Goal: Task Accomplishment & Management: Complete application form

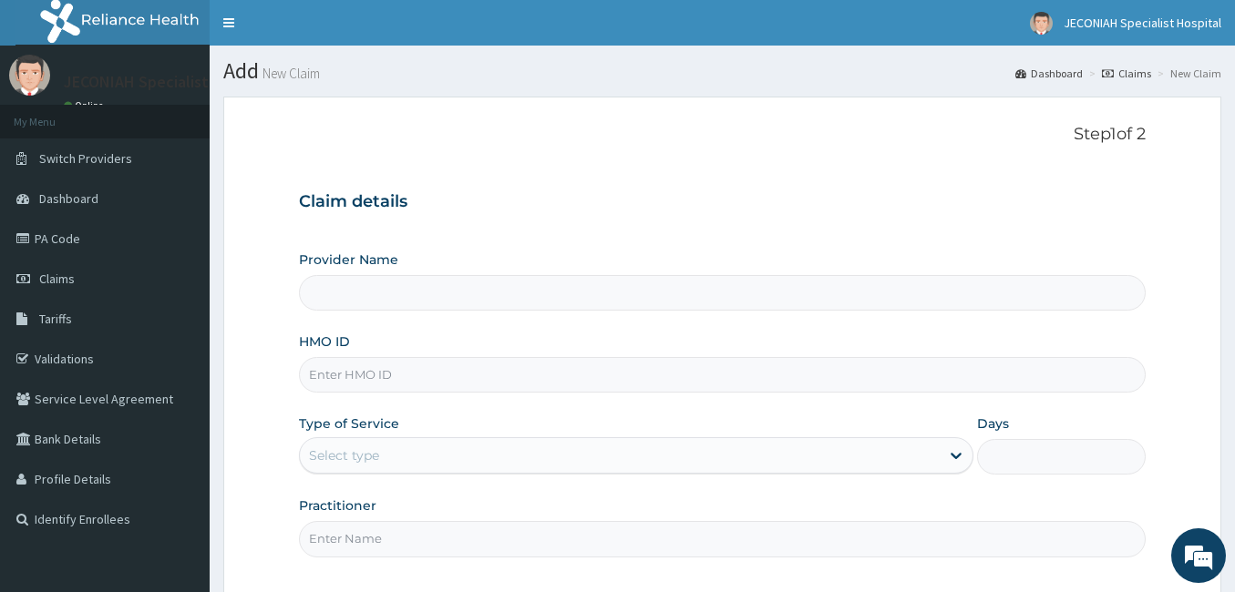
click at [389, 375] on input "HMO ID" at bounding box center [722, 375] width 846 height 36
click at [251, 296] on form "Step 1 of 2 Claim details Provider Name HMO ID Type of Service Select type Days…" at bounding box center [722, 399] width 998 height 604
click at [60, 200] on span "Dashboard" at bounding box center [68, 198] width 59 height 16
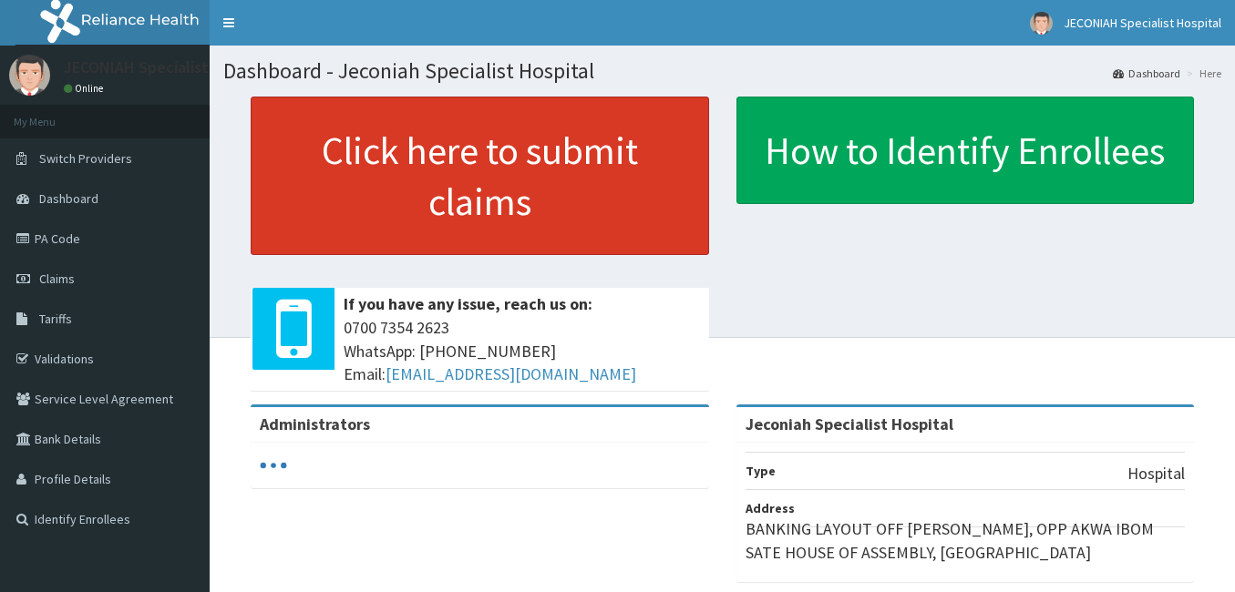
click at [415, 179] on link "Click here to submit claims" at bounding box center [480, 176] width 458 height 159
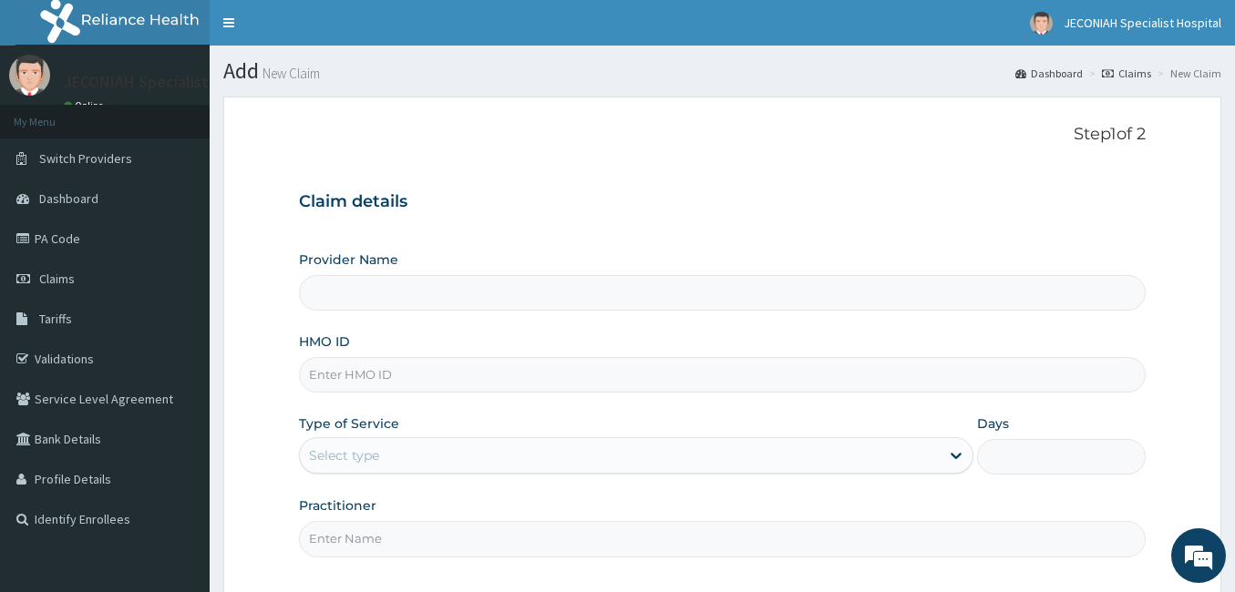
click at [384, 371] on input "HMO ID" at bounding box center [722, 375] width 846 height 36
click at [403, 417] on div "Type of Service Select type" at bounding box center [636, 445] width 674 height 60
click at [410, 292] on input "Provider Name" at bounding box center [722, 293] width 846 height 36
click at [56, 196] on span "Dashboard" at bounding box center [68, 198] width 59 height 16
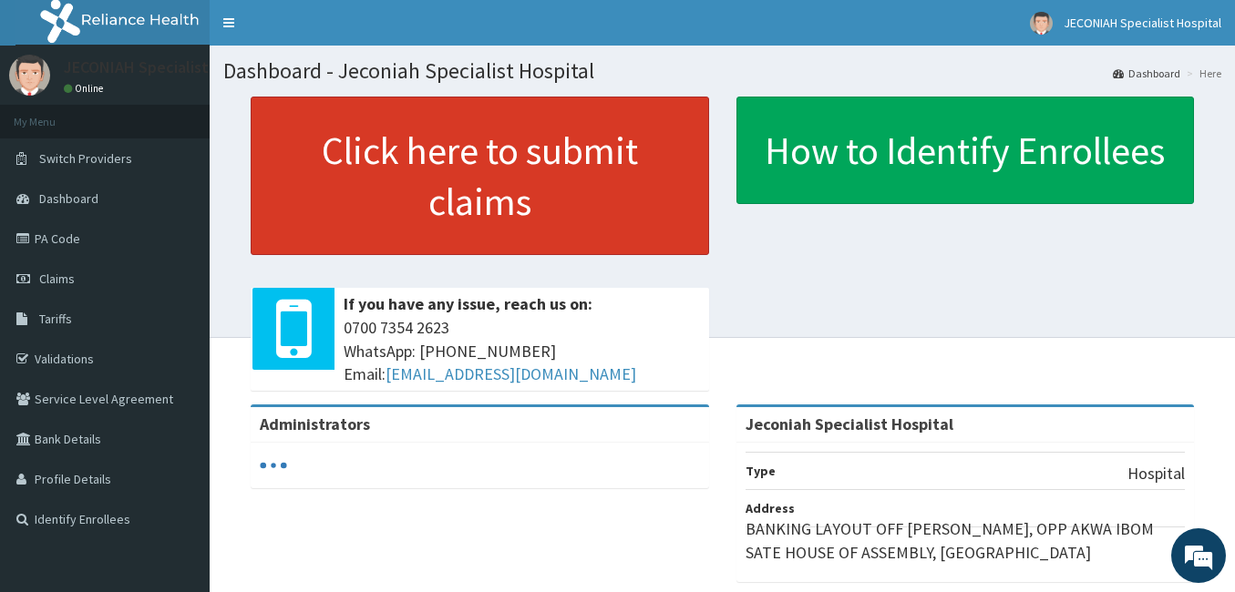
click at [488, 186] on link "Click here to submit claims" at bounding box center [480, 176] width 458 height 159
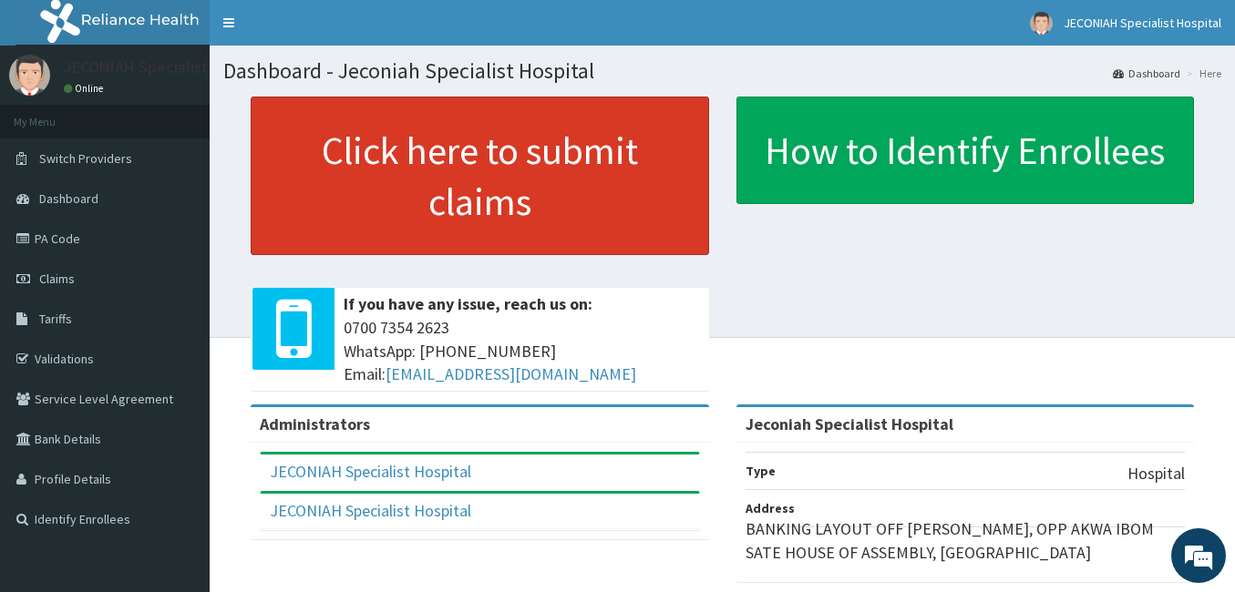
click at [436, 193] on link "Click here to submit claims" at bounding box center [480, 176] width 458 height 159
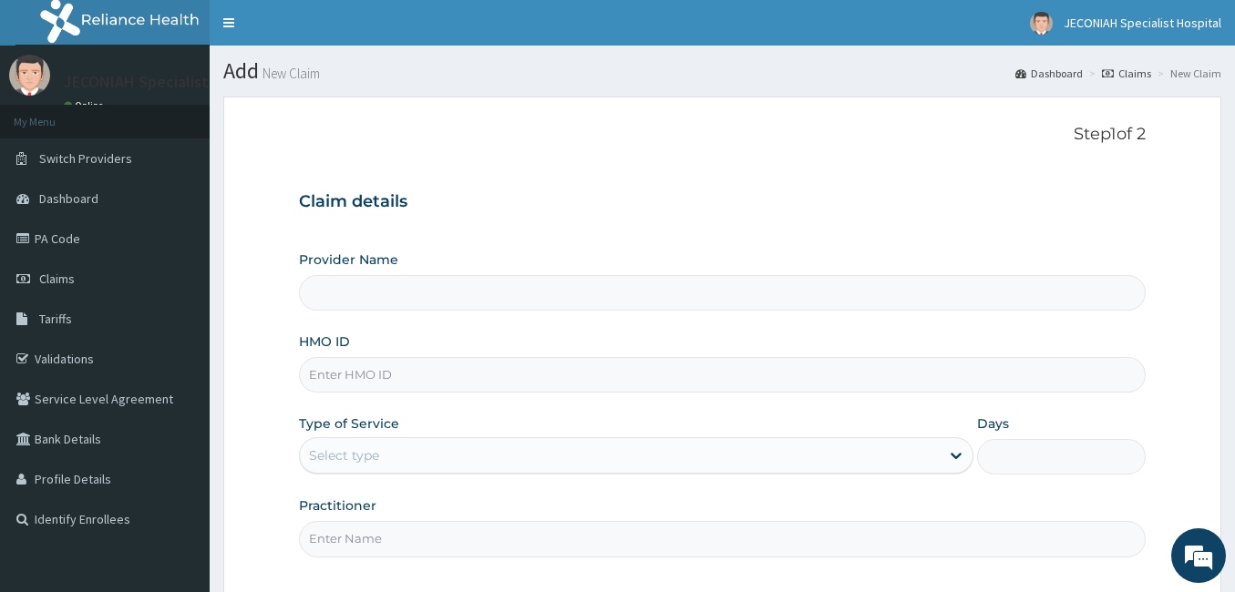
type input "Jeconiah Specialist Hospital"
click at [340, 373] on input "HMO ID" at bounding box center [722, 375] width 846 height 36
type input "e"
type input "ENP/10787/C"
click at [432, 458] on div "Select type" at bounding box center [620, 455] width 640 height 29
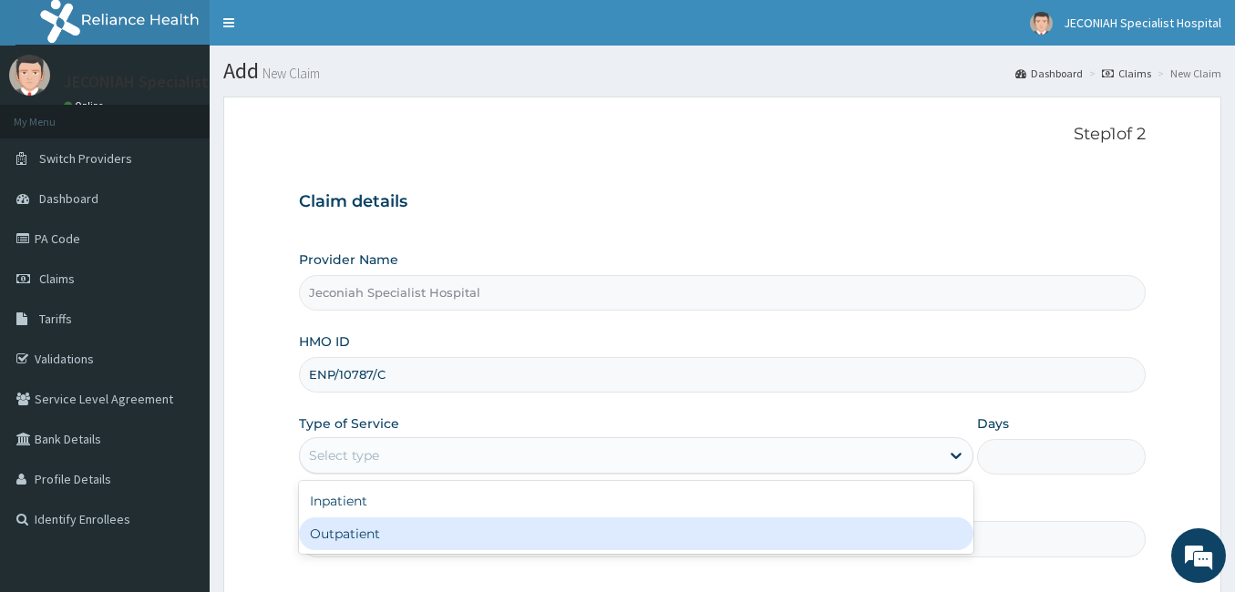
click at [372, 540] on div "Outpatient" at bounding box center [636, 533] width 674 height 33
type input "1"
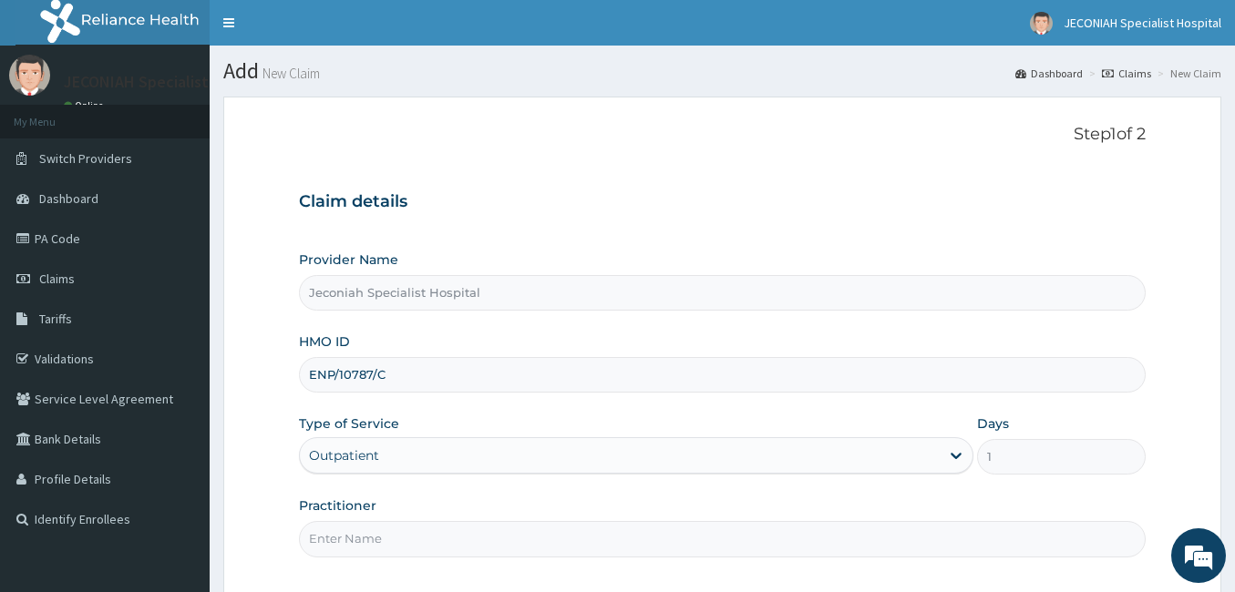
click at [374, 538] on input "Practitioner" at bounding box center [722, 539] width 846 height 36
type input "DR EKPO"
click at [537, 489] on div "Provider Name Jeconiah Specialist Hospital HMO ID ENP/10787/C Type of Service O…" at bounding box center [722, 404] width 846 height 306
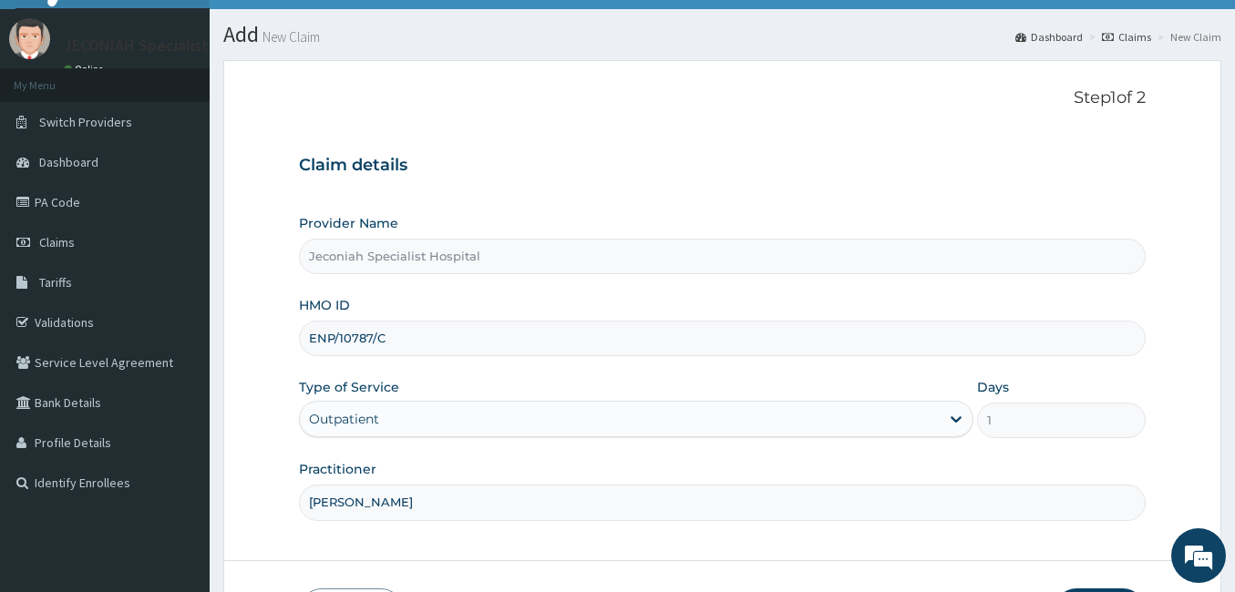
scroll to position [169, 0]
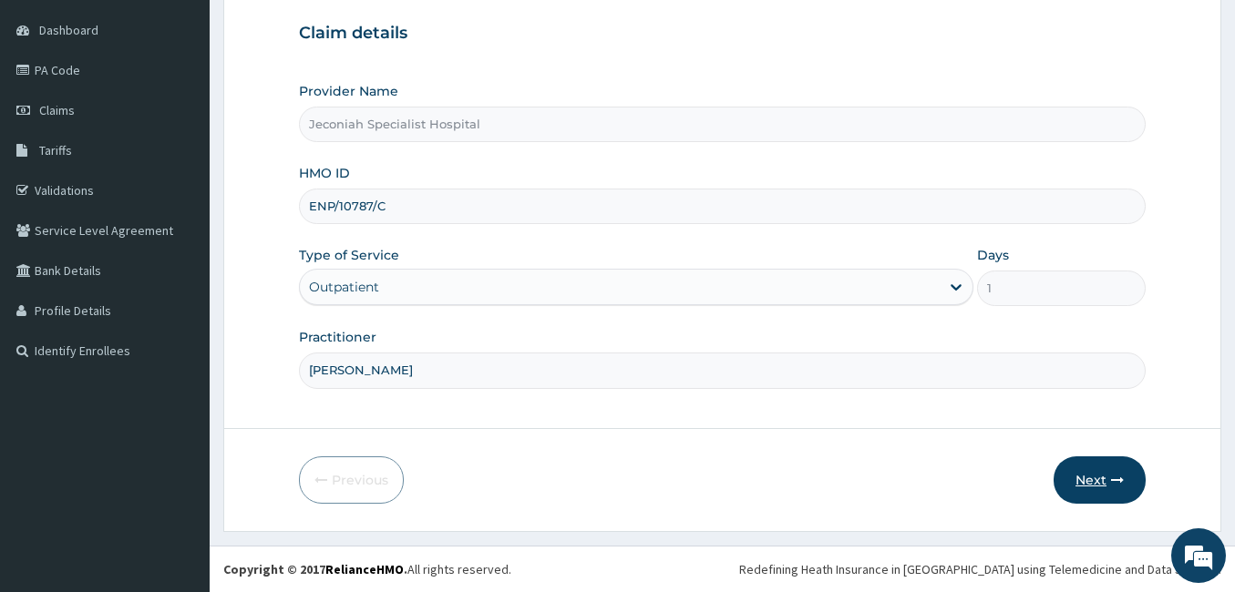
click at [1074, 476] on button "Next" at bounding box center [1099, 479] width 92 height 47
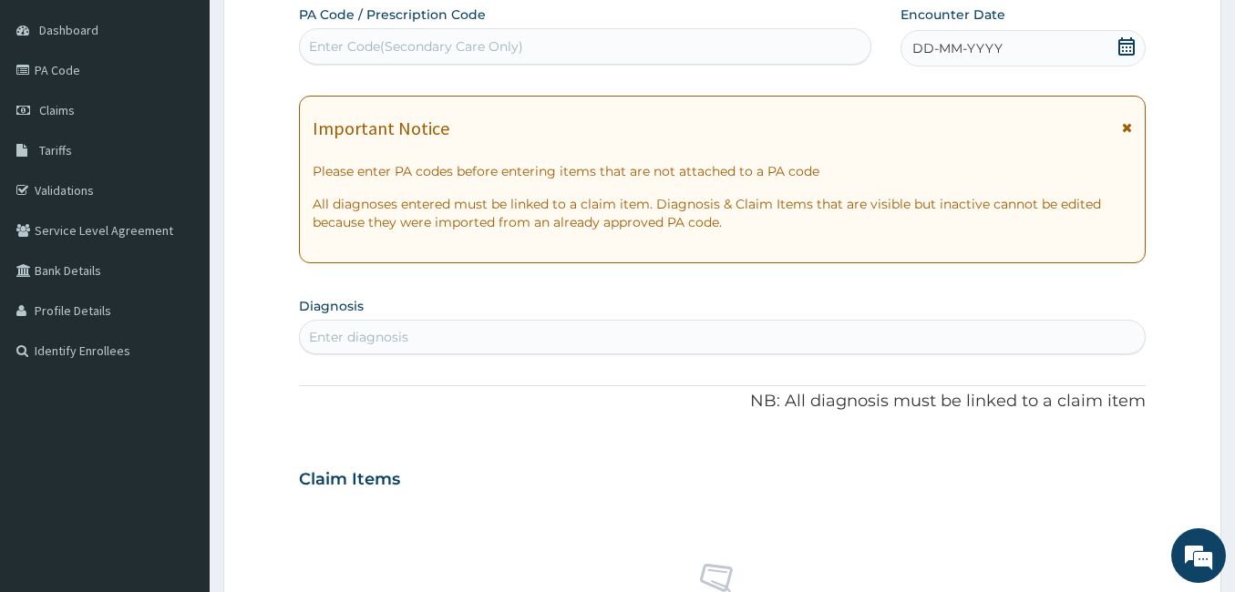
click at [1125, 42] on icon at bounding box center [1126, 46] width 18 height 18
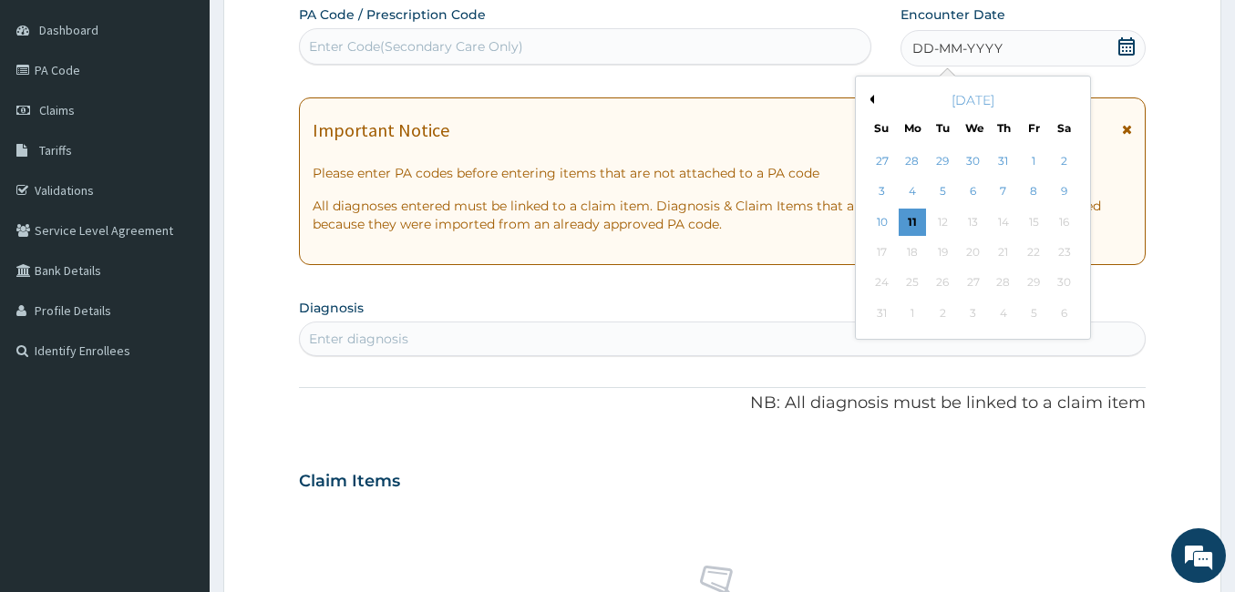
click at [875, 99] on div "August 2025" at bounding box center [973, 100] width 220 height 18
click at [869, 98] on button "Previous Month" at bounding box center [869, 99] width 9 height 9
click at [1004, 158] on div "3" at bounding box center [1002, 161] width 27 height 27
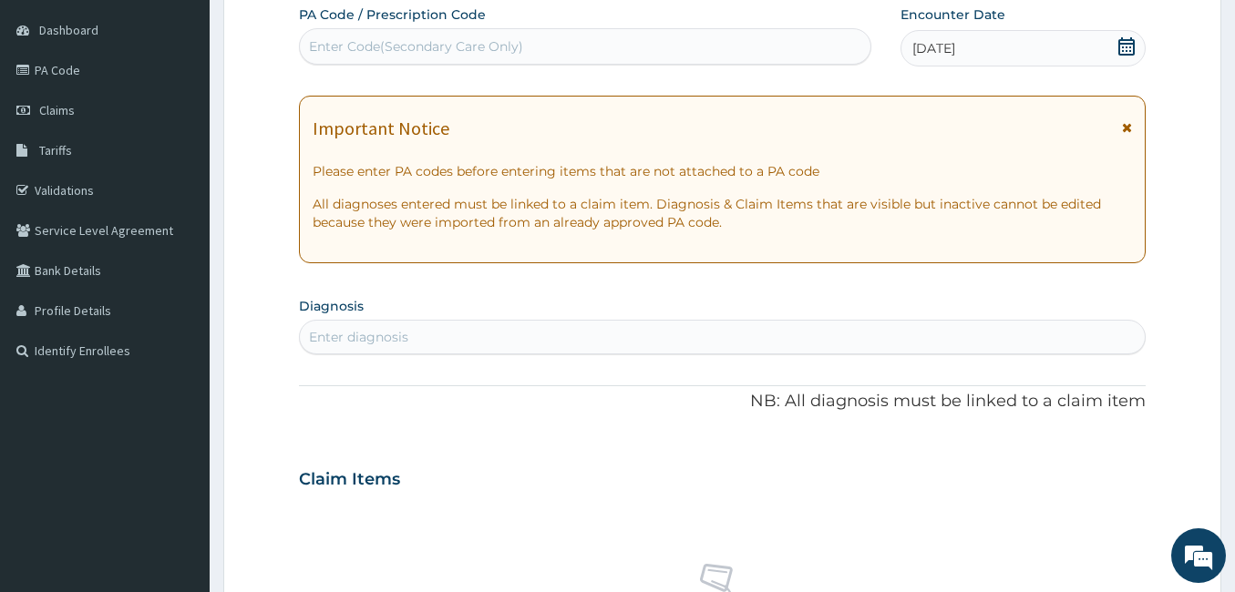
click at [474, 305] on section "Diagnosis Enter diagnosis" at bounding box center [722, 323] width 846 height 62
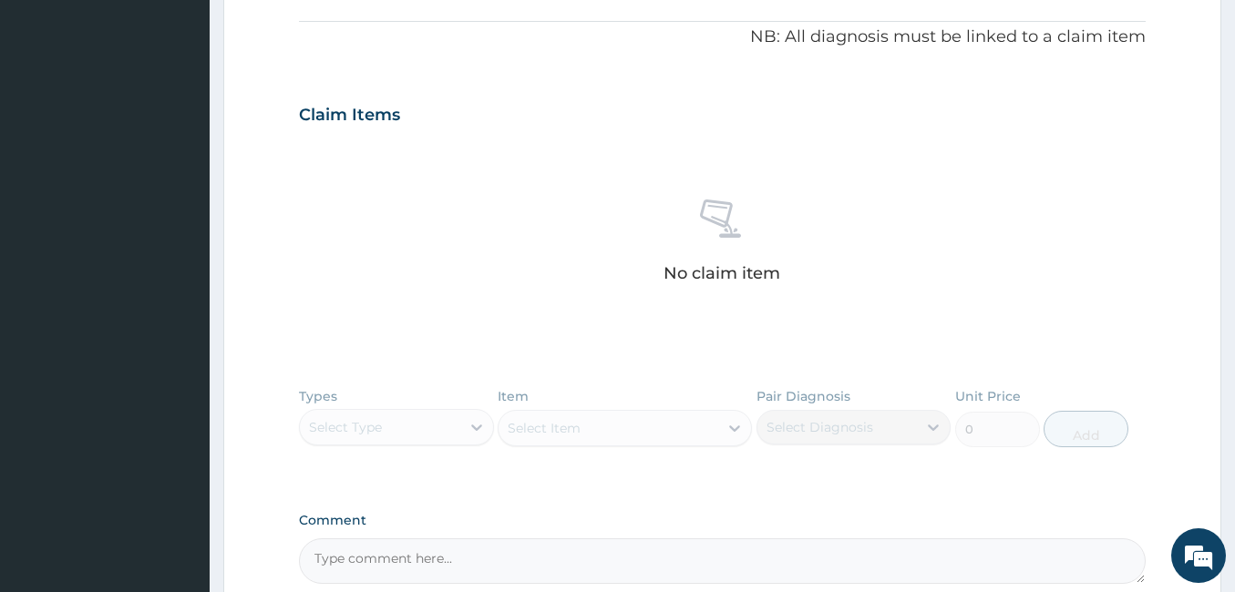
scroll to position [497, 0]
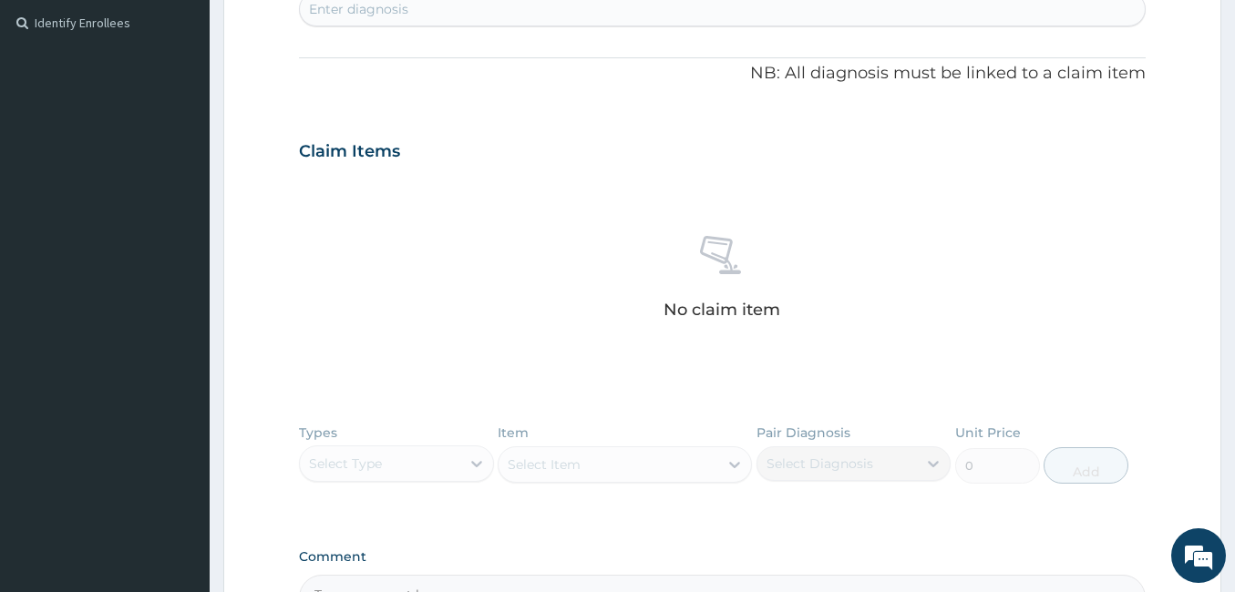
click at [350, 8] on div "Enter diagnosis" at bounding box center [358, 9] width 99 height 18
type input "MALAR"
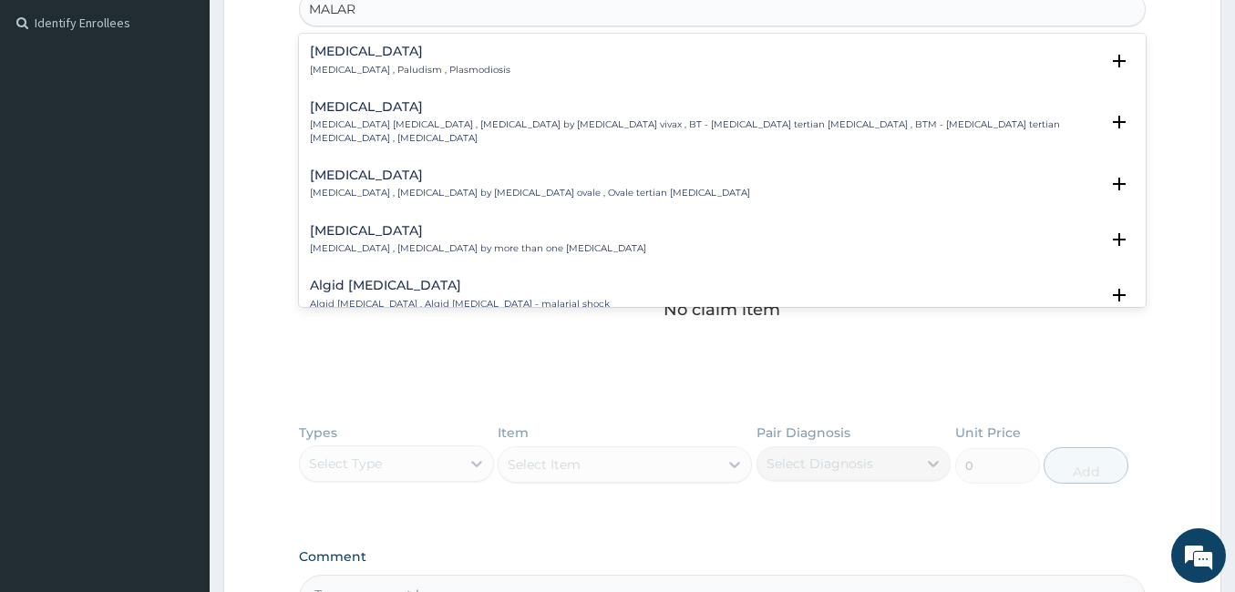
click at [340, 65] on p "Malaria , Paludism , Plasmodiosis" at bounding box center [410, 70] width 200 height 13
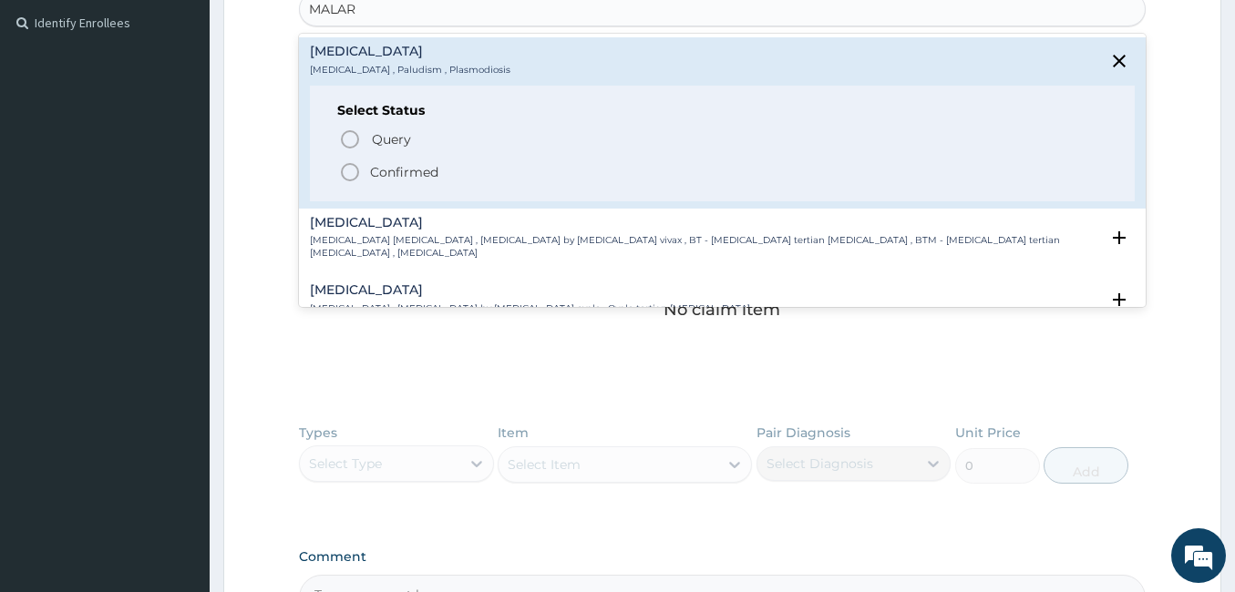
click at [346, 174] on icon "status option filled" at bounding box center [350, 172] width 22 height 22
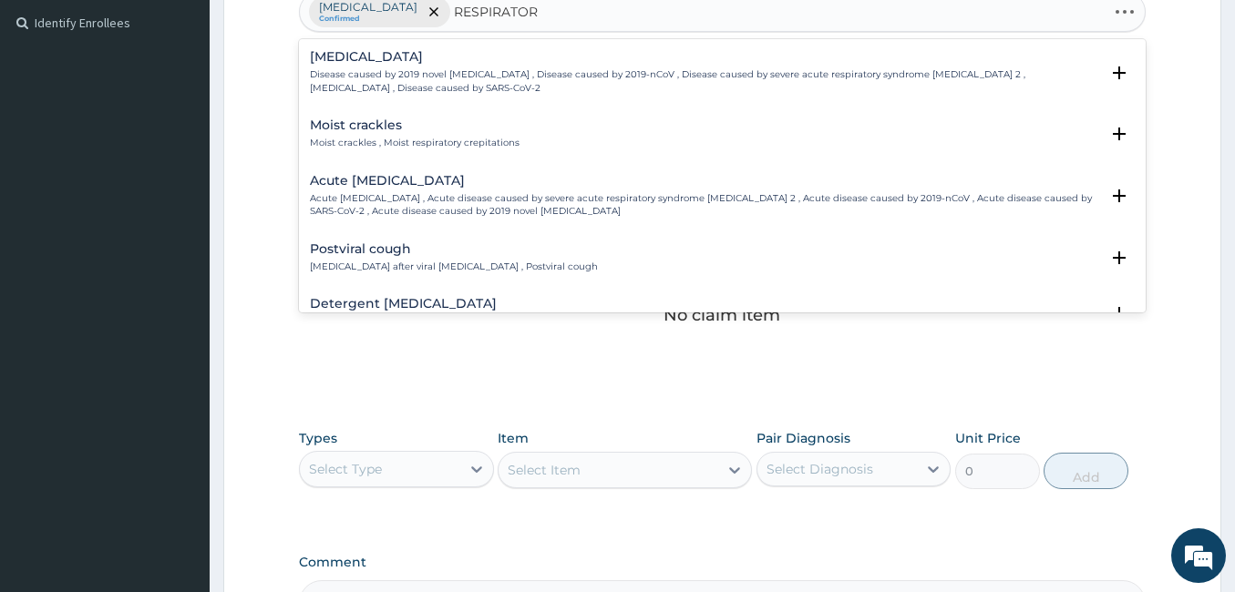
type input "RESPIRATORY"
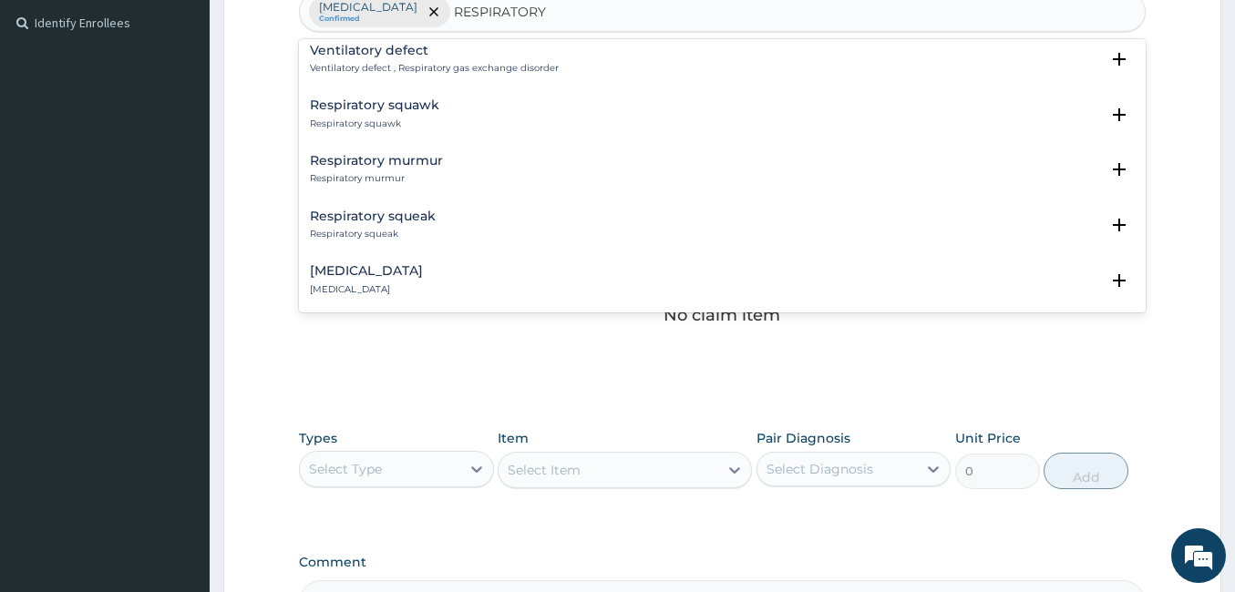
scroll to position [620, 0]
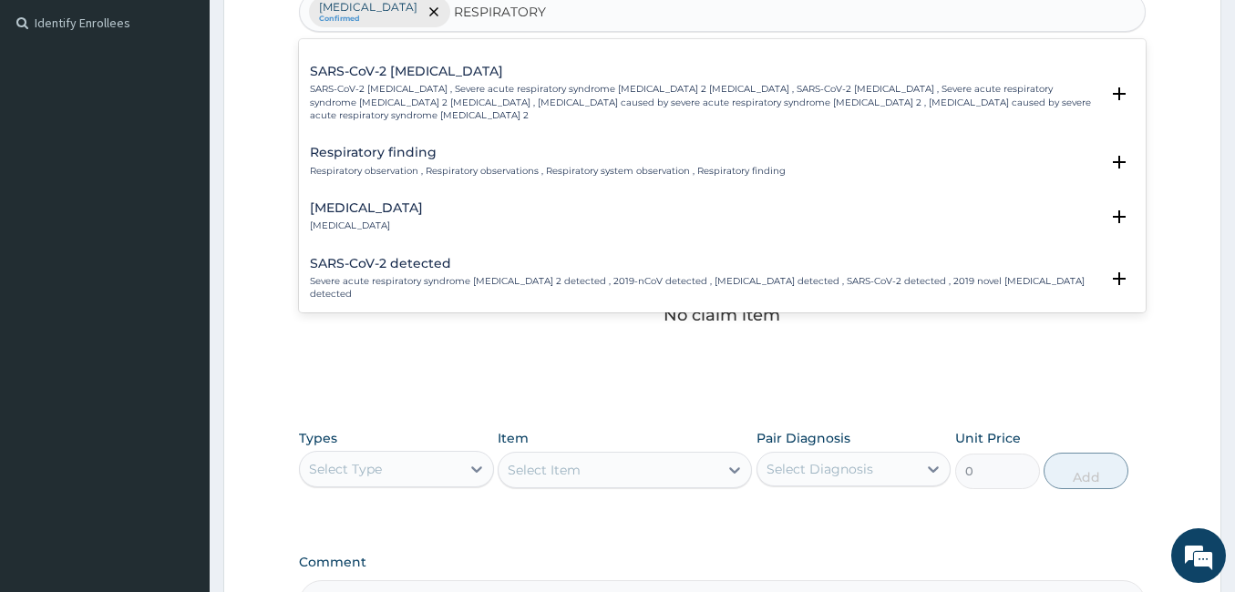
click at [434, 146] on h4 "Respiratory finding" at bounding box center [548, 153] width 476 height 14
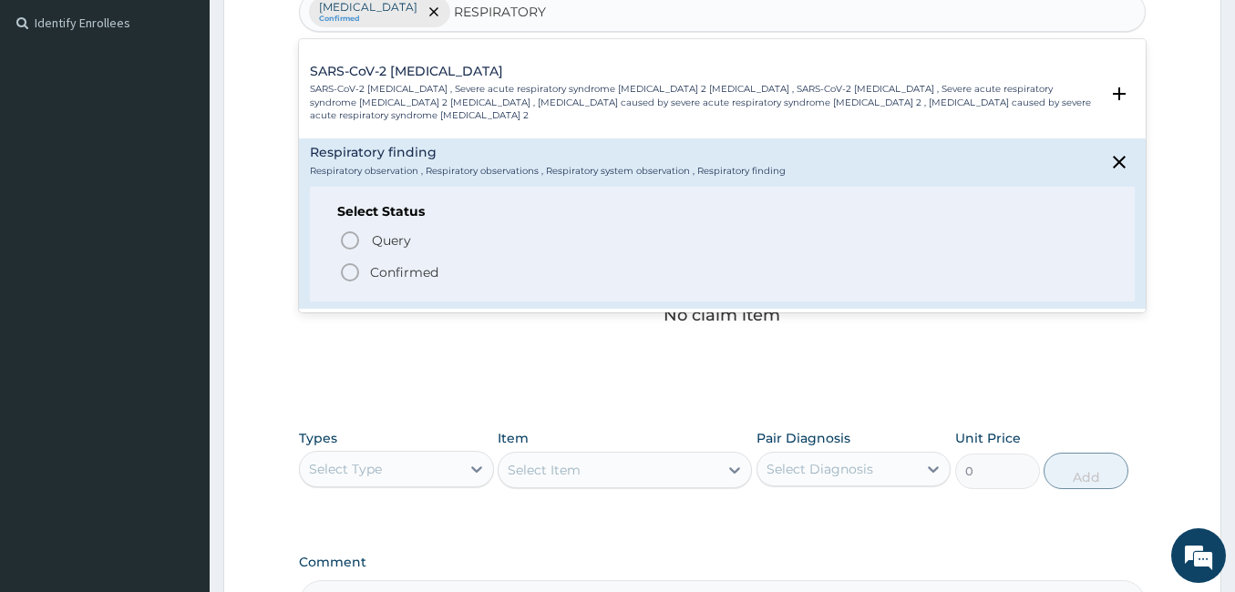
click at [352, 261] on icon "status option filled" at bounding box center [350, 272] width 22 height 22
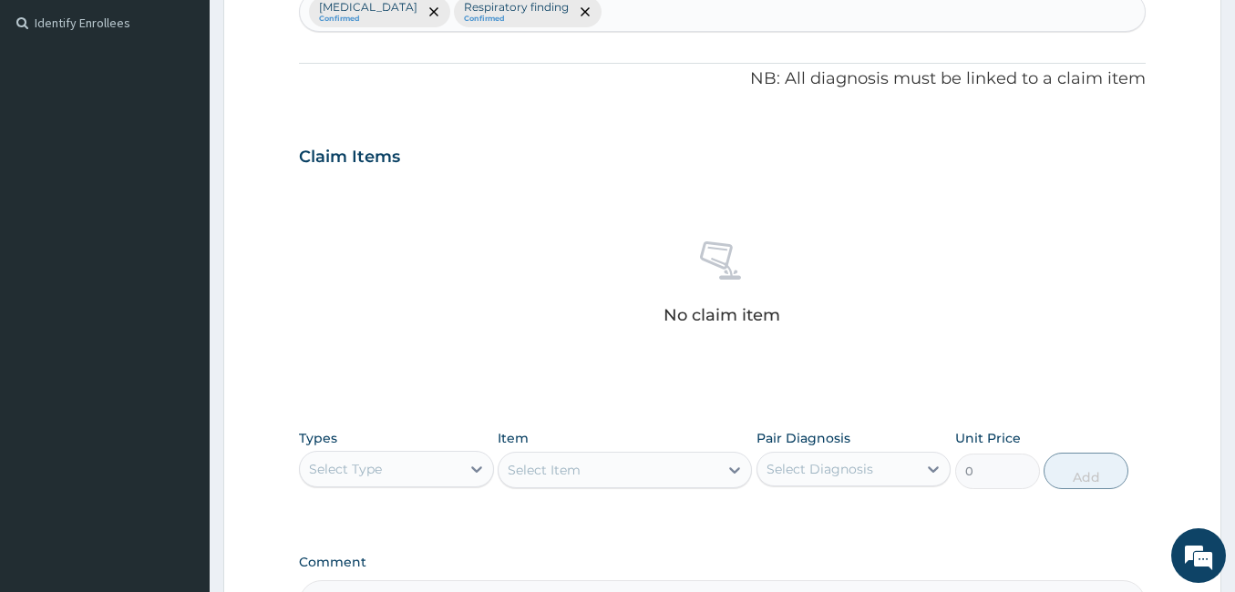
click at [490, 181] on div "No claim item" at bounding box center [722, 286] width 846 height 210
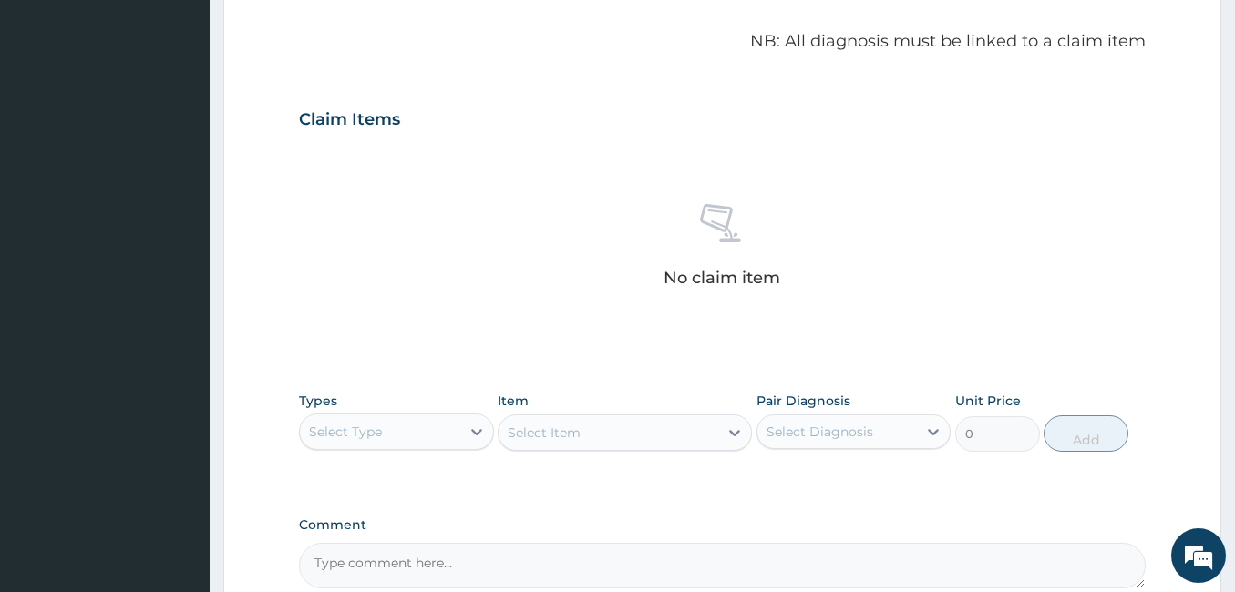
scroll to position [722, 0]
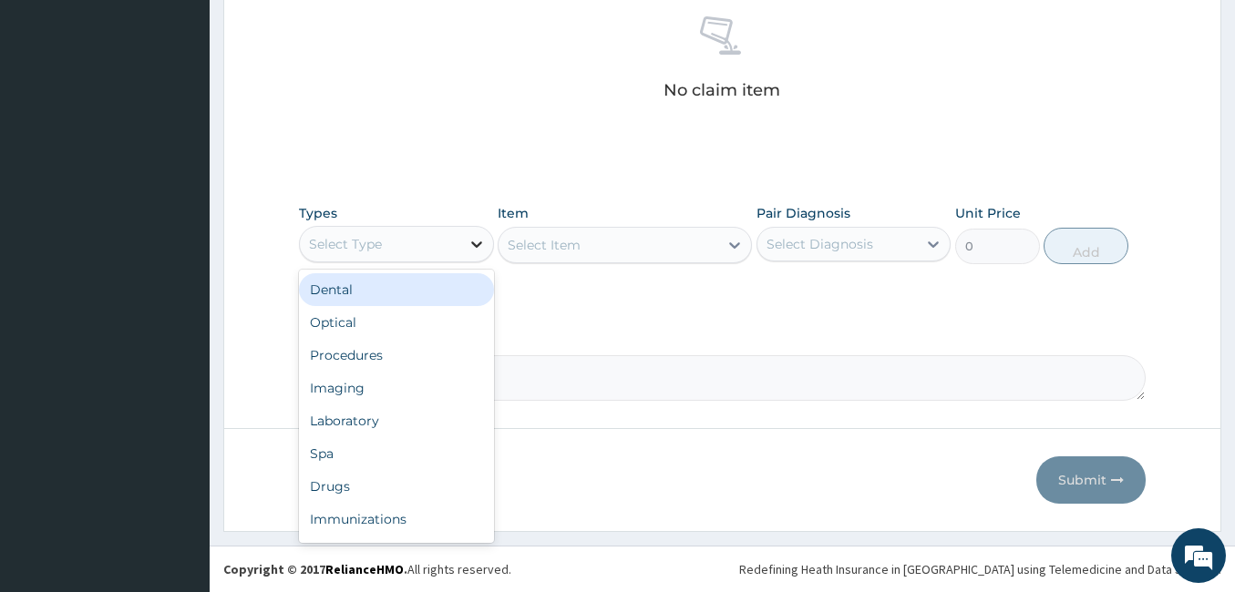
click at [474, 246] on icon at bounding box center [476, 244] width 18 height 18
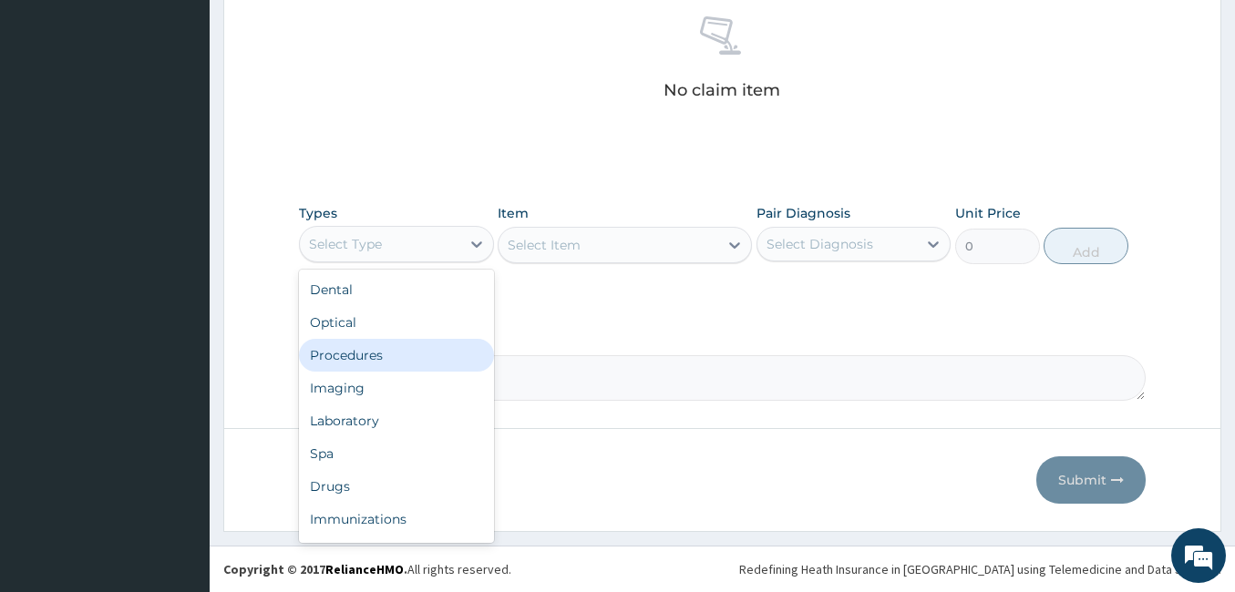
click at [411, 343] on div "Procedures" at bounding box center [396, 355] width 195 height 33
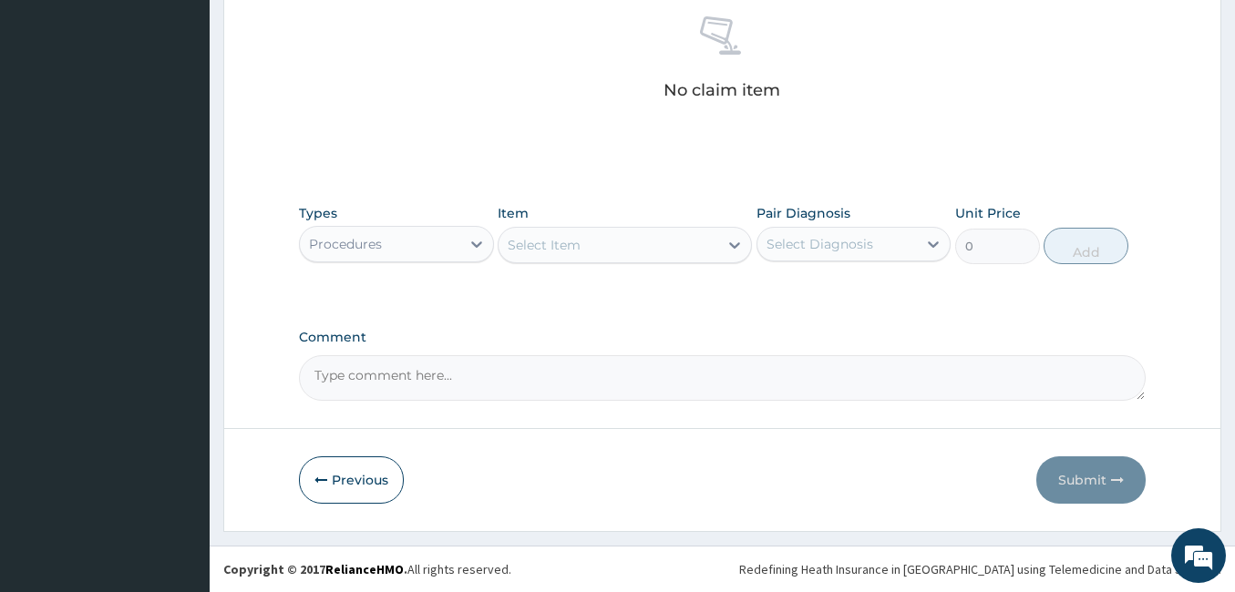
click at [627, 241] on div "Select Item" at bounding box center [608, 245] width 220 height 29
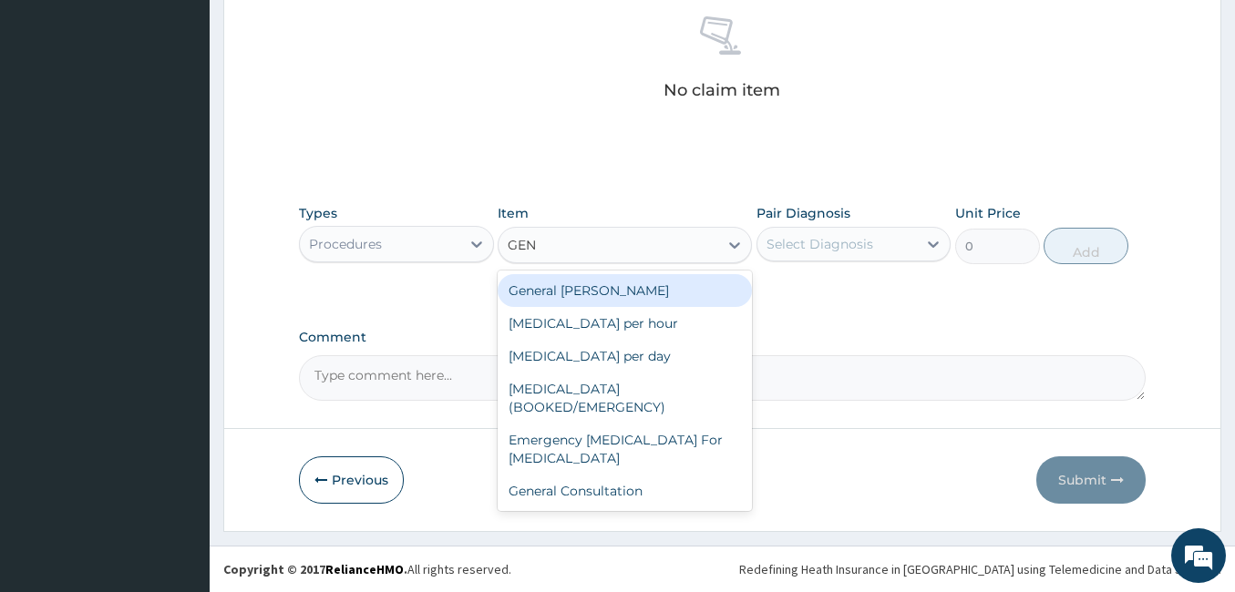
type input "GENE"
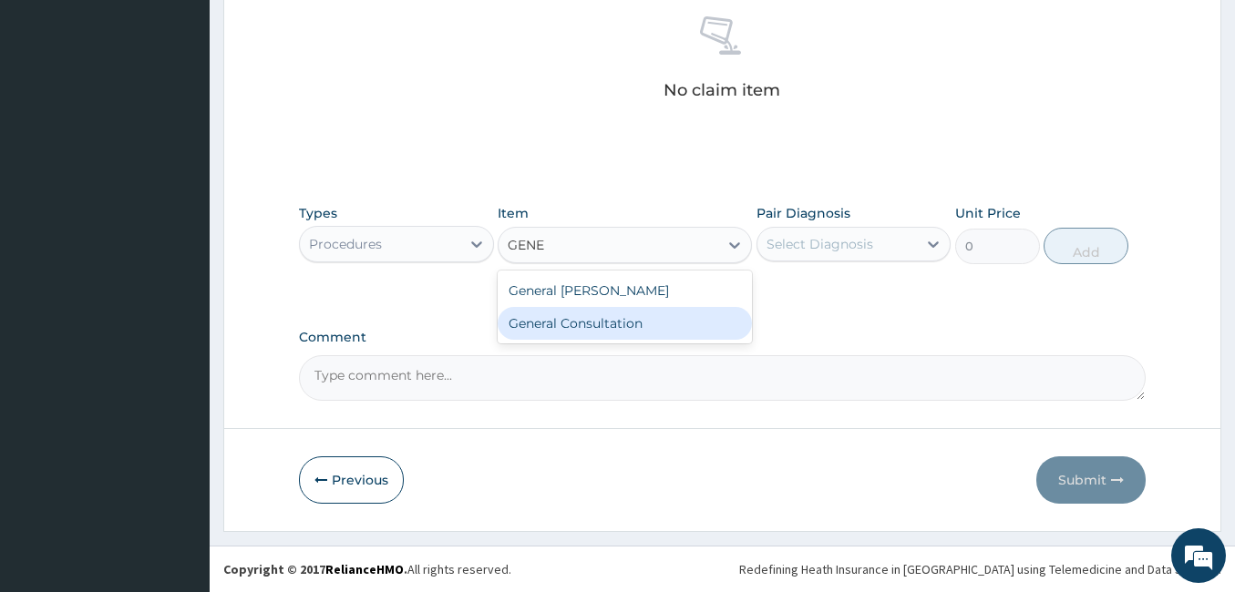
click at [589, 323] on div "General Consultation" at bounding box center [624, 323] width 254 height 33
type input "3000"
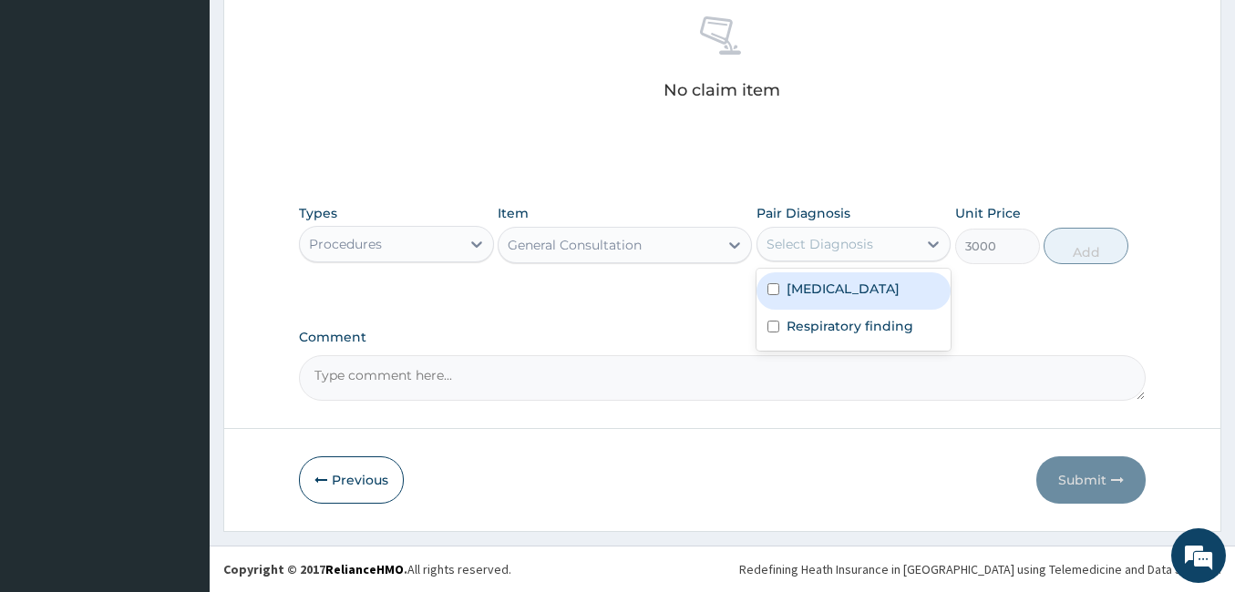
click at [835, 242] on div "Select Diagnosis" at bounding box center [819, 244] width 107 height 18
click at [787, 296] on label "Malaria" at bounding box center [842, 289] width 113 height 18
checkbox input "true"
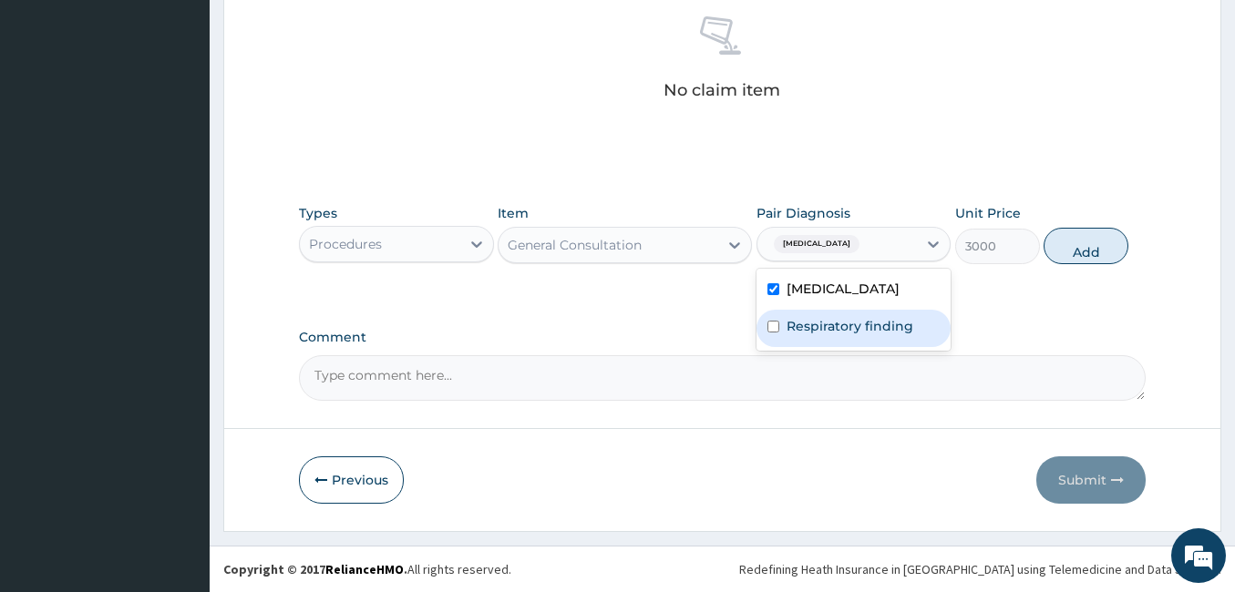
click at [783, 321] on div "Respiratory finding" at bounding box center [853, 328] width 195 height 37
checkbox input "true"
click at [1103, 245] on button "Add" at bounding box center [1085, 246] width 85 height 36
type input "0"
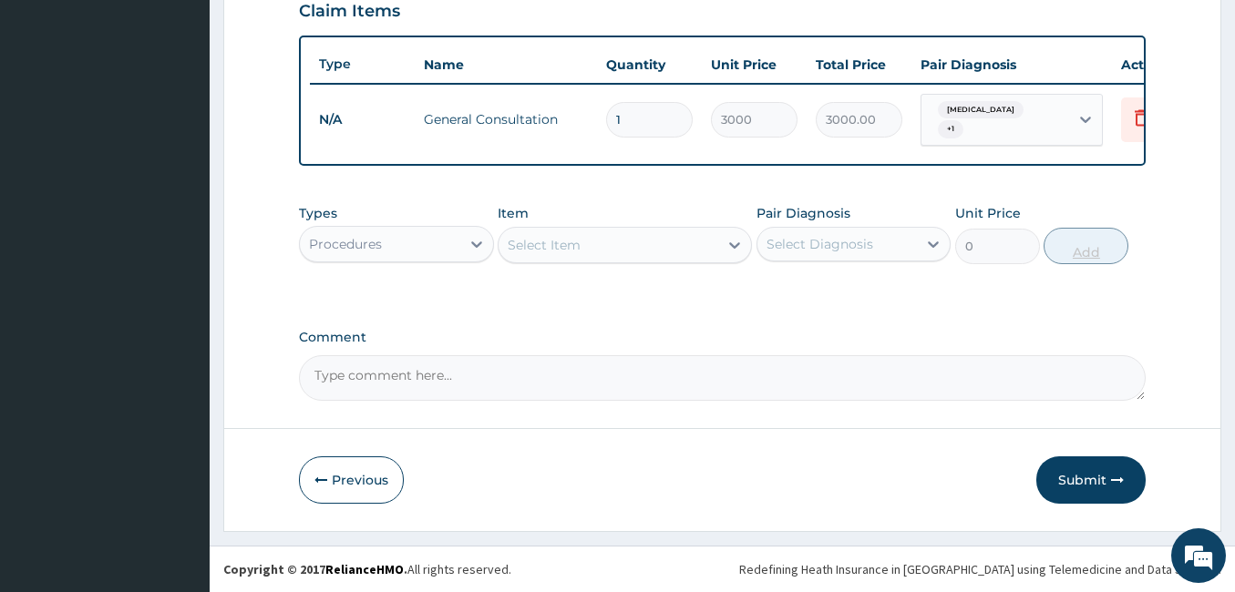
scroll to position [649, 0]
click at [462, 243] on div at bounding box center [476, 244] width 33 height 33
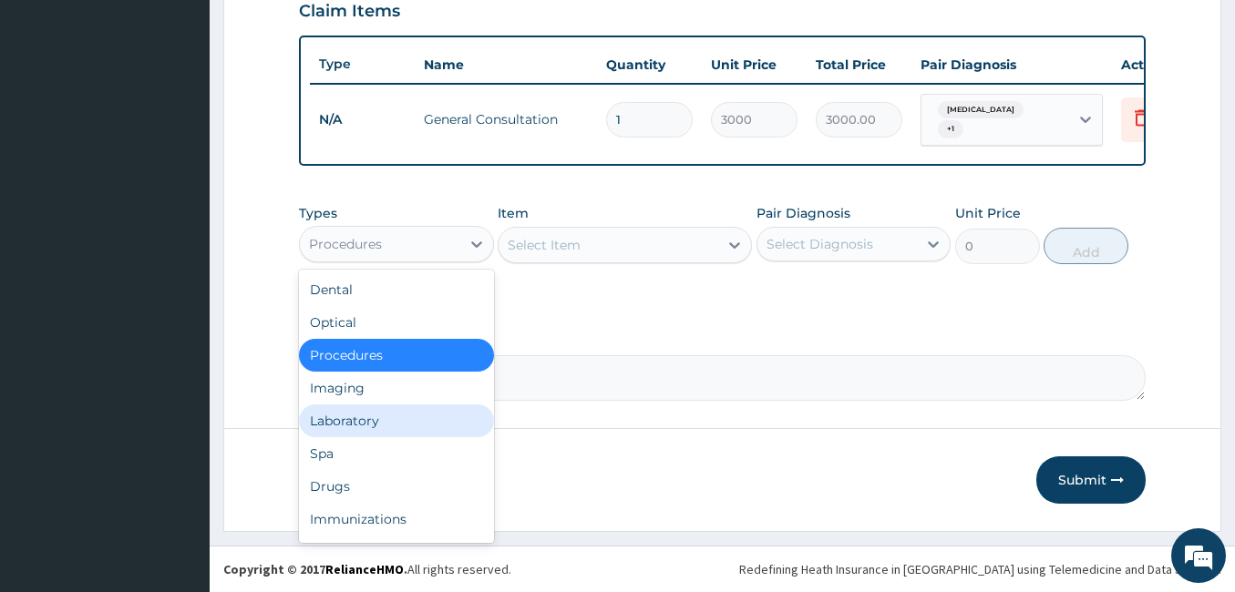
click at [415, 415] on div "Laboratory" at bounding box center [396, 421] width 195 height 33
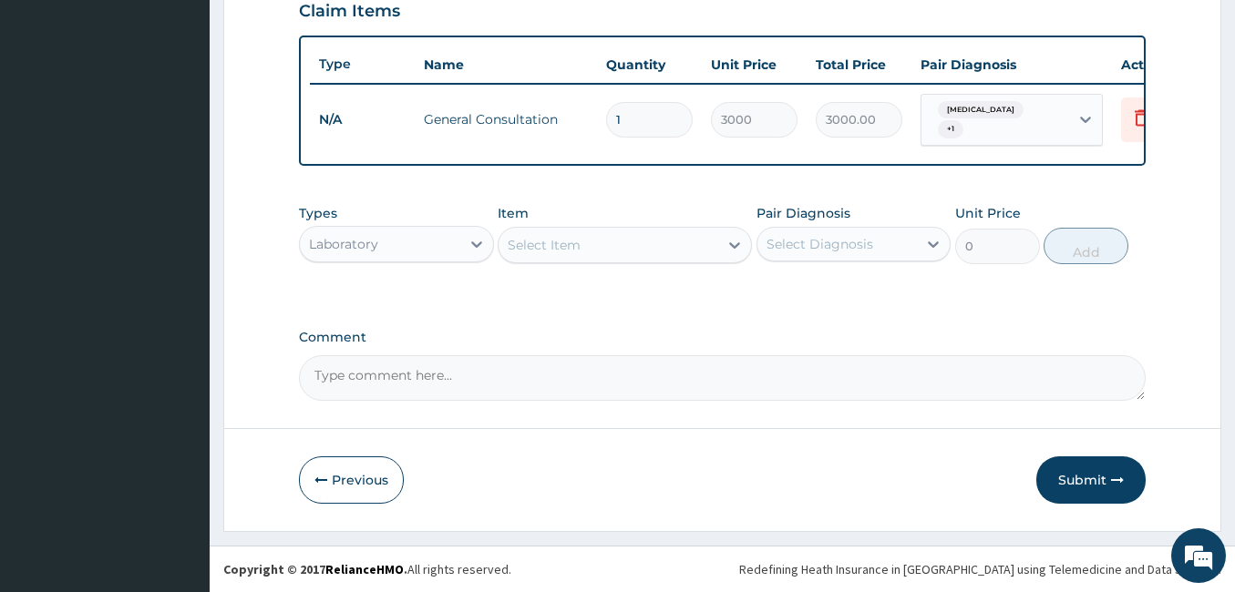
click at [630, 248] on div "Select Item" at bounding box center [608, 245] width 220 height 29
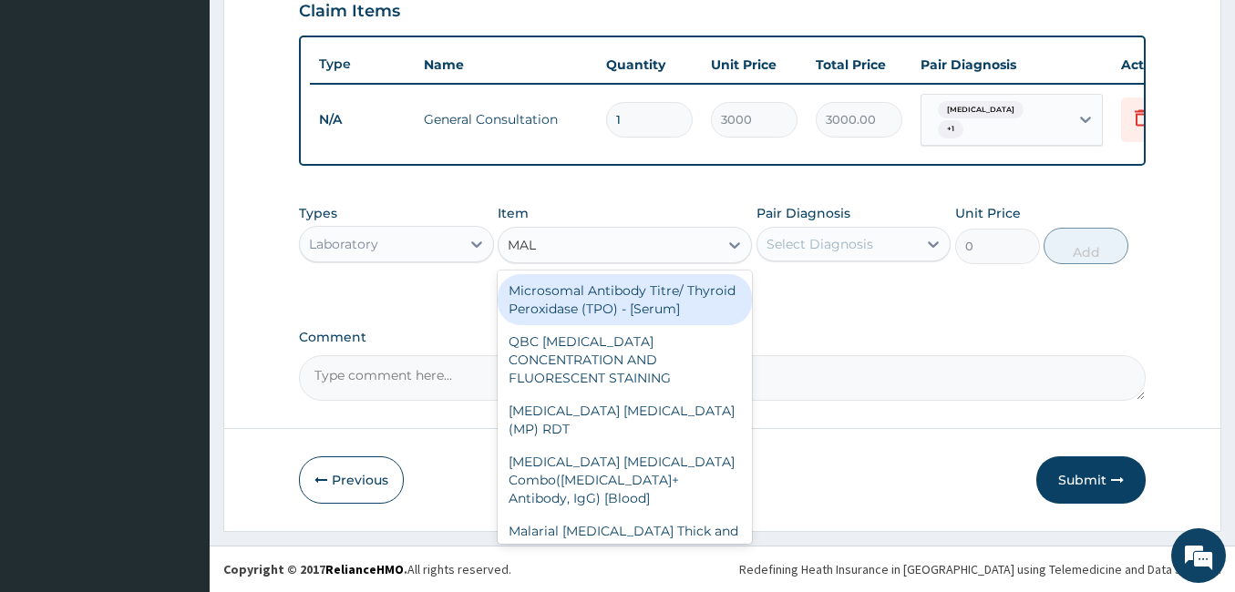
type input "MALA"
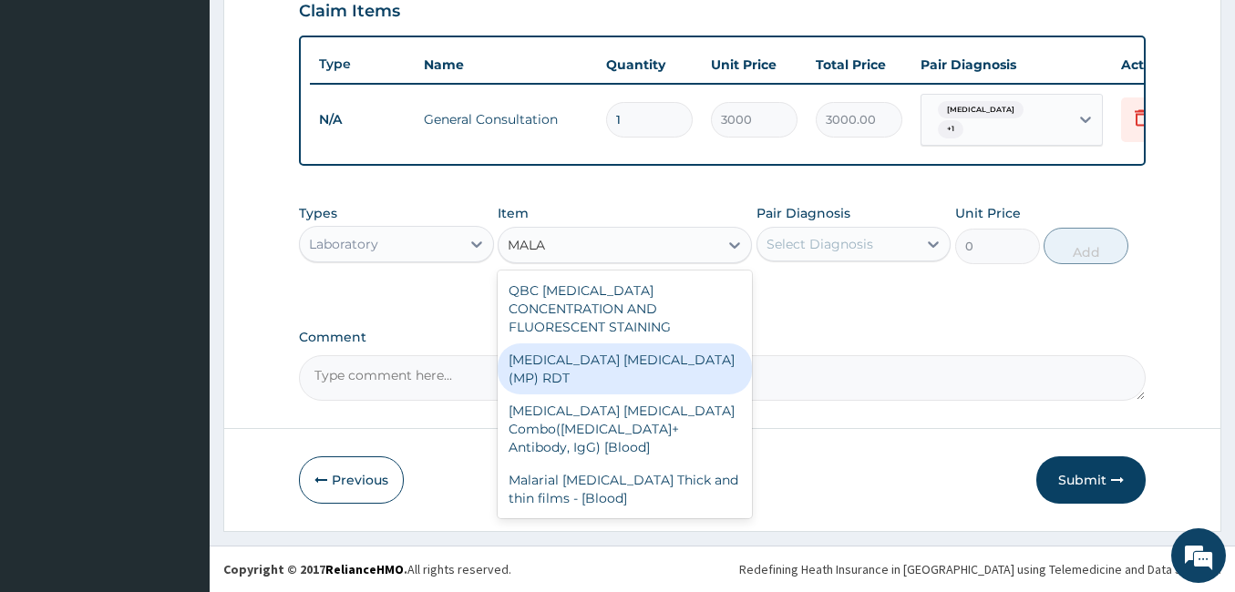
click at [609, 343] on div "MALARIA PARASITE (MP) RDT" at bounding box center [624, 368] width 254 height 51
type input "1650"
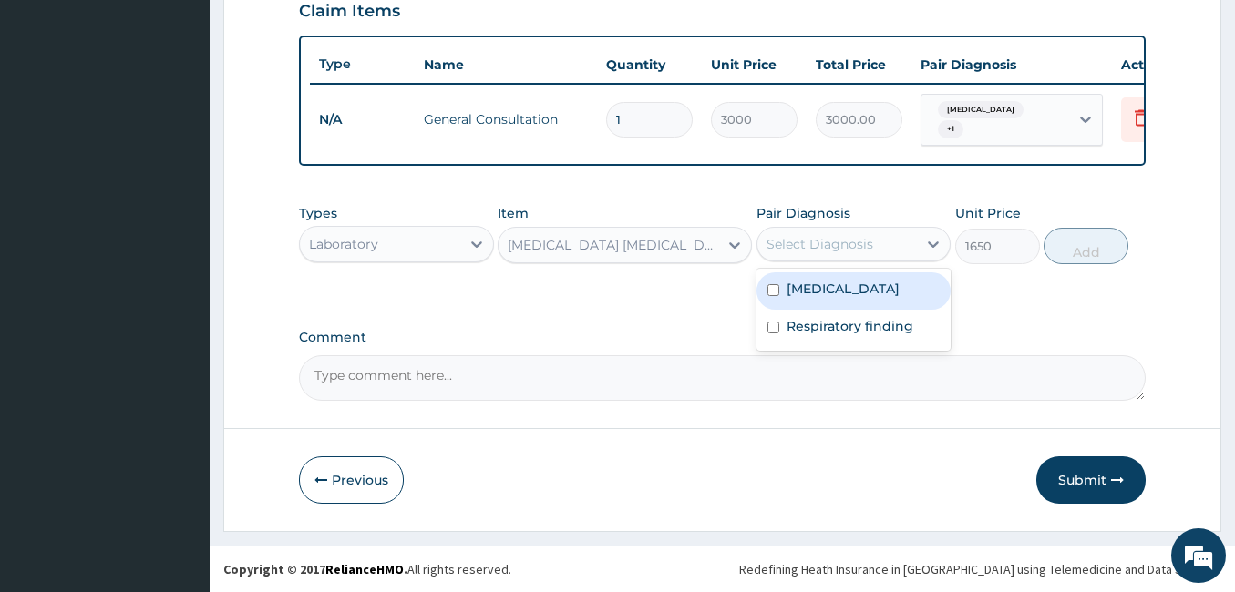
click at [845, 245] on div "Select Diagnosis" at bounding box center [819, 244] width 107 height 18
click at [819, 285] on label "Malaria" at bounding box center [842, 289] width 113 height 18
checkbox input "true"
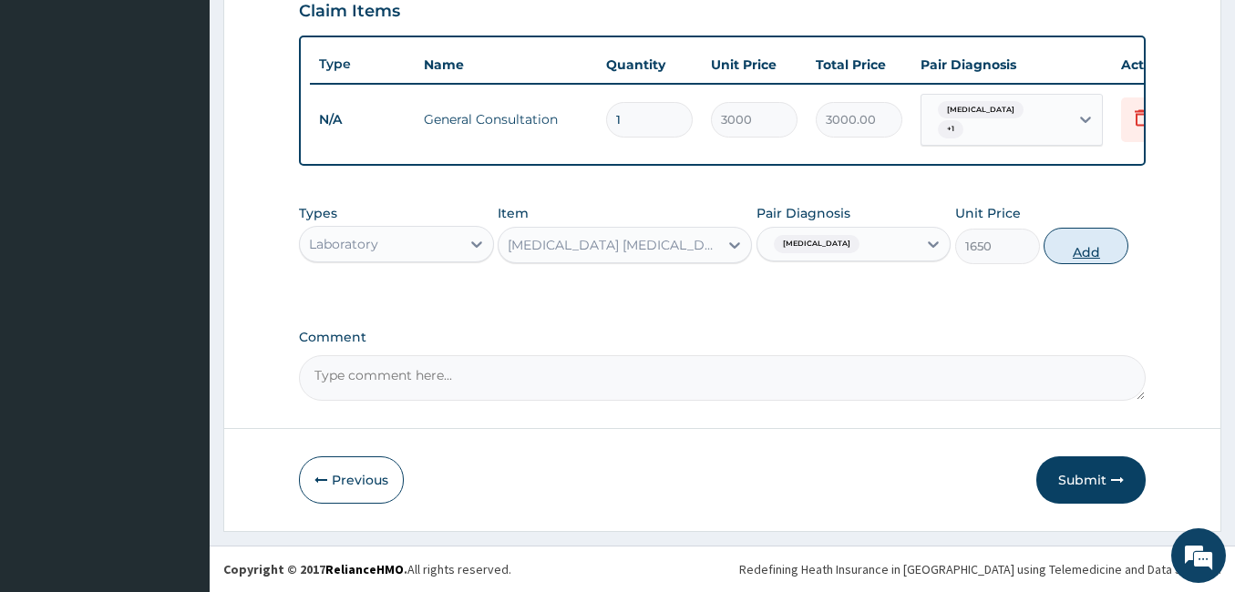
click at [1082, 249] on button "Add" at bounding box center [1085, 246] width 85 height 36
type input "0"
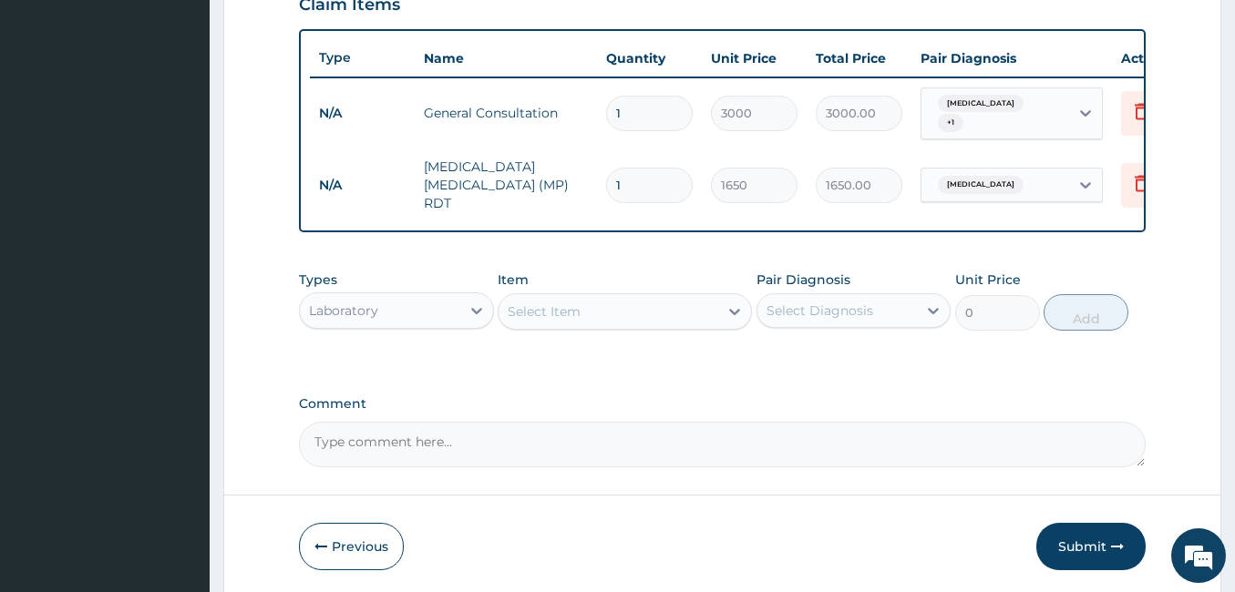
click at [641, 313] on div "Select Item" at bounding box center [608, 311] width 220 height 29
type input "CBC"
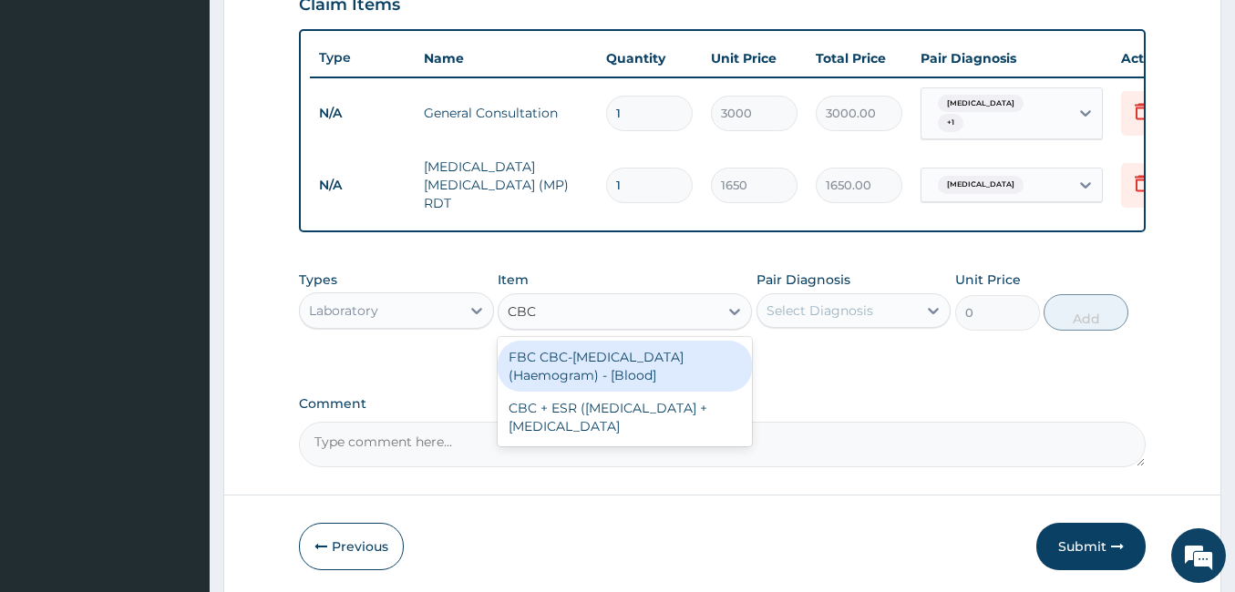
click at [624, 355] on div "FBC CBC-Complete Blood Count (Haemogram) - [Blood]" at bounding box center [624, 366] width 254 height 51
type input "3300"
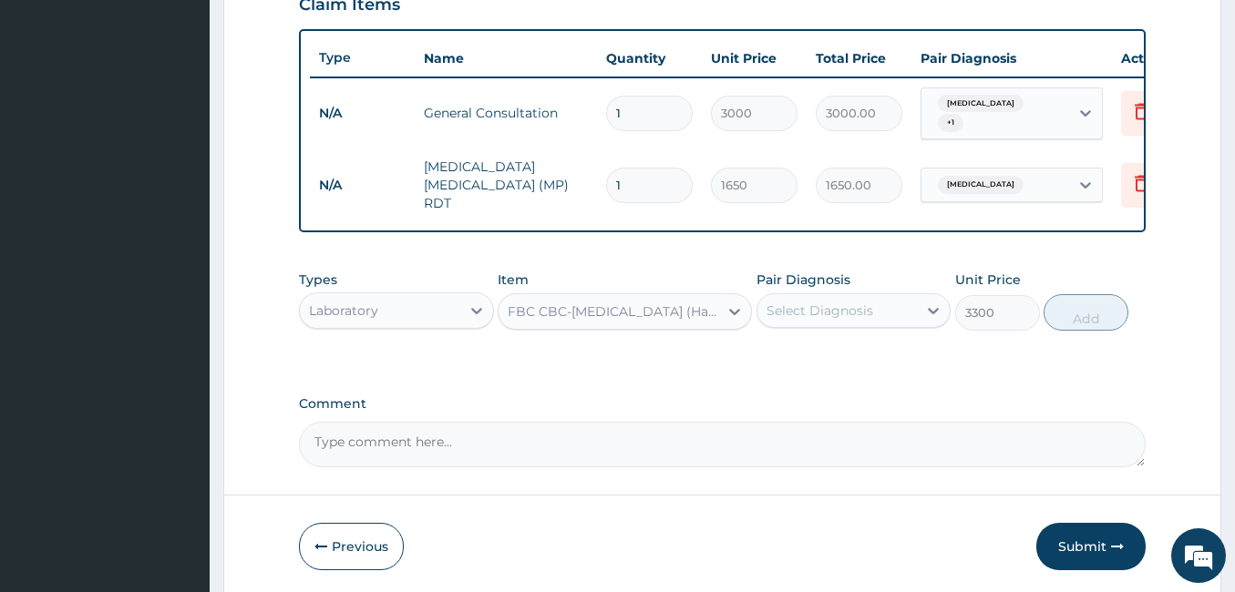
click at [826, 315] on div "Select Diagnosis" at bounding box center [819, 311] width 107 height 18
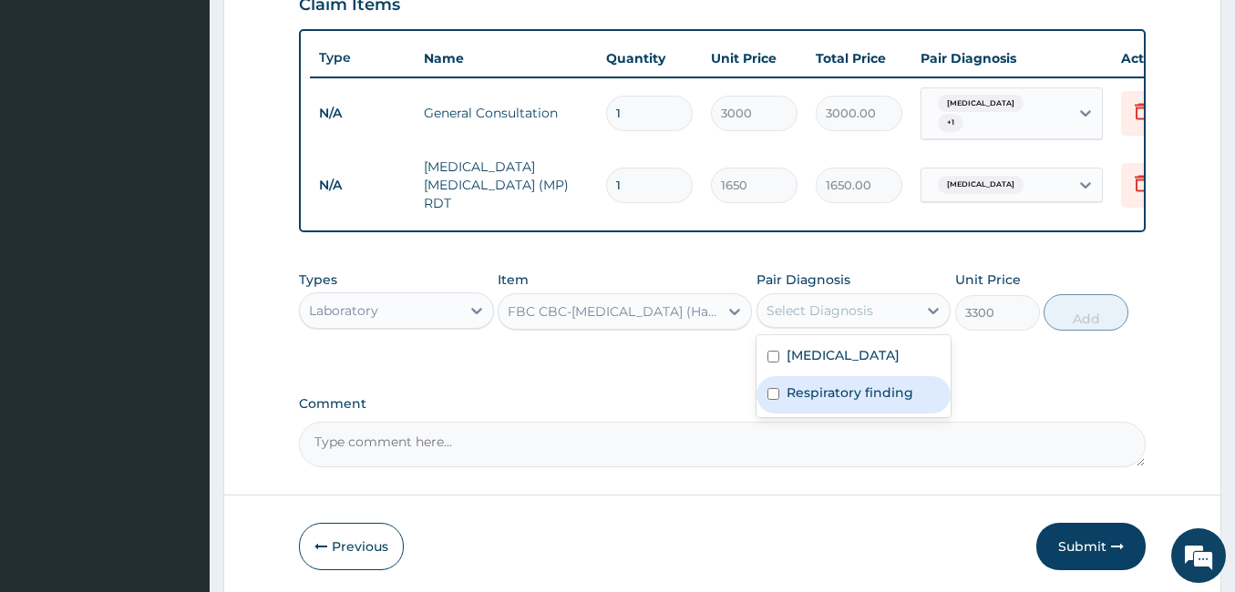
click at [764, 385] on div "Respiratory finding" at bounding box center [853, 394] width 195 height 37
checkbox input "true"
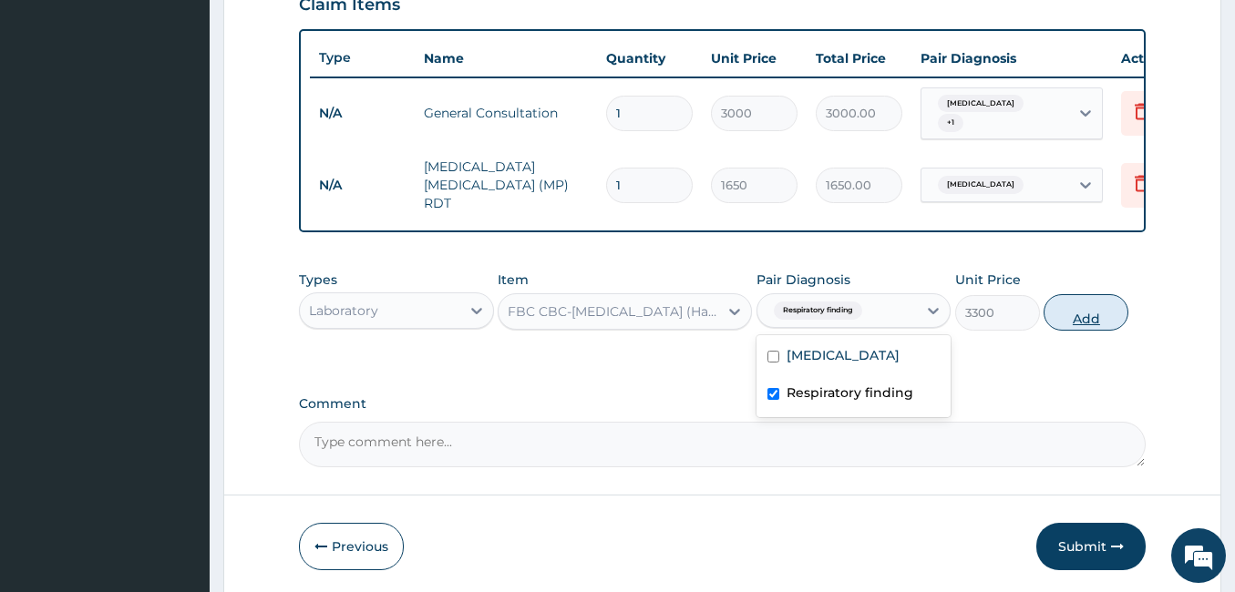
click at [1092, 303] on button "Add" at bounding box center [1085, 312] width 85 height 36
type input "0"
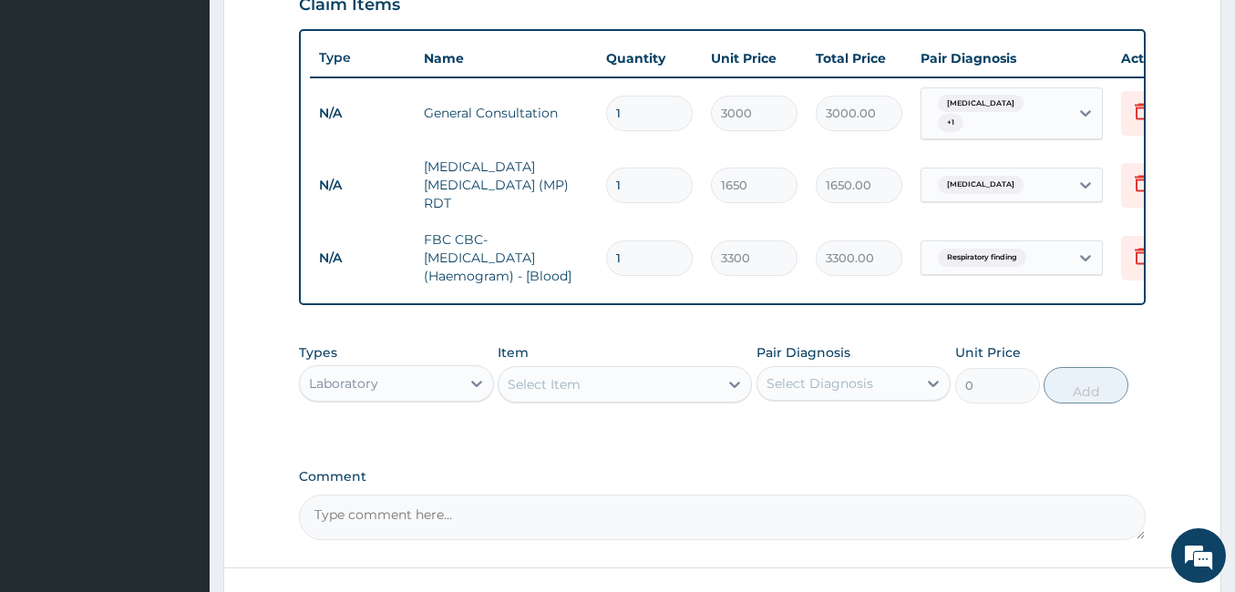
click at [693, 336] on div "Types Laboratory Item Select Item Pair Diagnosis Select Diagnosis Unit Price 0 …" at bounding box center [722, 373] width 846 height 78
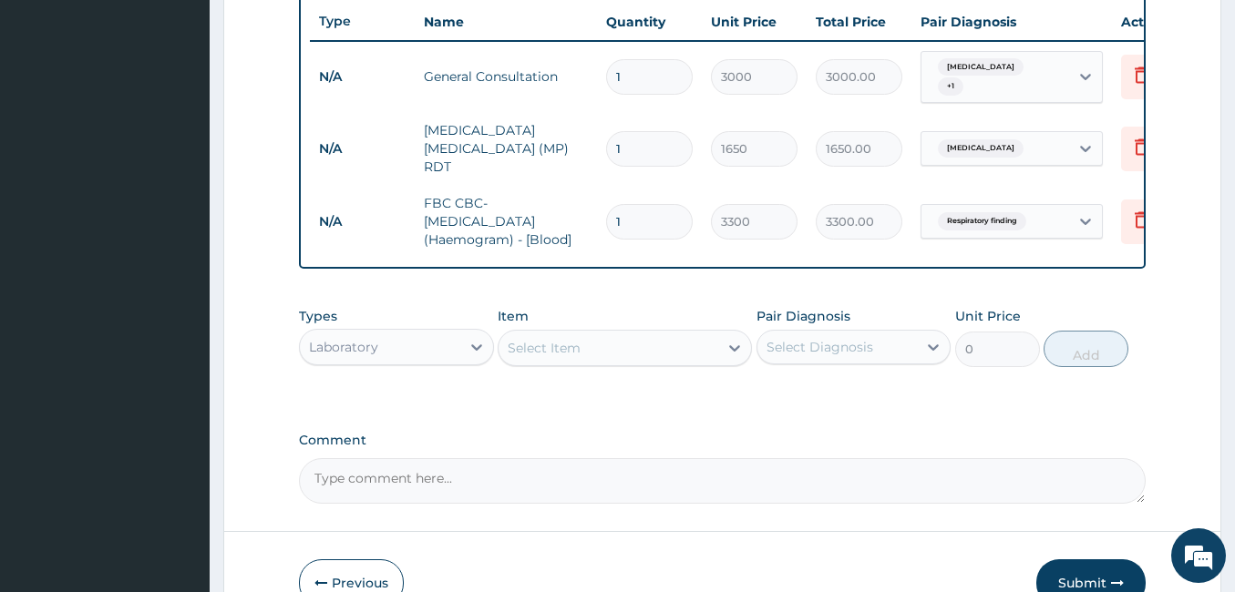
scroll to position [784, 0]
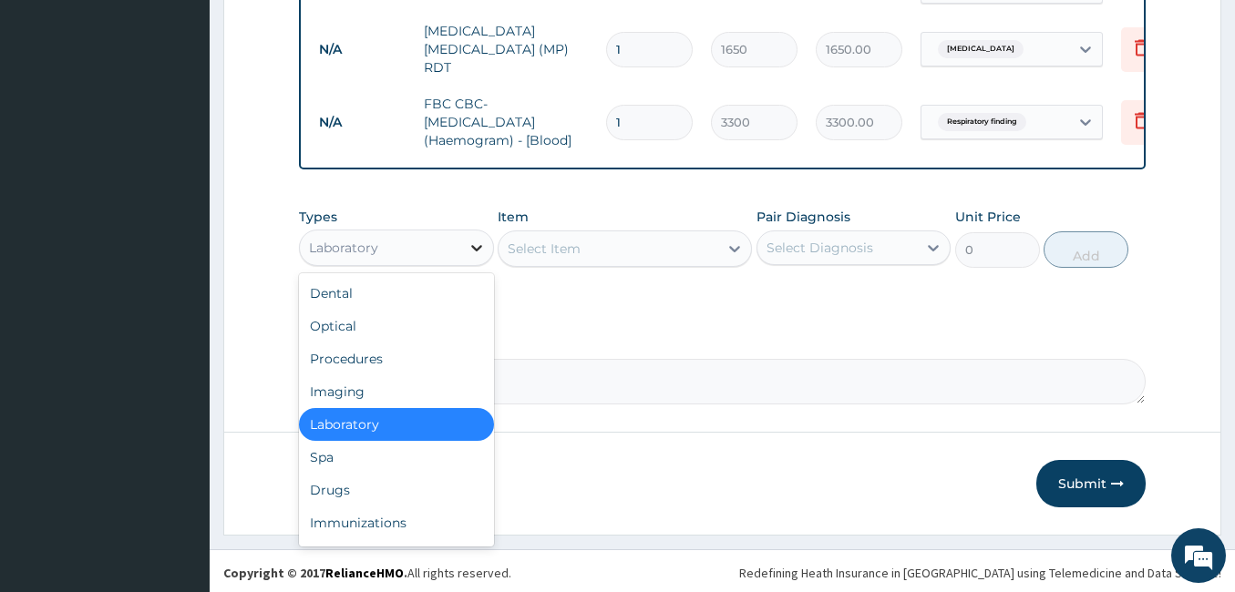
click at [474, 246] on icon at bounding box center [476, 248] width 18 height 18
click at [401, 483] on div "Drugs" at bounding box center [396, 490] width 195 height 33
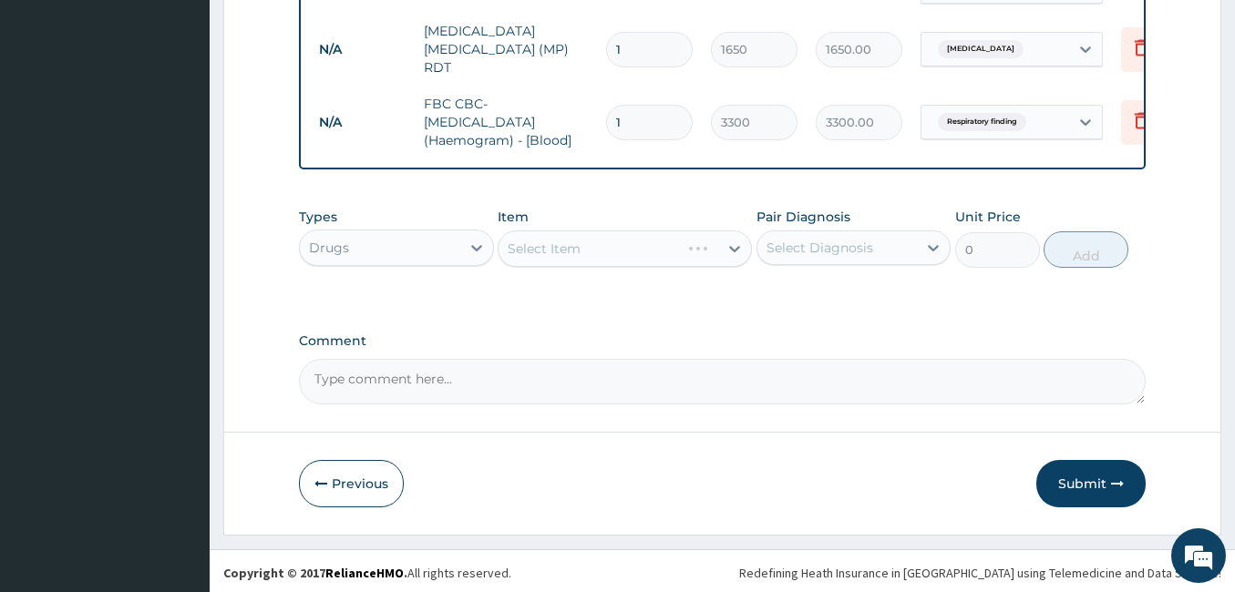
click at [605, 241] on div "Select Item" at bounding box center [608, 248] width 220 height 29
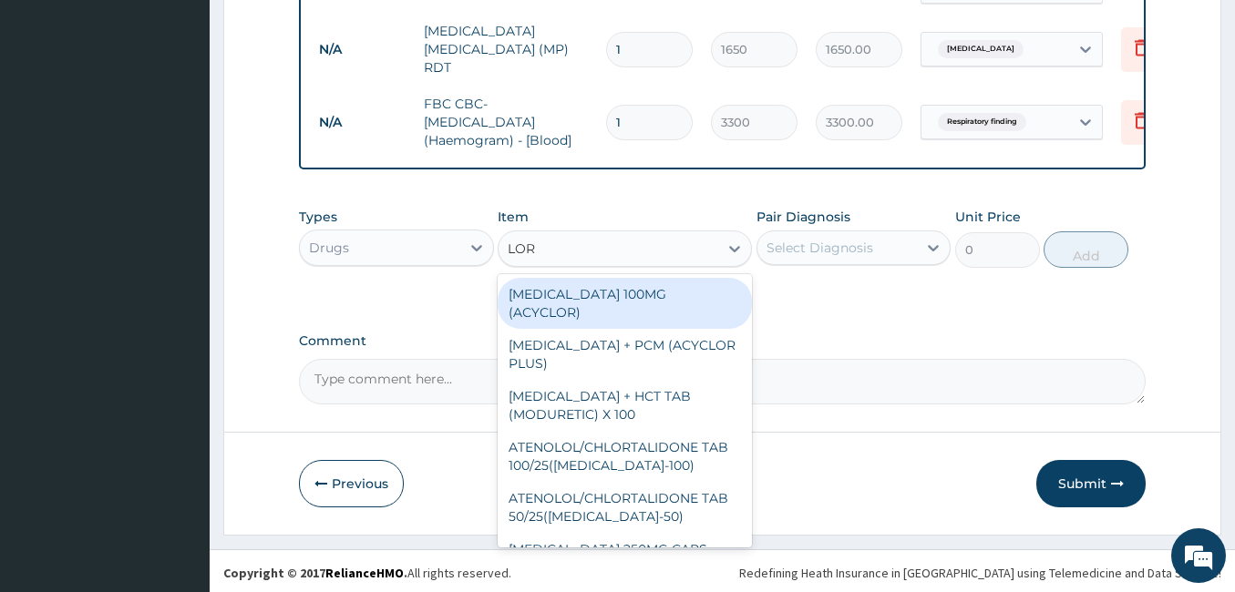
type input "LORA"
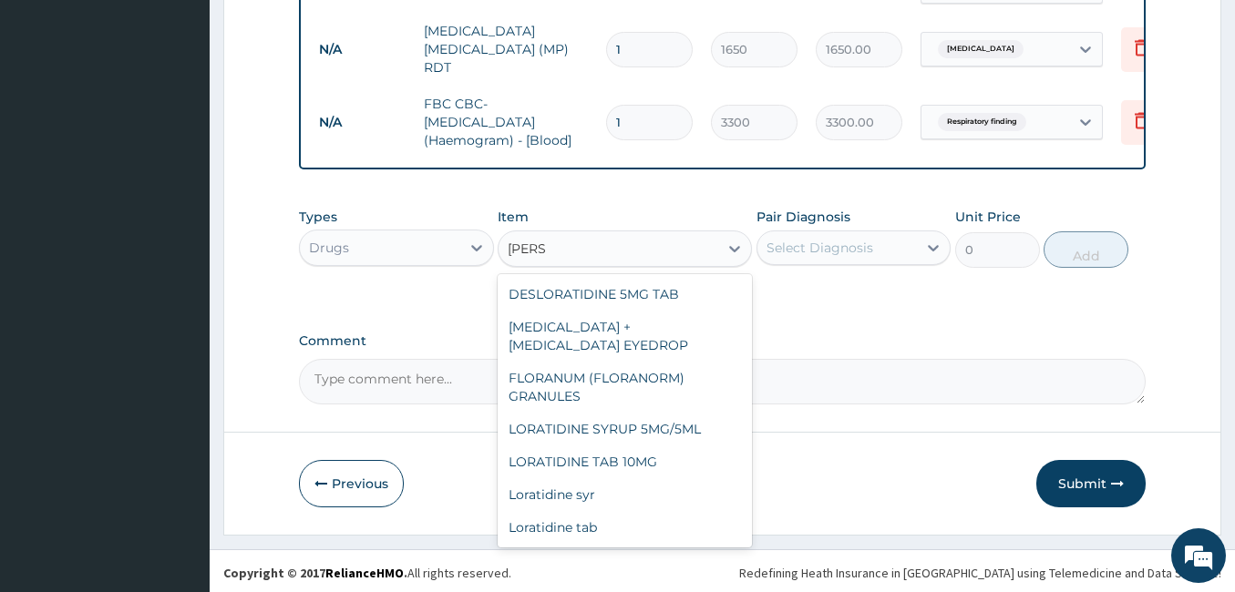
scroll to position [219, 0]
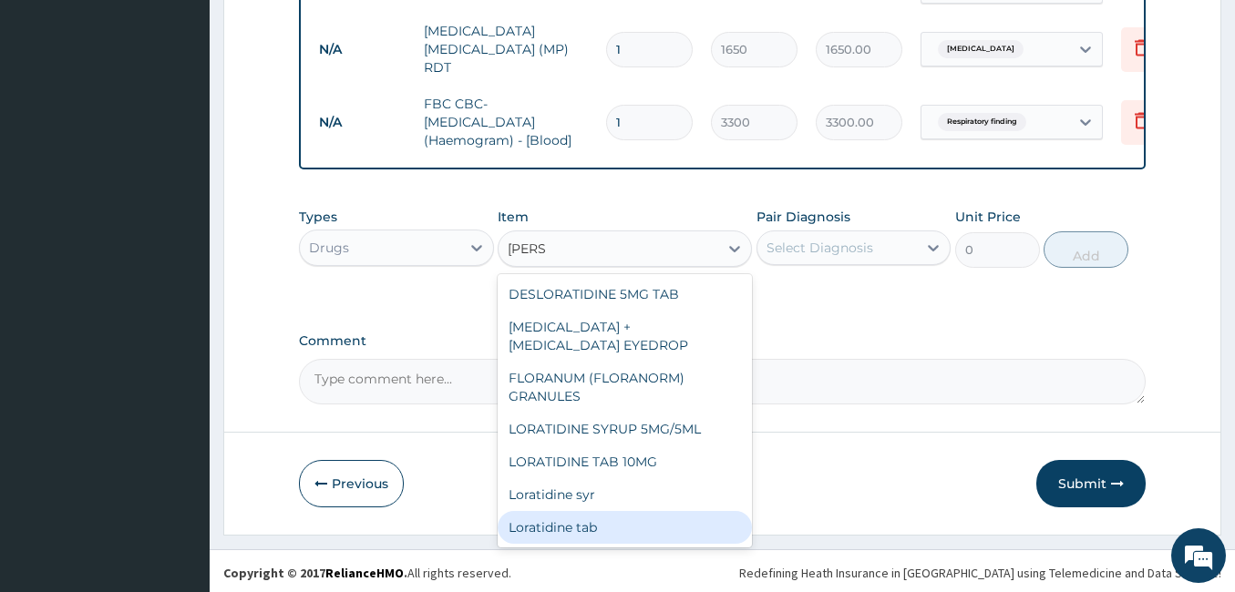
click at [636, 529] on div "Loratidine tab" at bounding box center [624, 527] width 254 height 33
type input "100"
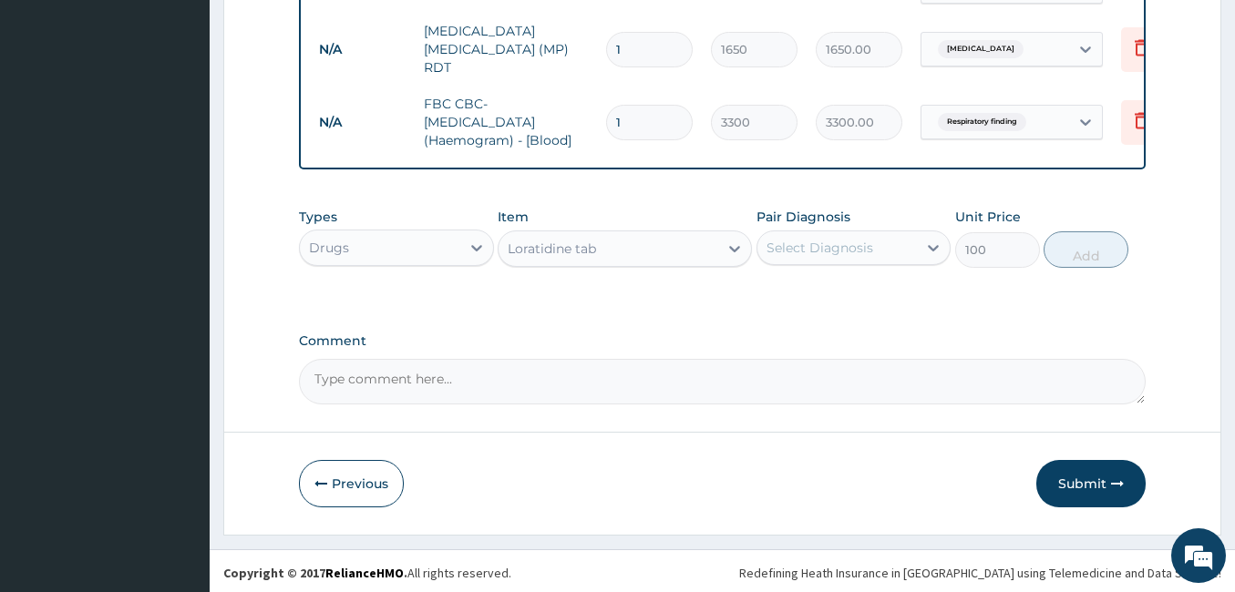
click at [879, 244] on div "Select Diagnosis" at bounding box center [837, 247] width 160 height 29
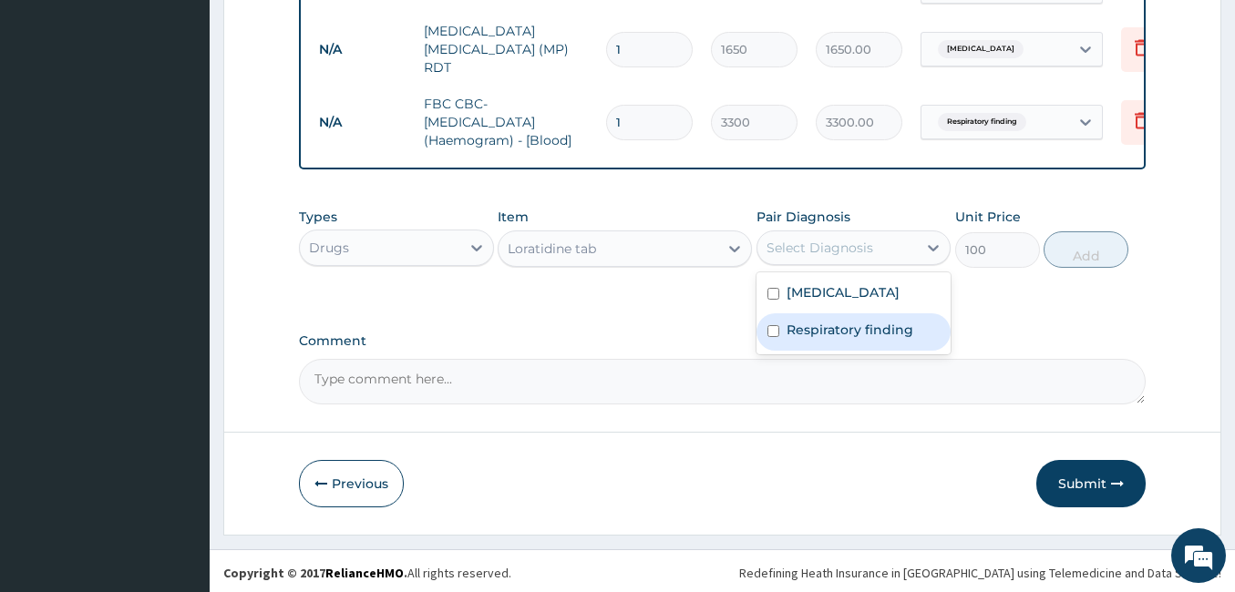
click at [802, 321] on label "Respiratory finding" at bounding box center [849, 330] width 127 height 18
checkbox input "true"
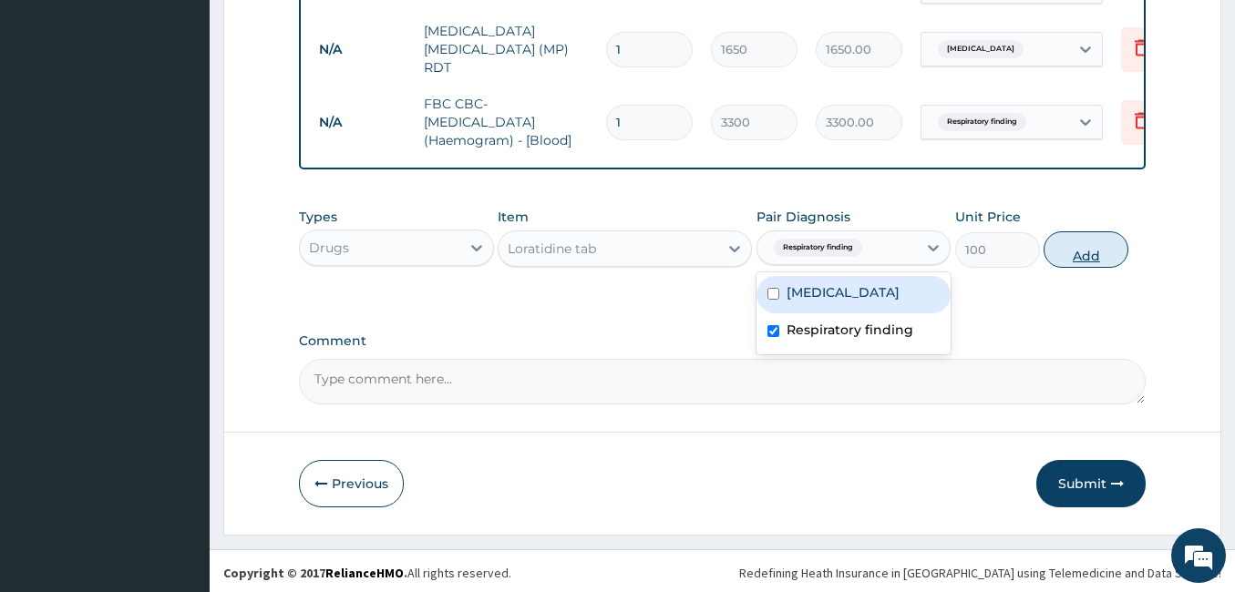
click at [1080, 237] on button "Add" at bounding box center [1085, 249] width 85 height 36
type input "0"
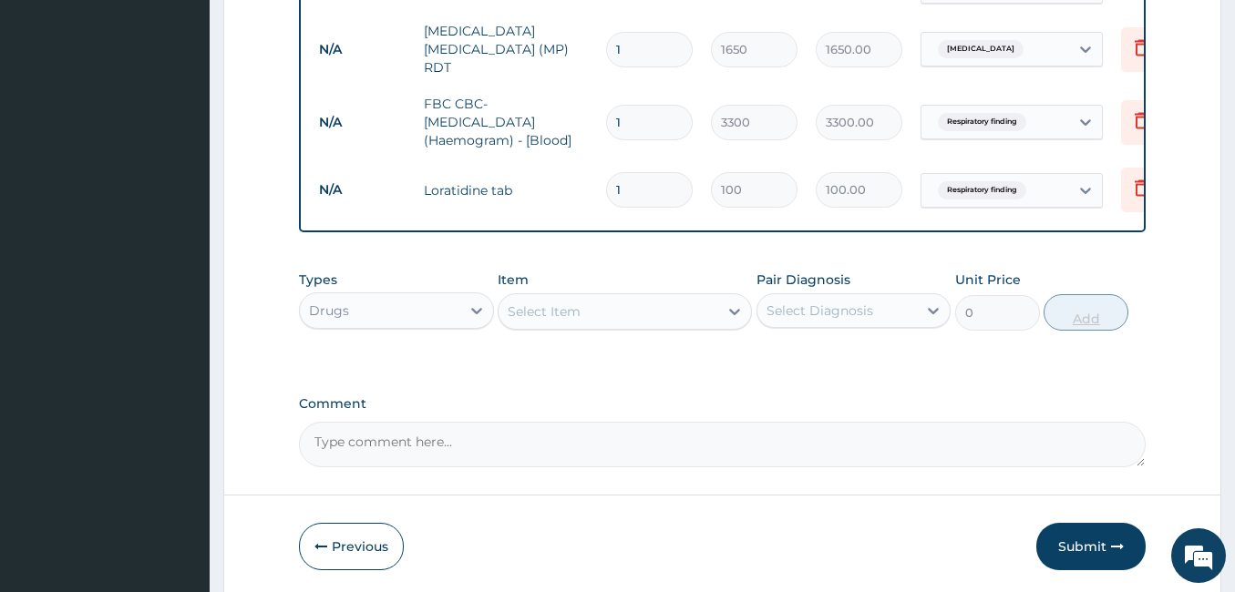
type input "0.00"
type input "5"
type input "500.00"
type input "5"
click at [748, 357] on div "Types Drugs Item Select Item Pair Diagnosis Select Diagnosis Unit Price 0 Add" at bounding box center [722, 314] width 846 height 106
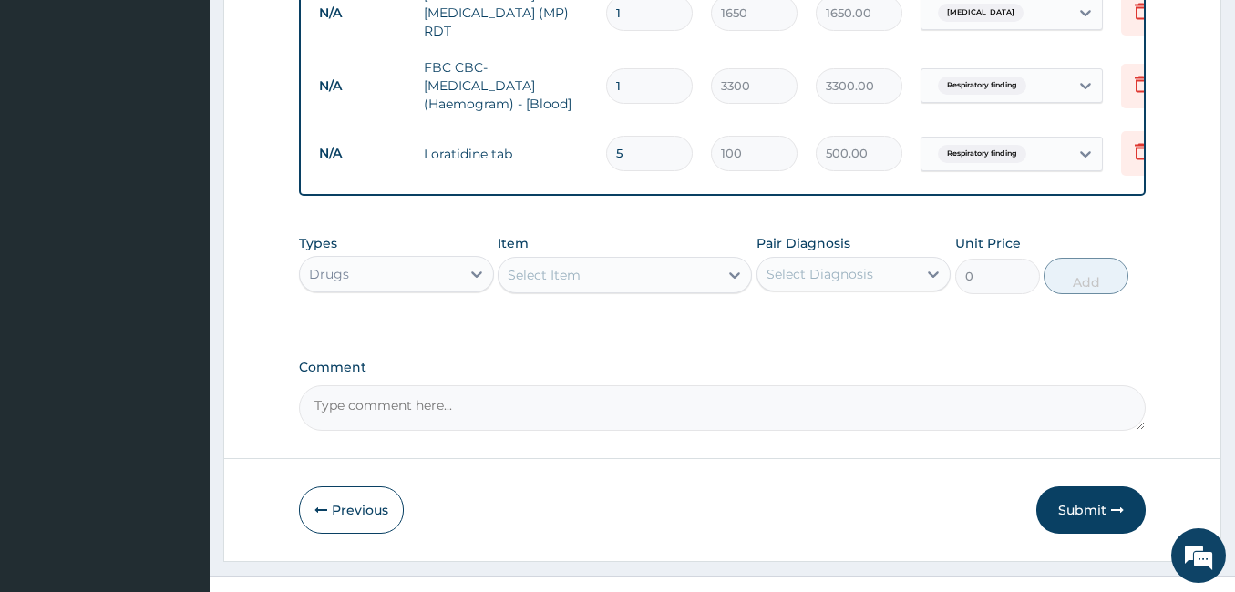
scroll to position [847, 0]
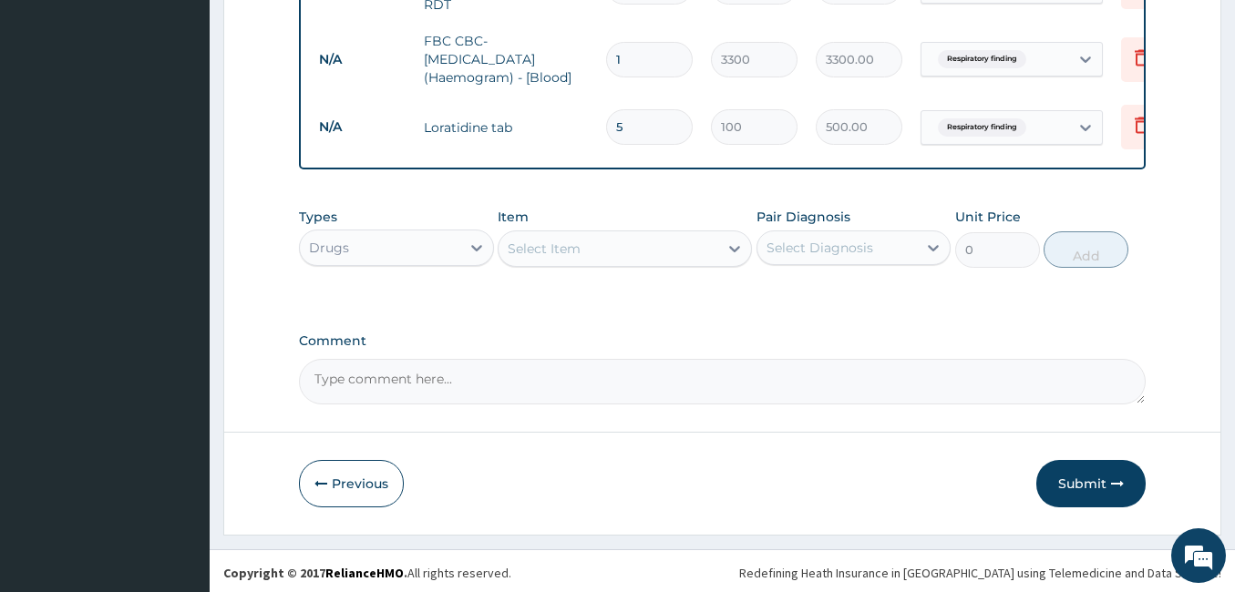
click at [644, 253] on div "Select Item" at bounding box center [608, 248] width 220 height 29
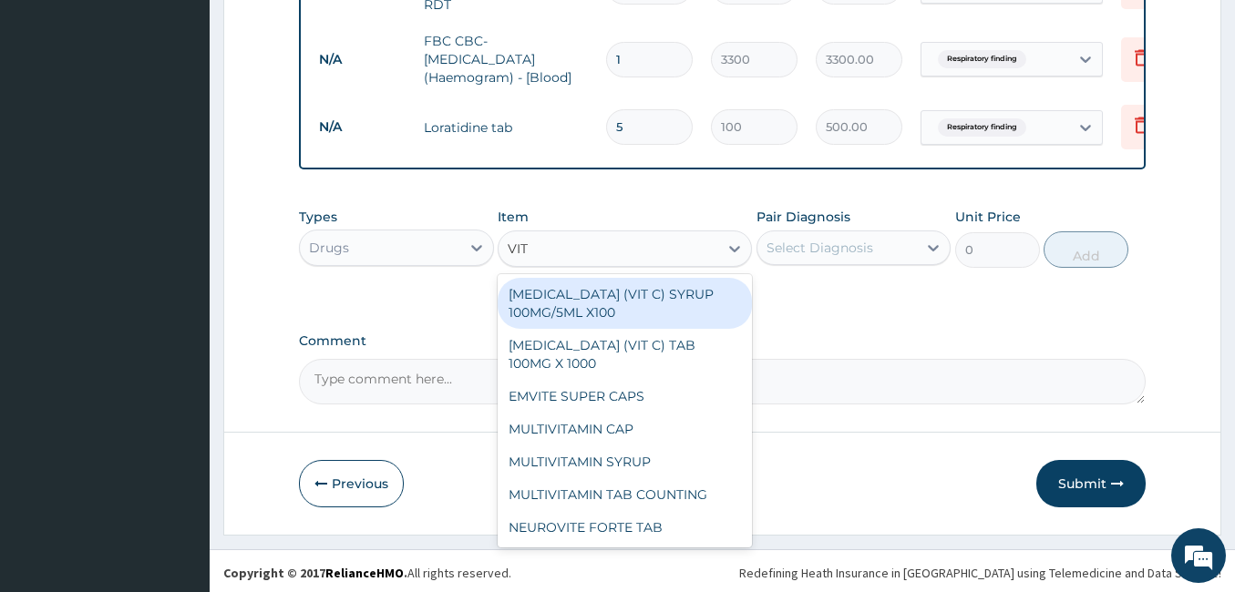
type input "VIT C"
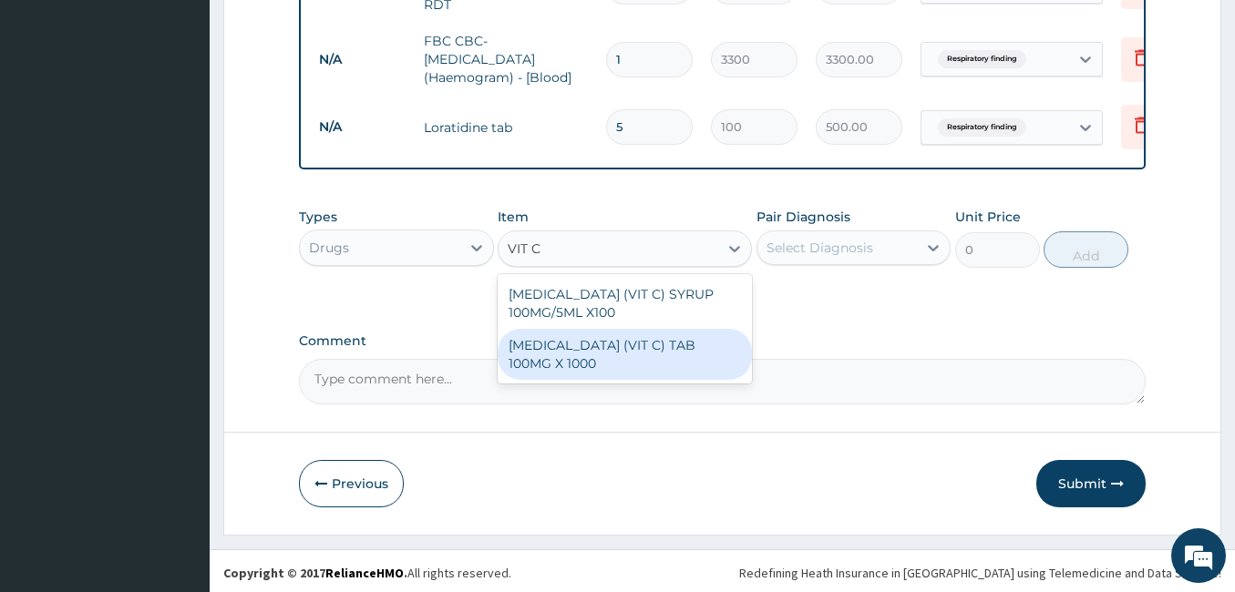
click at [621, 343] on div "ASCORBIC ACID (VIT C) TAB 100MG X 1000" at bounding box center [624, 354] width 254 height 51
type input "10"
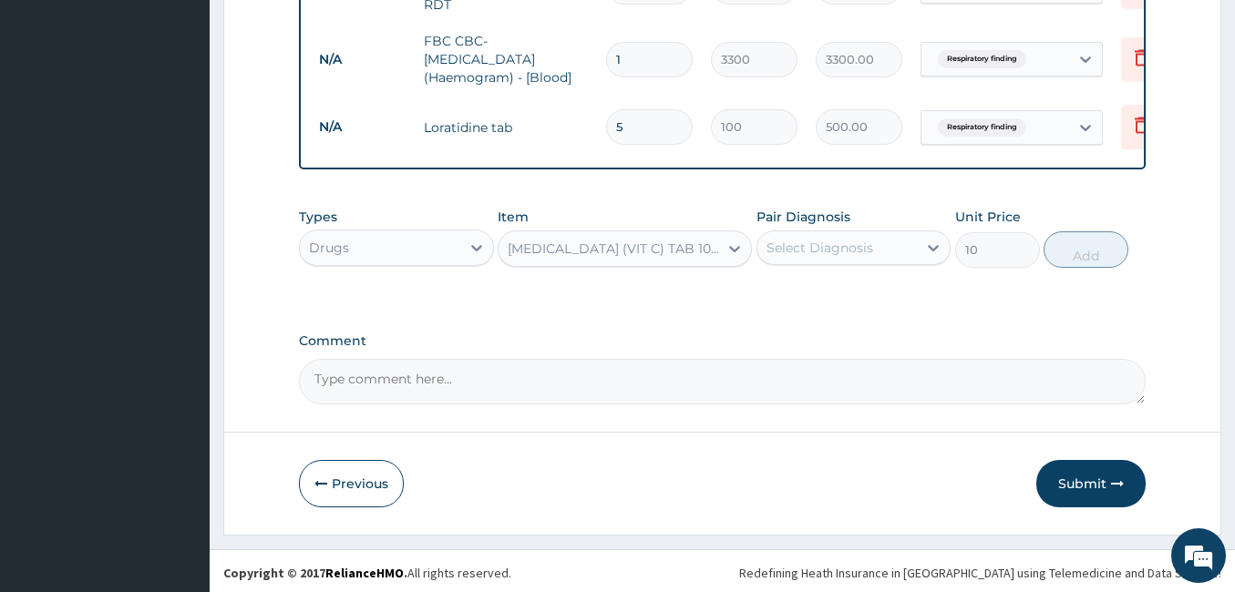
click at [846, 243] on div "Select Diagnosis" at bounding box center [819, 248] width 107 height 18
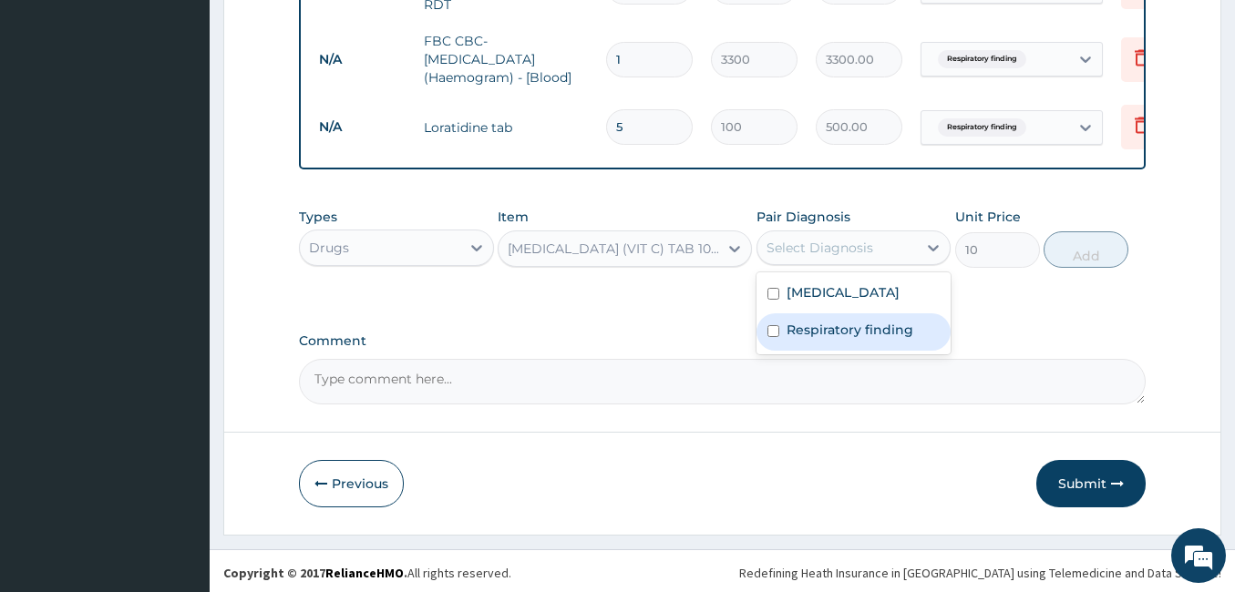
click at [804, 336] on div "Respiratory finding" at bounding box center [853, 331] width 195 height 37
checkbox input "true"
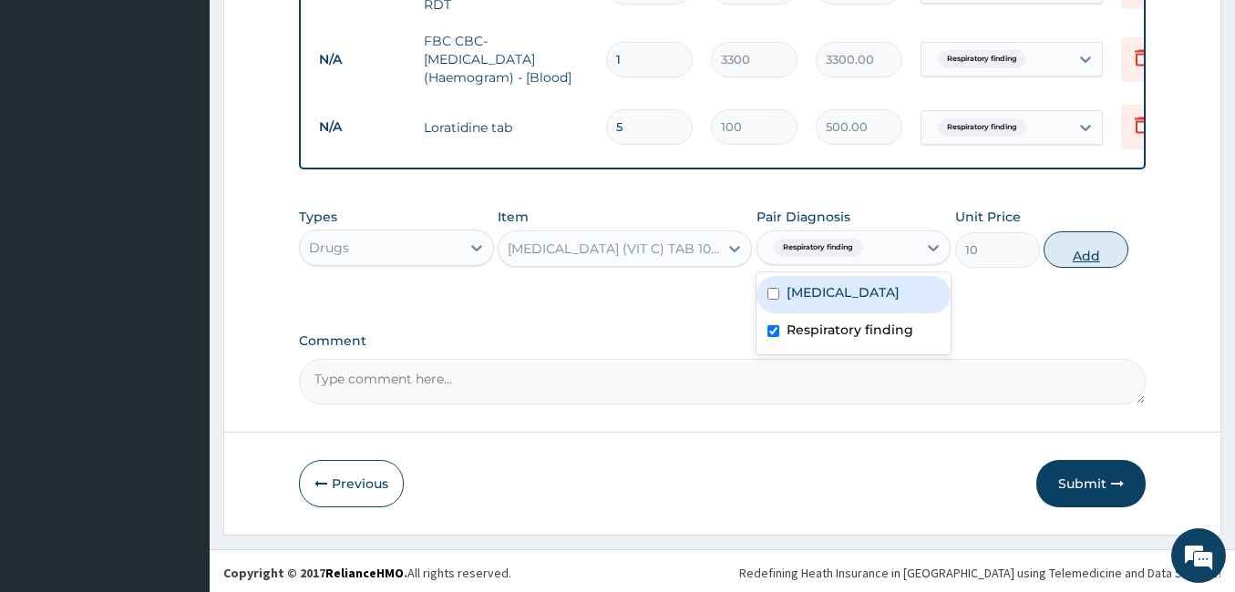
click at [1077, 232] on button "Add" at bounding box center [1085, 249] width 85 height 36
type input "0"
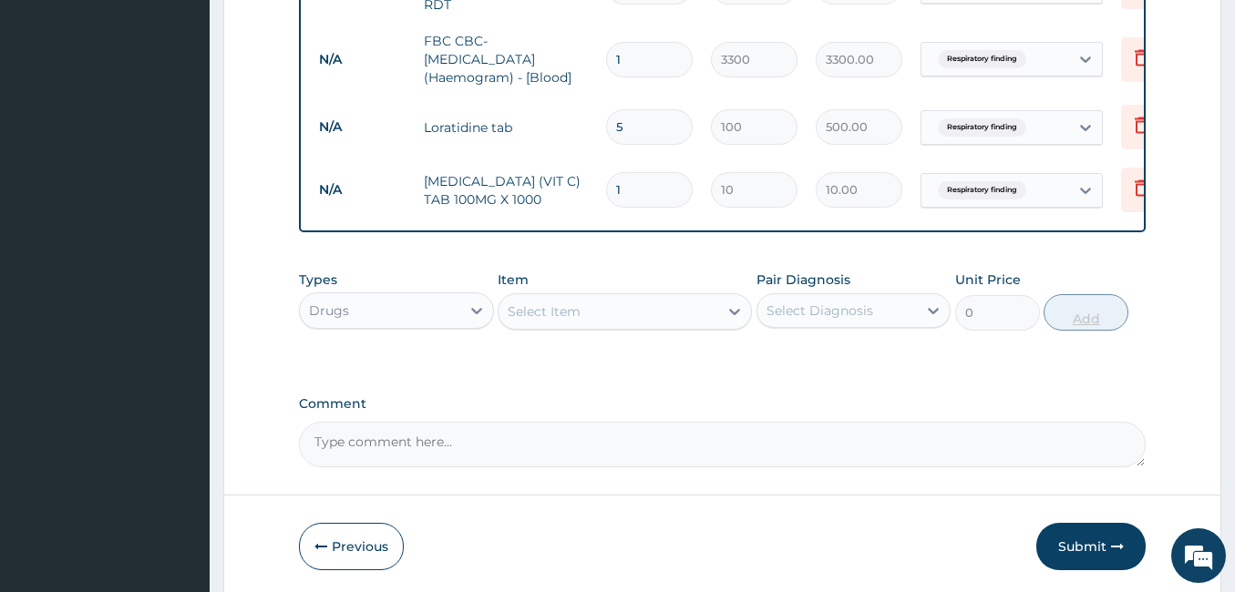
type input "15"
type input "150.00"
type input "15"
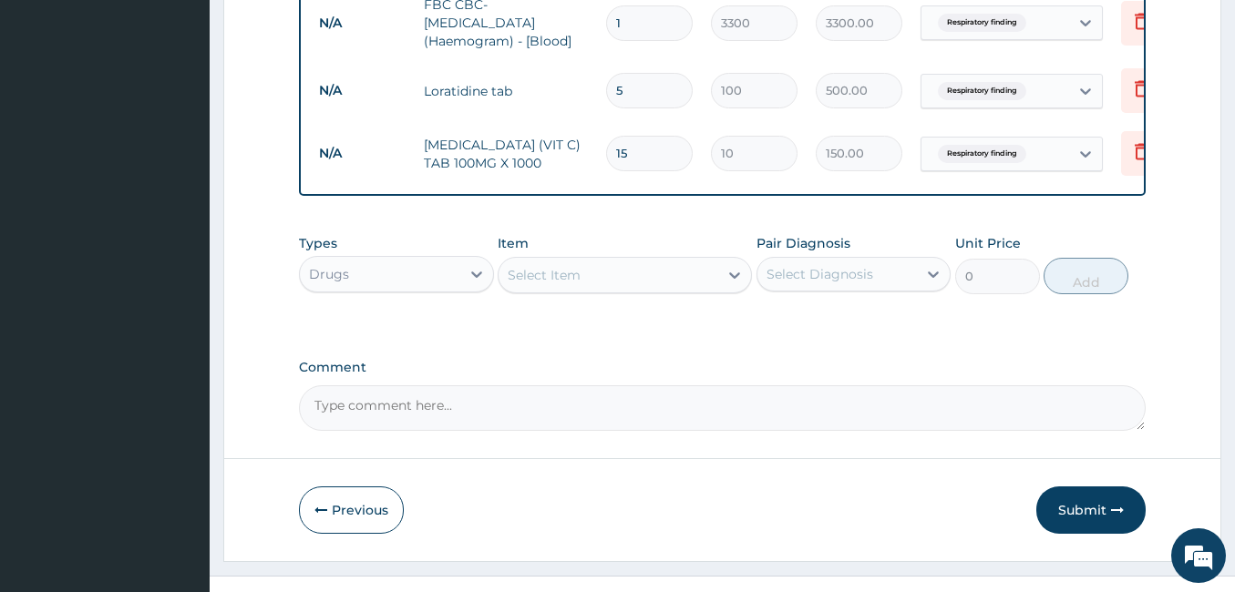
scroll to position [910, 0]
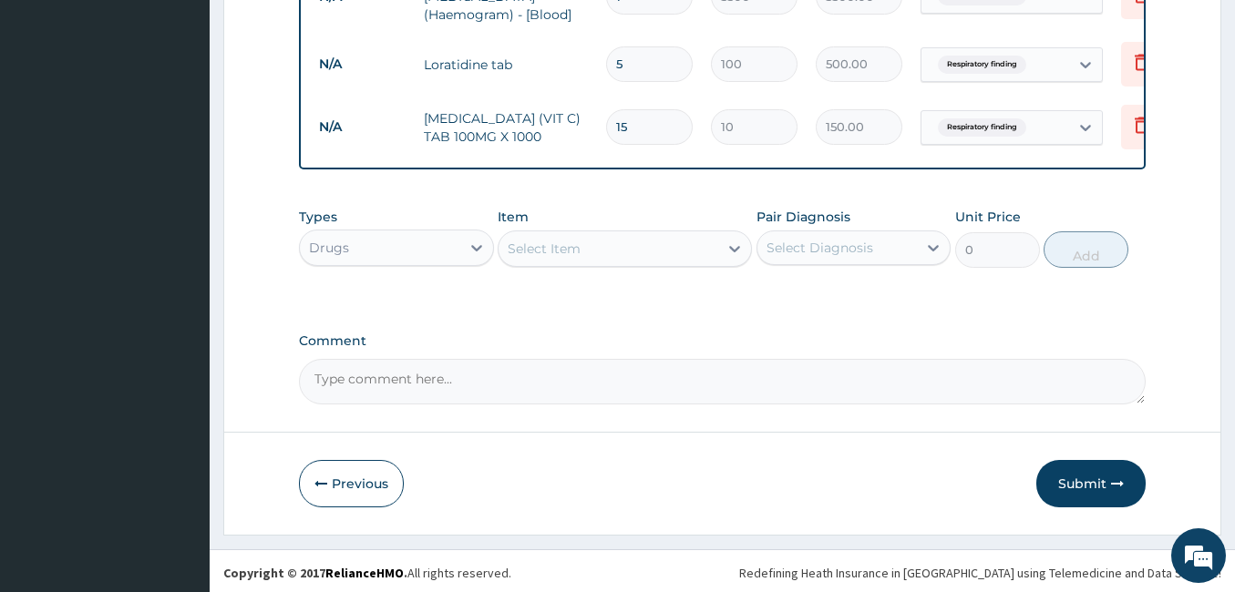
click at [578, 244] on div "Select Item" at bounding box center [543, 249] width 73 height 18
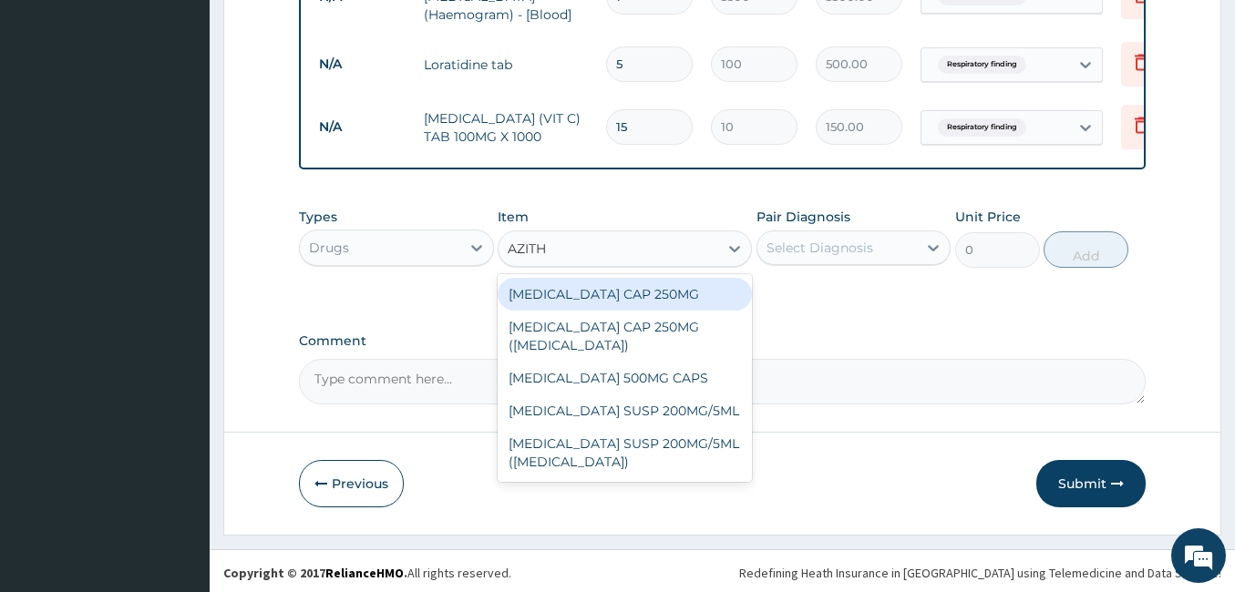
type input "AZITHR"
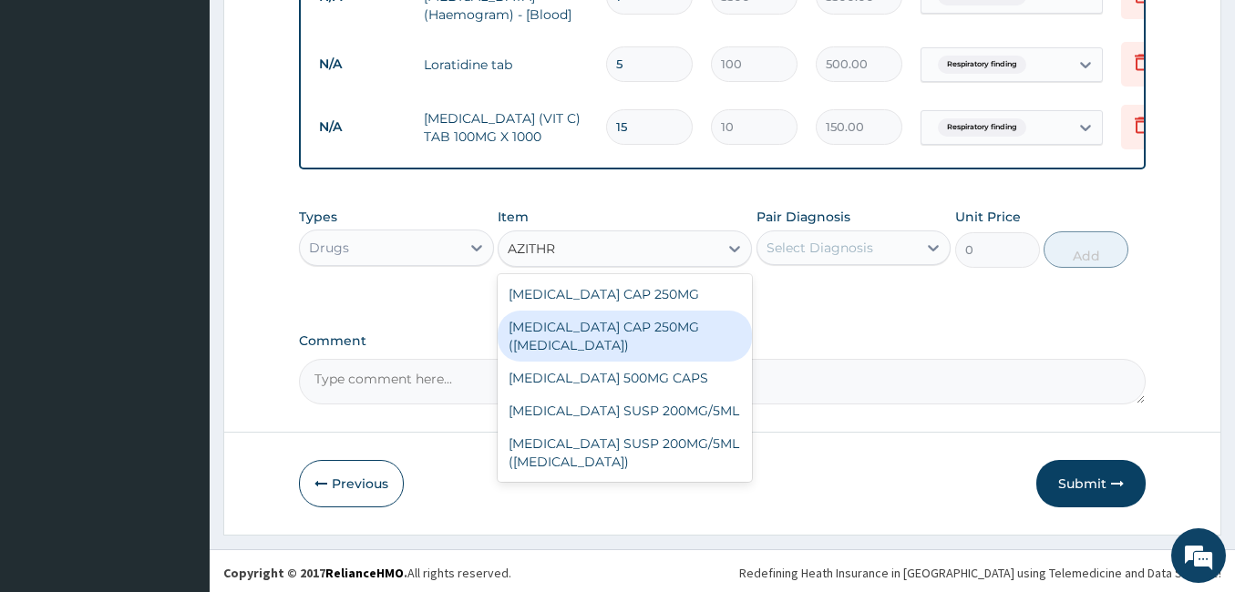
click at [582, 337] on div "AZITHROMYCIN CAP 250MG (ZITHROMAX)" at bounding box center [624, 336] width 254 height 51
type input "835"
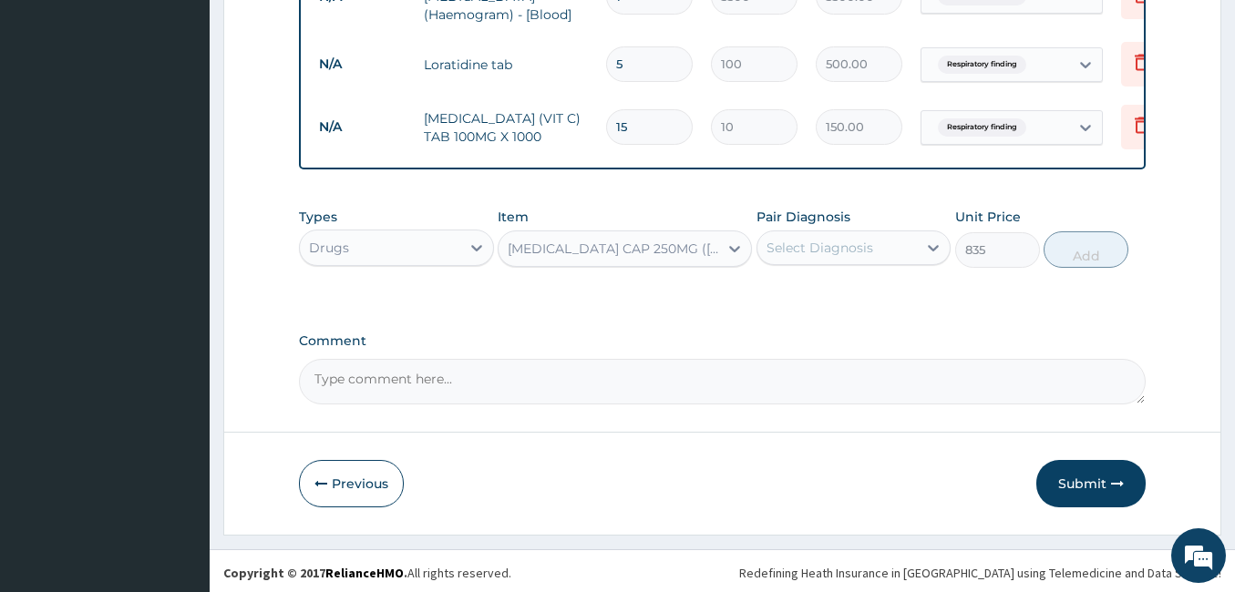
click at [866, 239] on div "Select Diagnosis" at bounding box center [819, 248] width 107 height 18
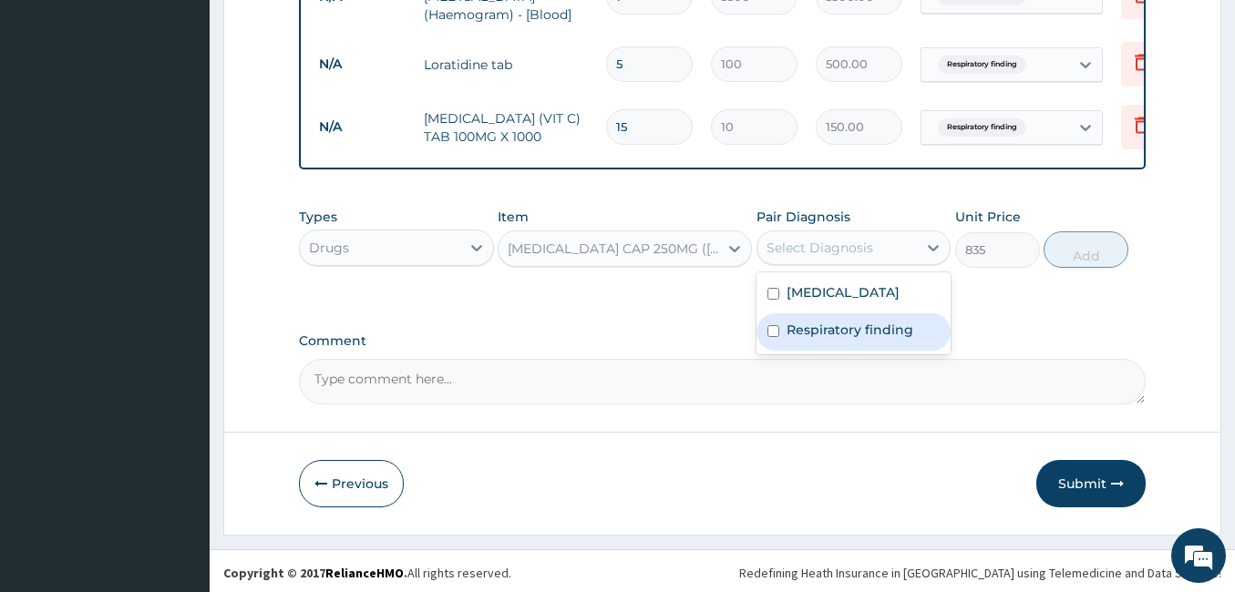
click at [792, 321] on label "Respiratory finding" at bounding box center [849, 330] width 127 height 18
checkbox input "true"
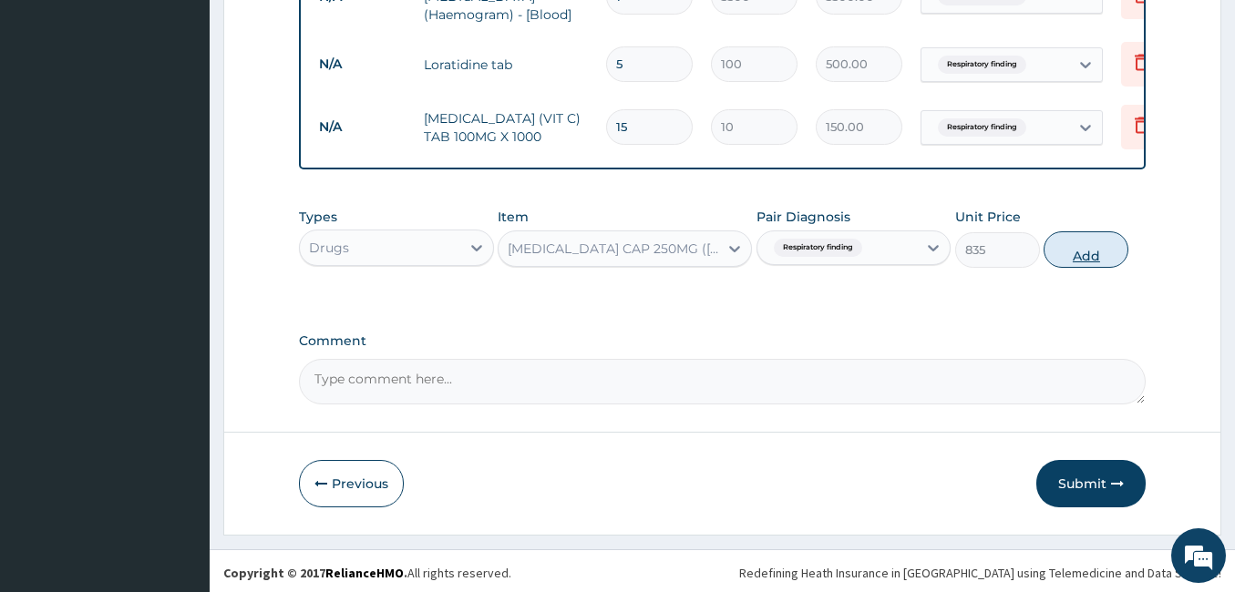
click at [1081, 239] on button "Add" at bounding box center [1085, 249] width 85 height 36
type input "0"
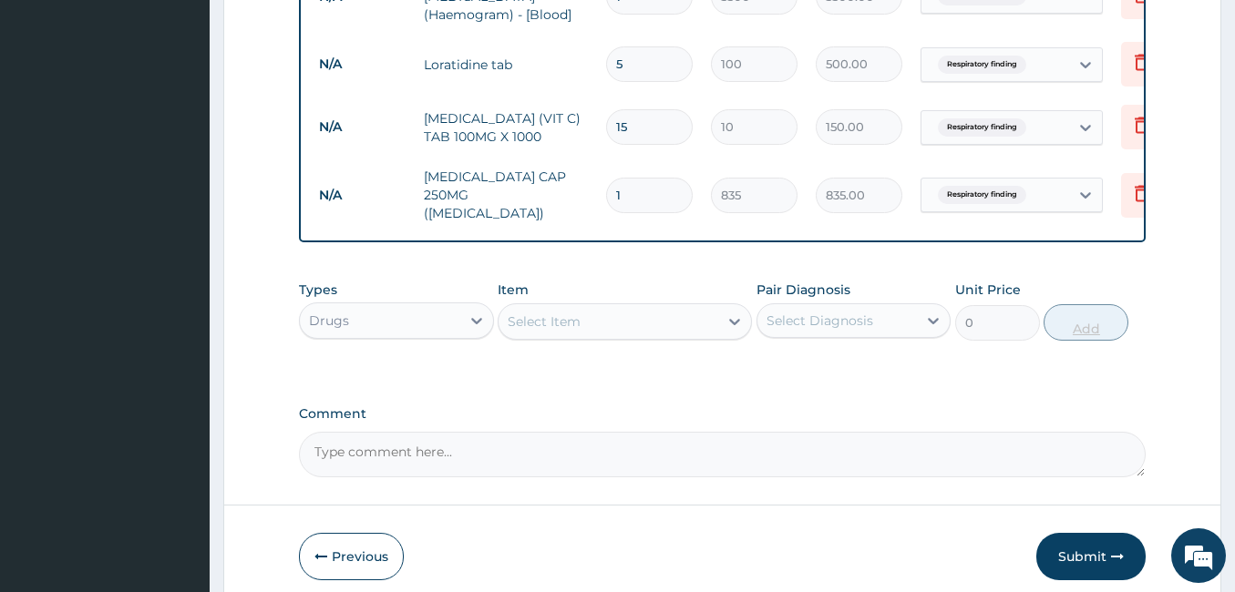
type input "0.00"
type input "5"
type input "4175.00"
type input "5"
click at [610, 314] on div "Select Item" at bounding box center [608, 321] width 220 height 29
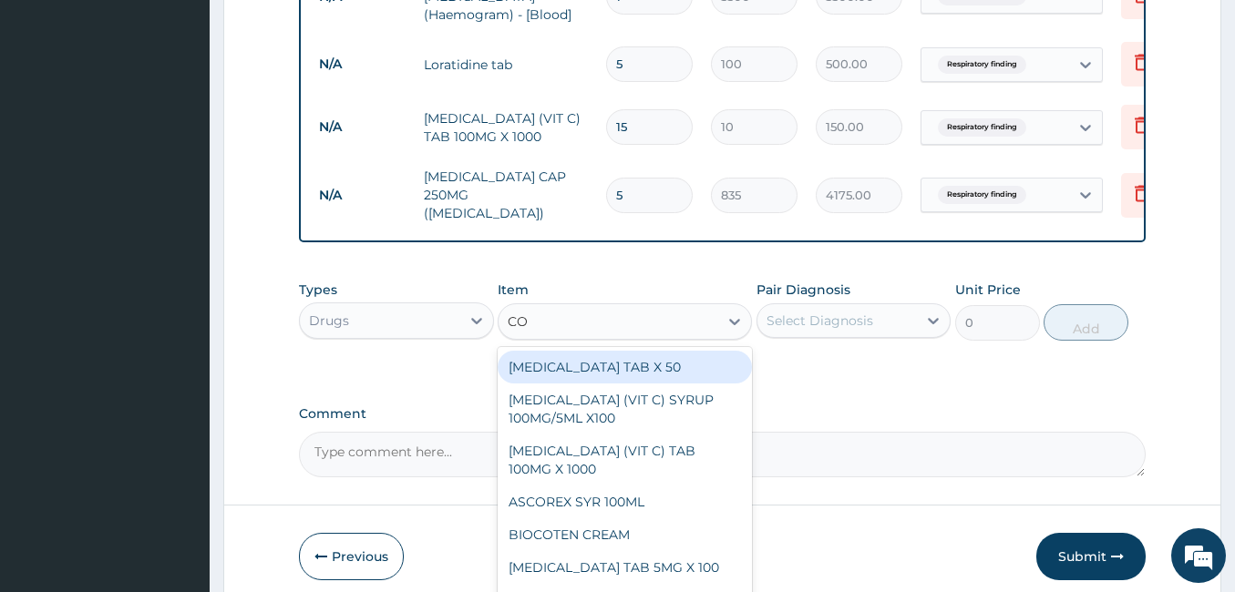
type input "C"
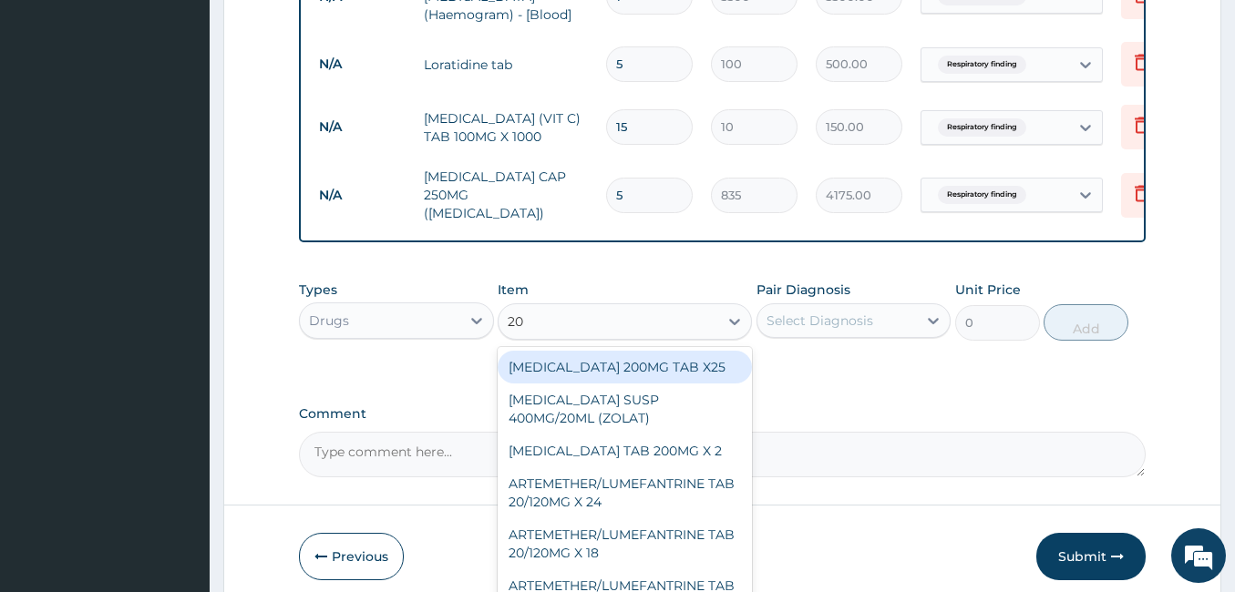
type input "20/"
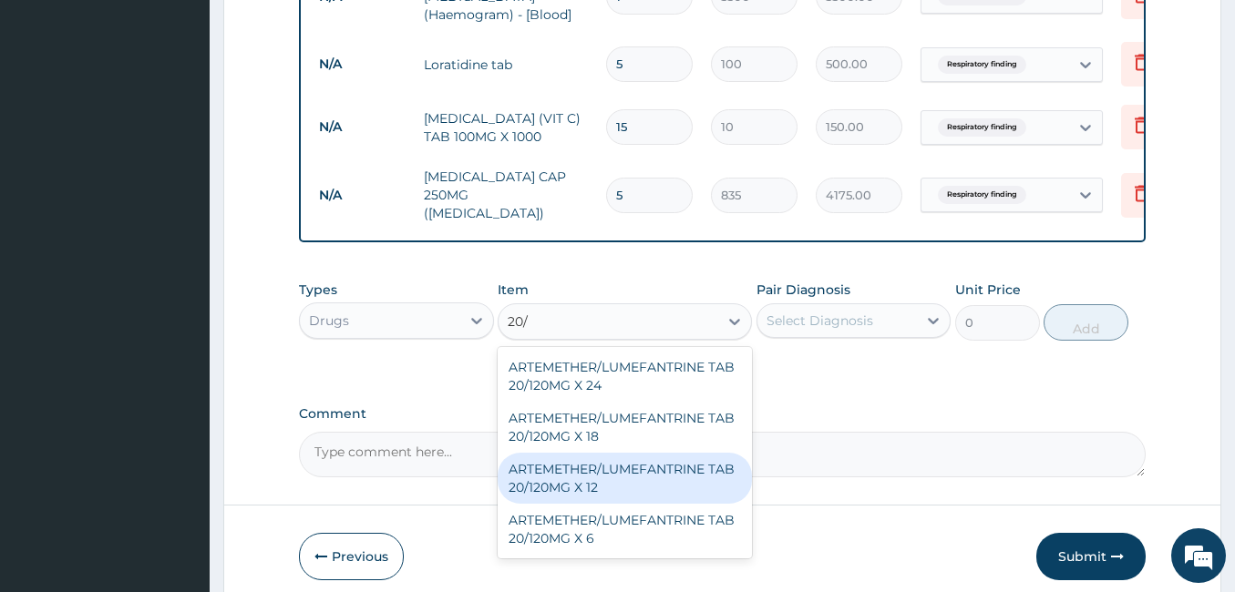
click at [599, 480] on div "ARTEMETHER/LUMEFANTRINE TAB 20/120MG X 12" at bounding box center [624, 478] width 254 height 51
type input "450"
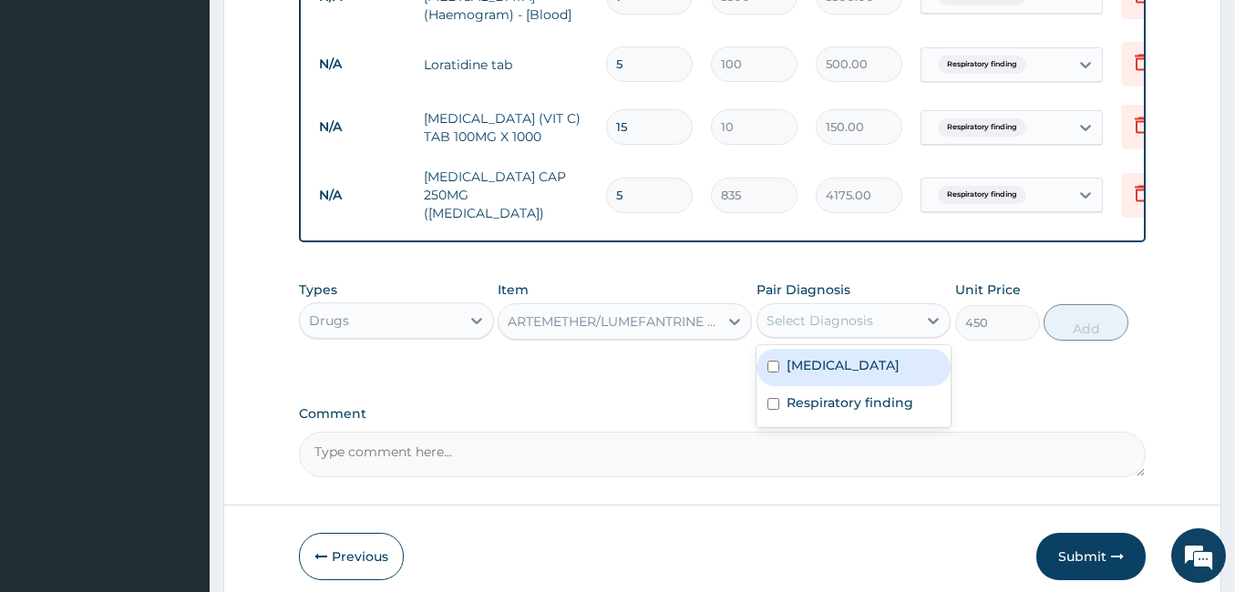
click at [902, 312] on div "Select Diagnosis" at bounding box center [837, 320] width 160 height 29
click at [825, 364] on div "Malaria" at bounding box center [853, 367] width 195 height 37
checkbox input "true"
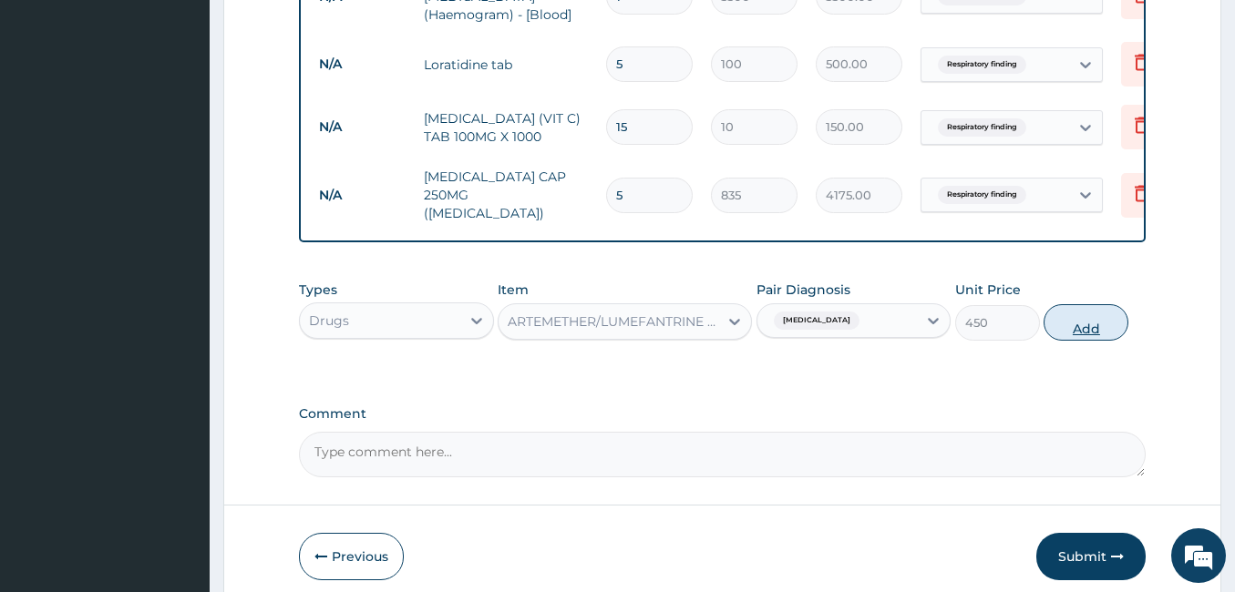
click at [1074, 308] on button "Add" at bounding box center [1085, 322] width 85 height 36
type input "0"
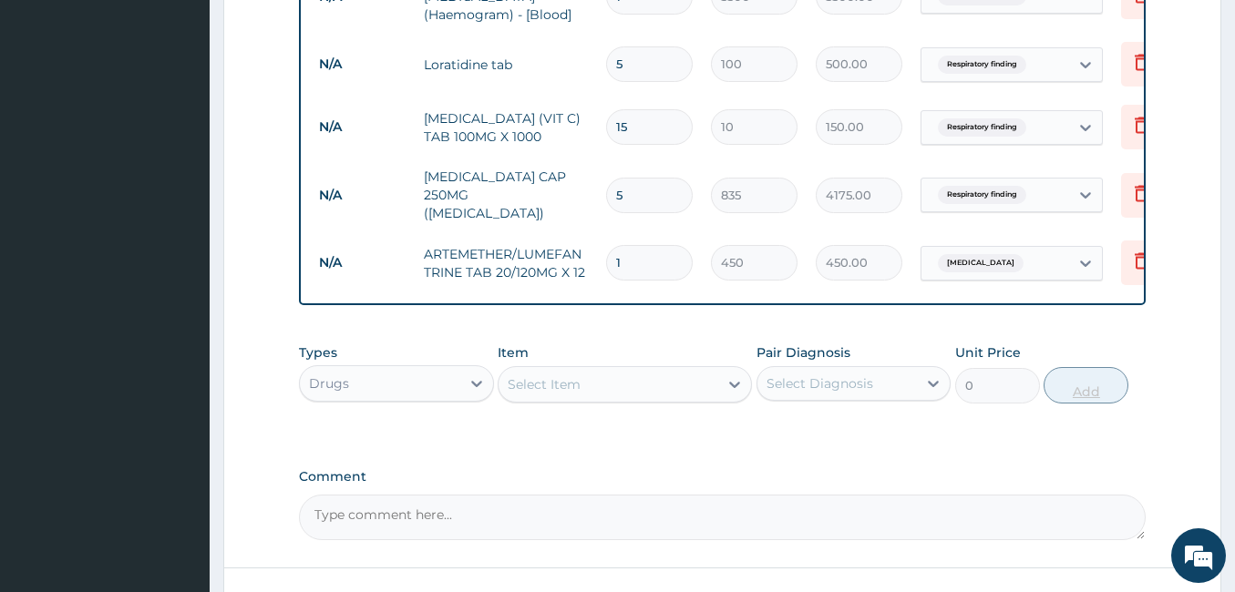
type input "12"
type input "5400.00"
type input "12"
click at [604, 370] on div "Select Item" at bounding box center [608, 384] width 220 height 29
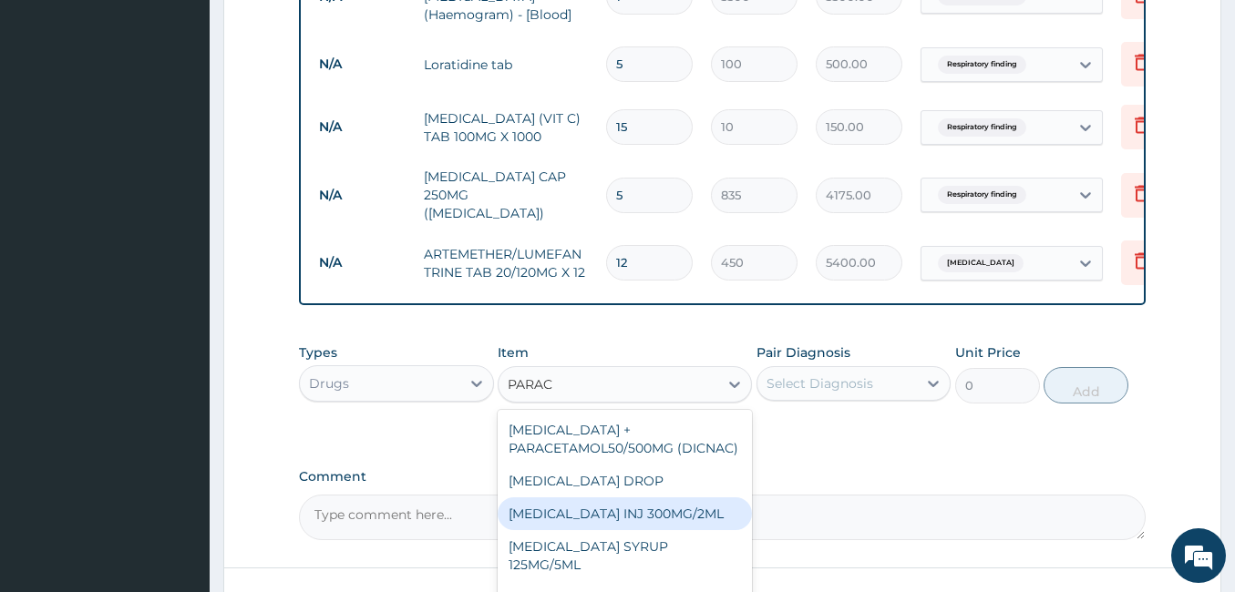
type input "PARAC"
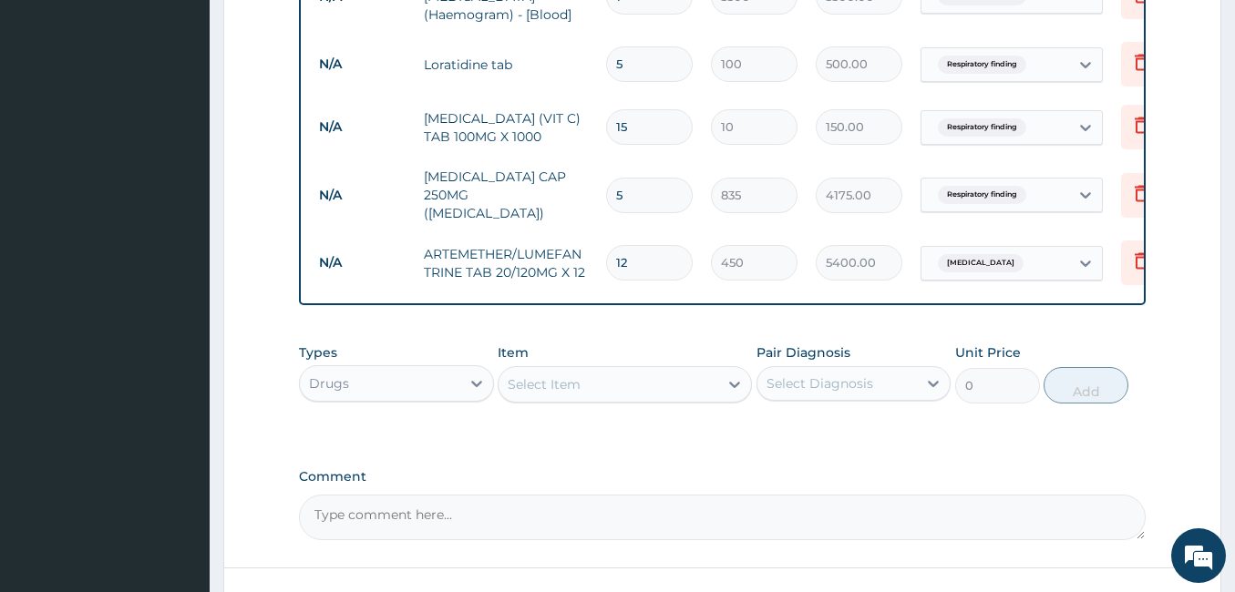
click at [836, 504] on textarea "Comment" at bounding box center [722, 518] width 846 height 46
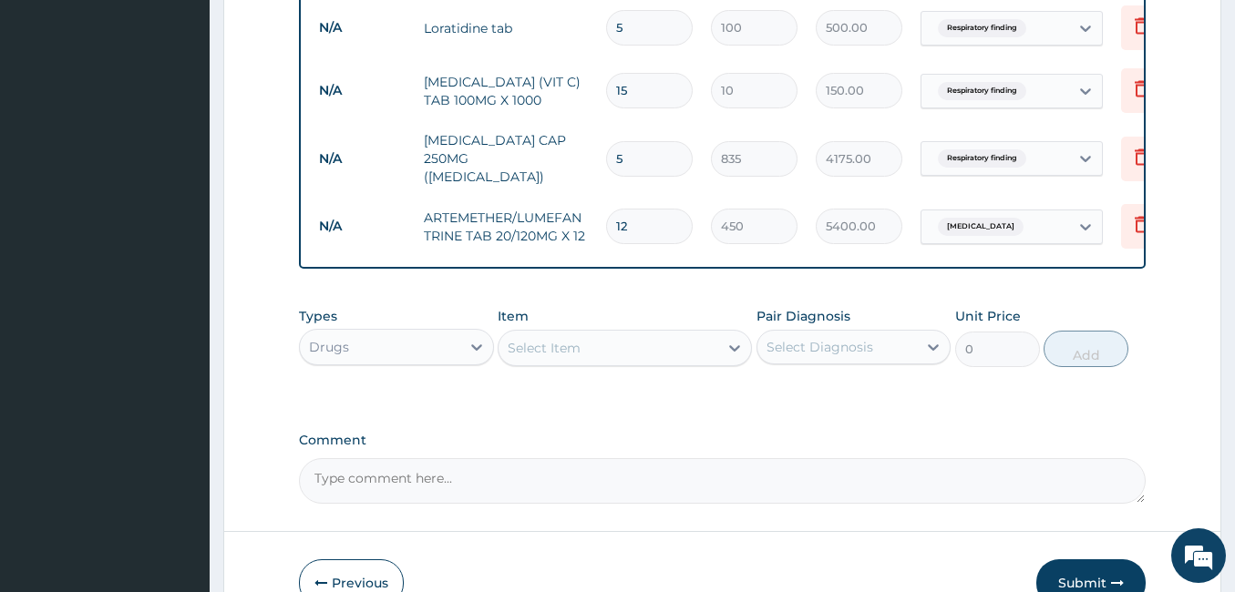
scroll to position [1036, 0]
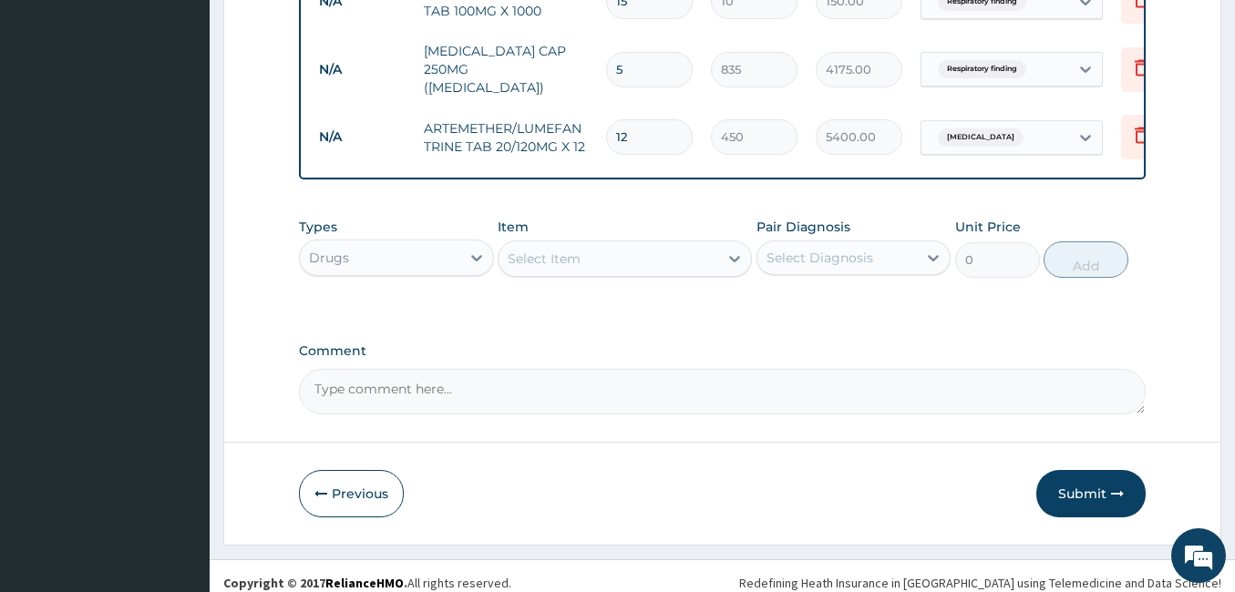
click at [587, 244] on div "Select Item" at bounding box center [608, 258] width 220 height 29
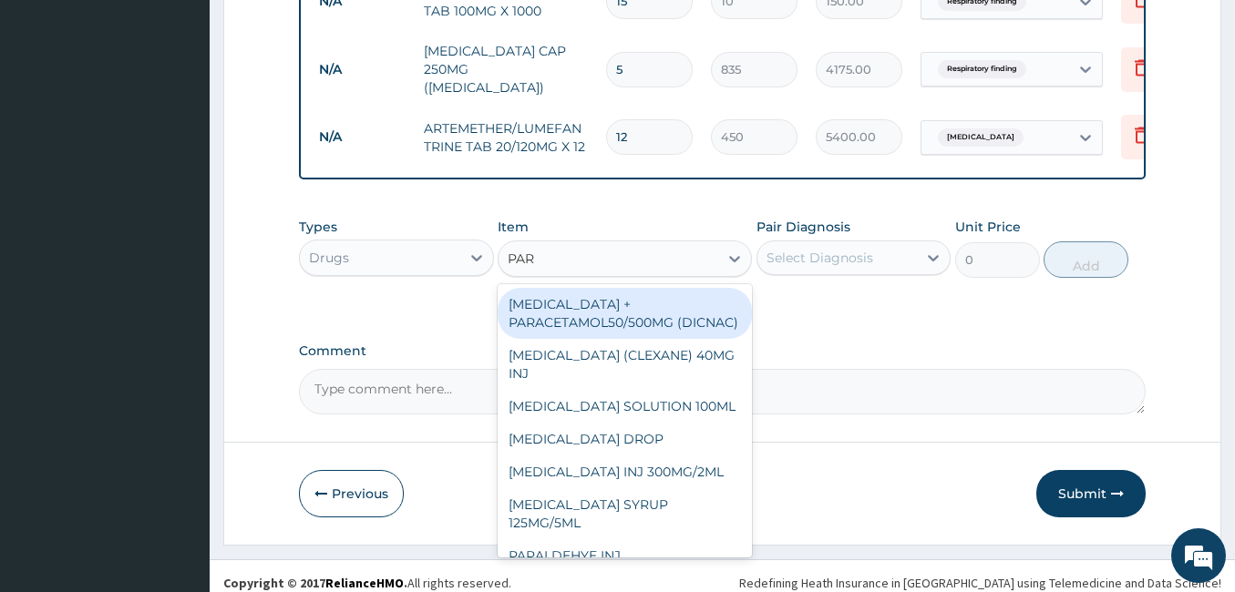
type input "PARA"
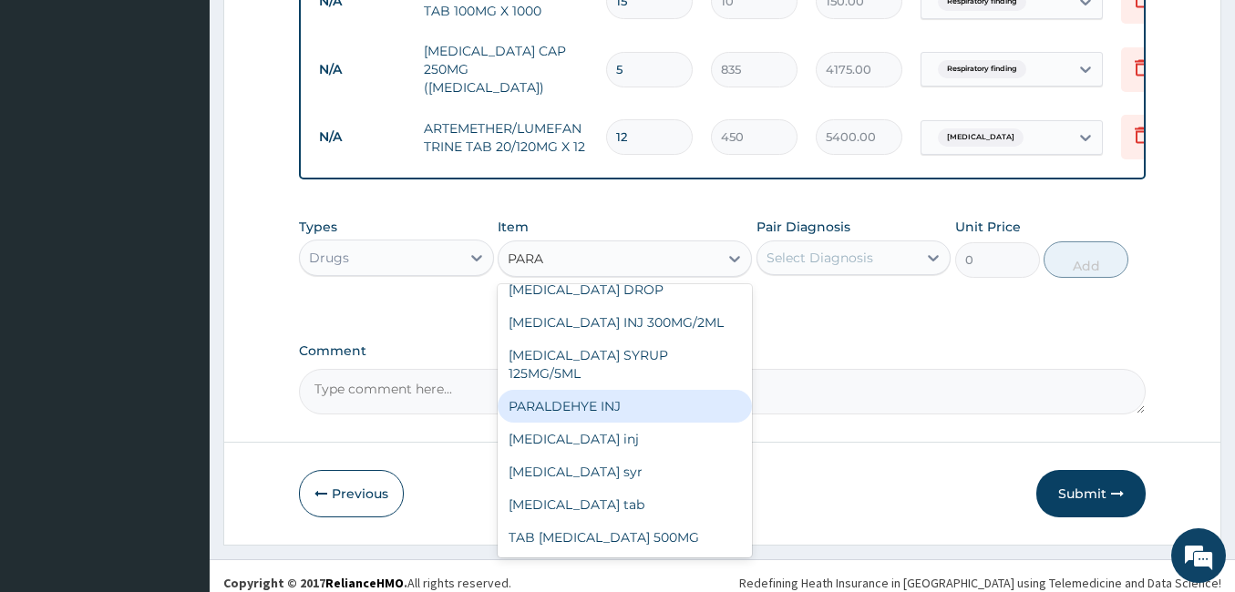
scroll to position [135, 0]
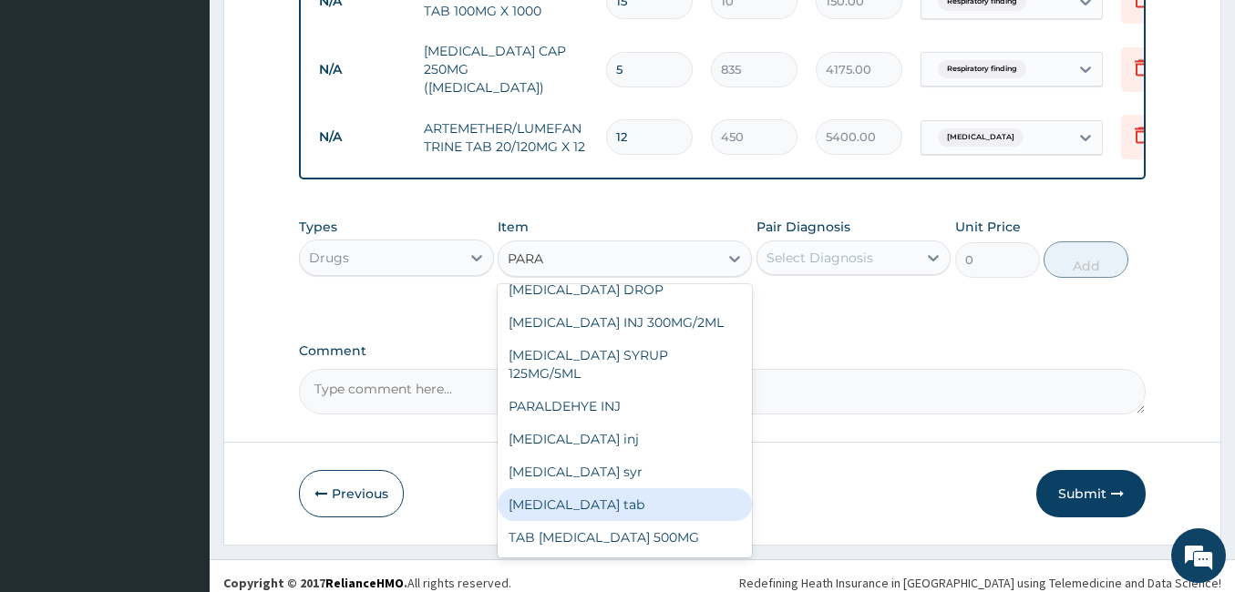
click at [635, 488] on div "paracetamol tab" at bounding box center [624, 504] width 254 height 33
type input "30"
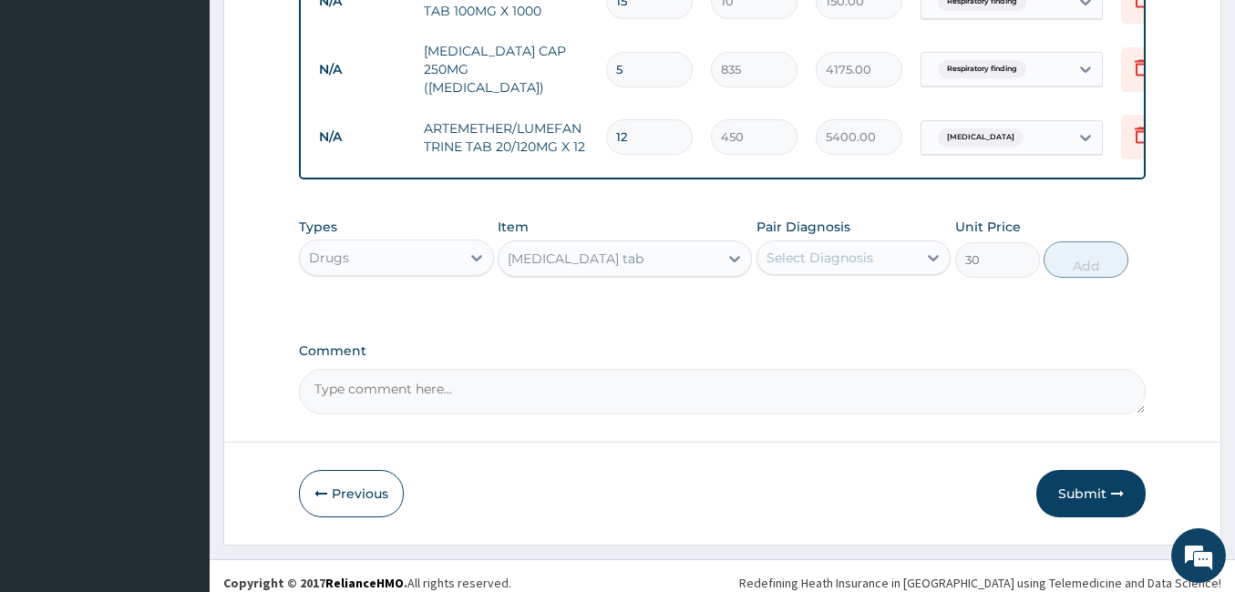
click at [836, 249] on div "Select Diagnosis" at bounding box center [819, 258] width 107 height 18
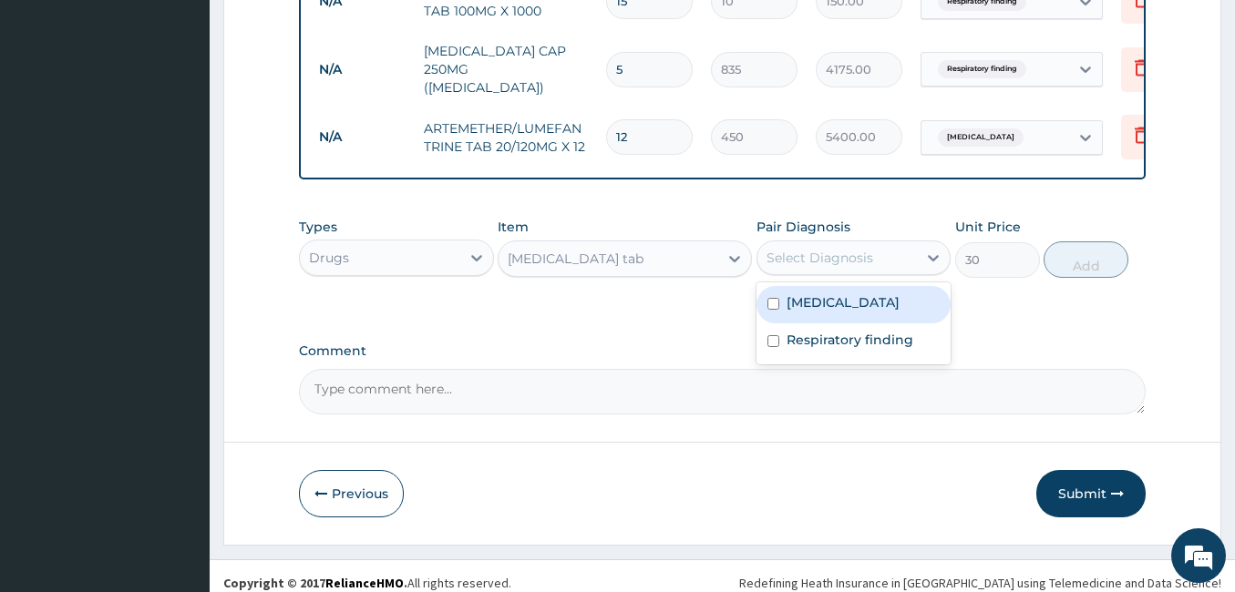
click at [787, 293] on label "Malaria" at bounding box center [842, 302] width 113 height 18
checkbox input "true"
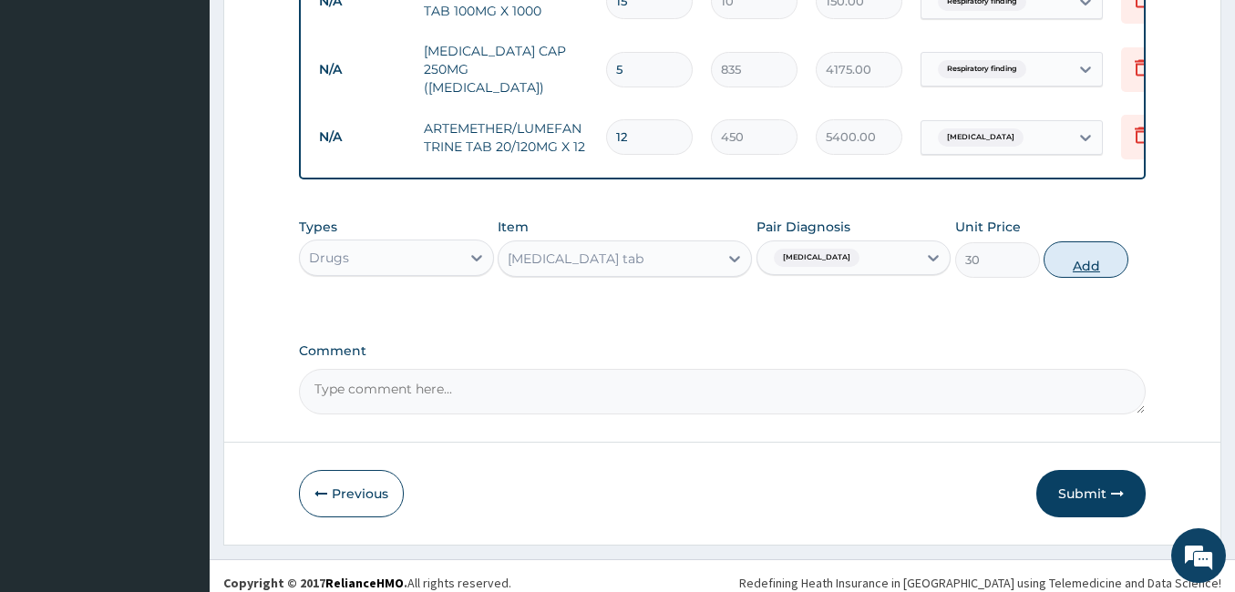
click at [1081, 241] on button "Add" at bounding box center [1085, 259] width 85 height 36
type input "0"
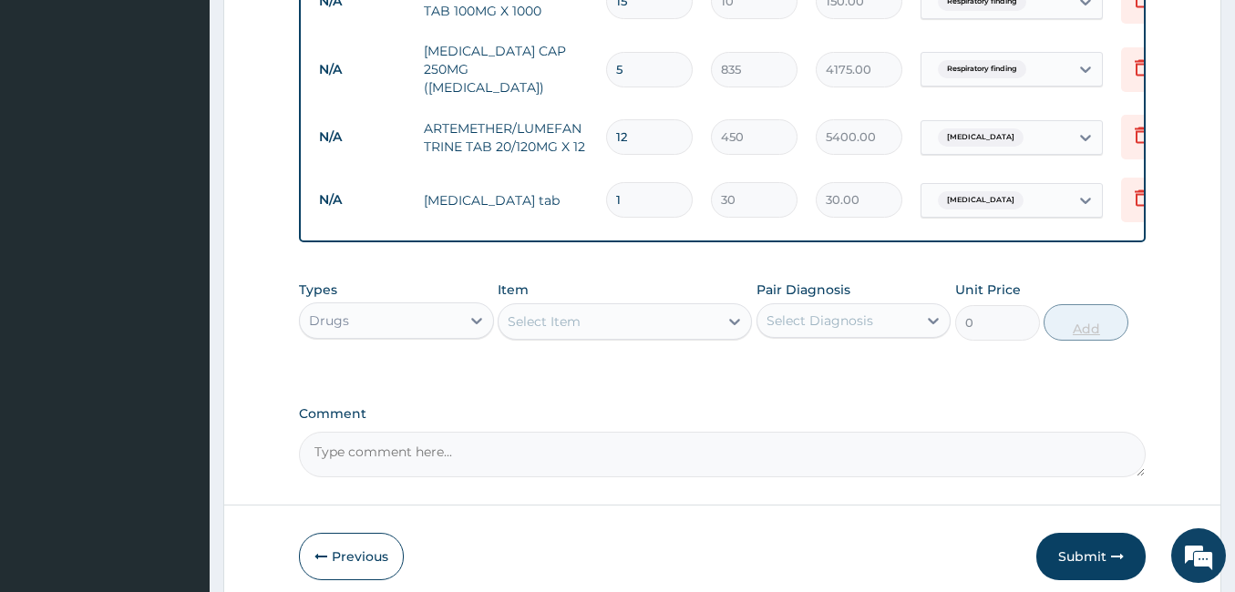
type input "0.00"
type input "9"
type input "270.00"
type input "9"
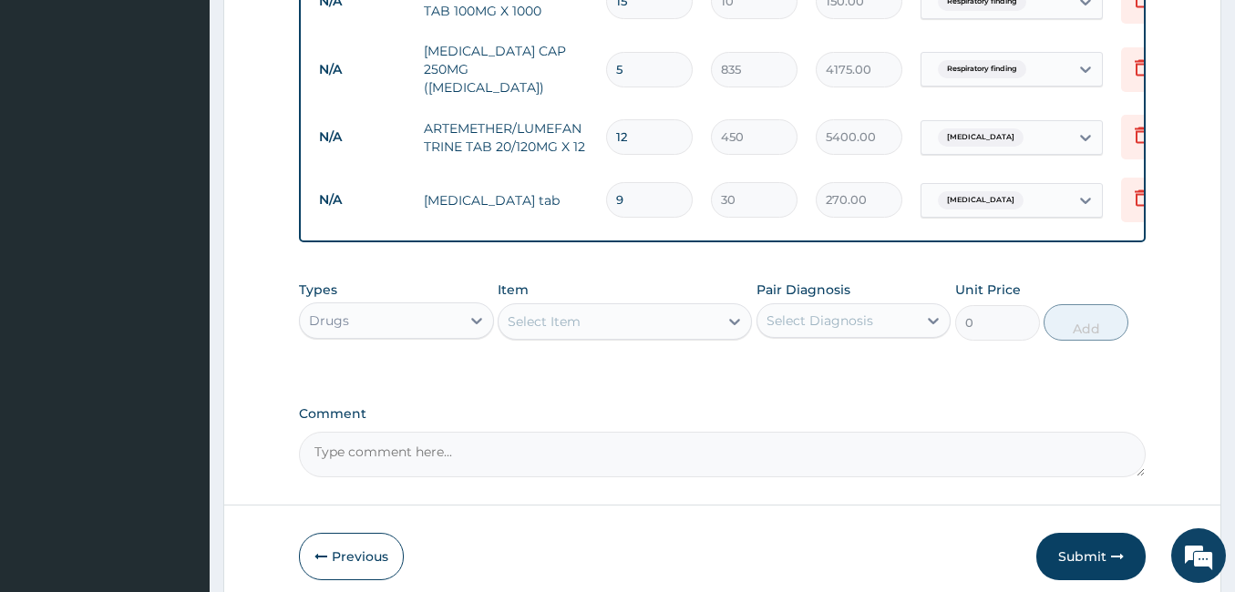
click at [880, 360] on div "Types Drugs Item Select Item Pair Diagnosis Select Diagnosis Unit Price 0 Add" at bounding box center [722, 324] width 846 height 106
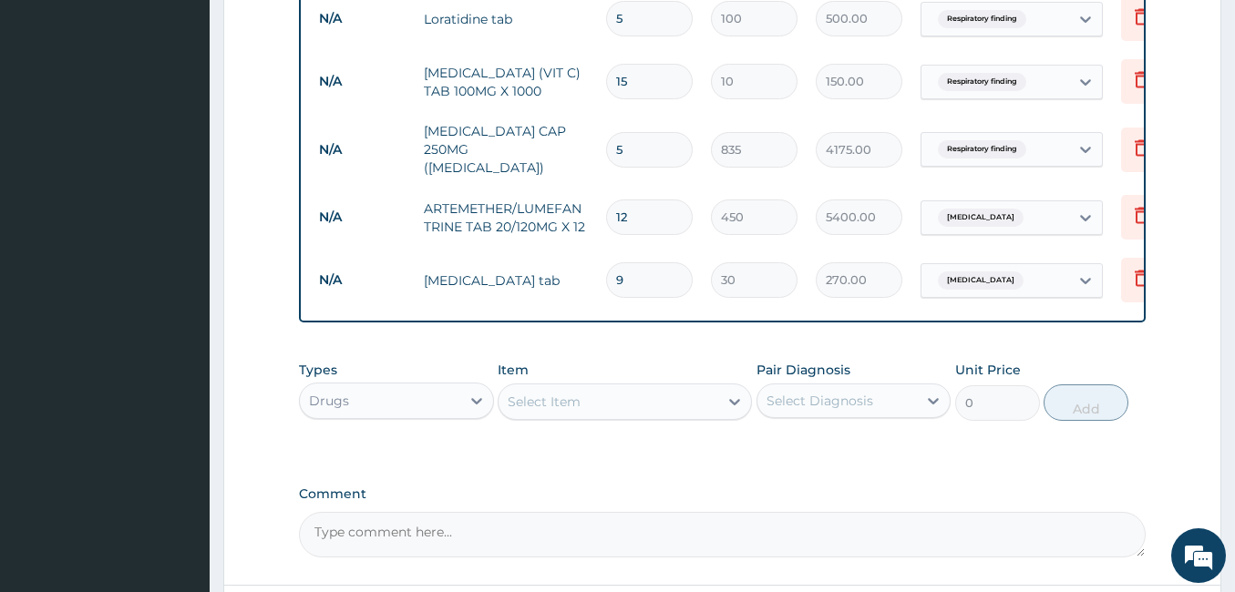
scroll to position [854, 0]
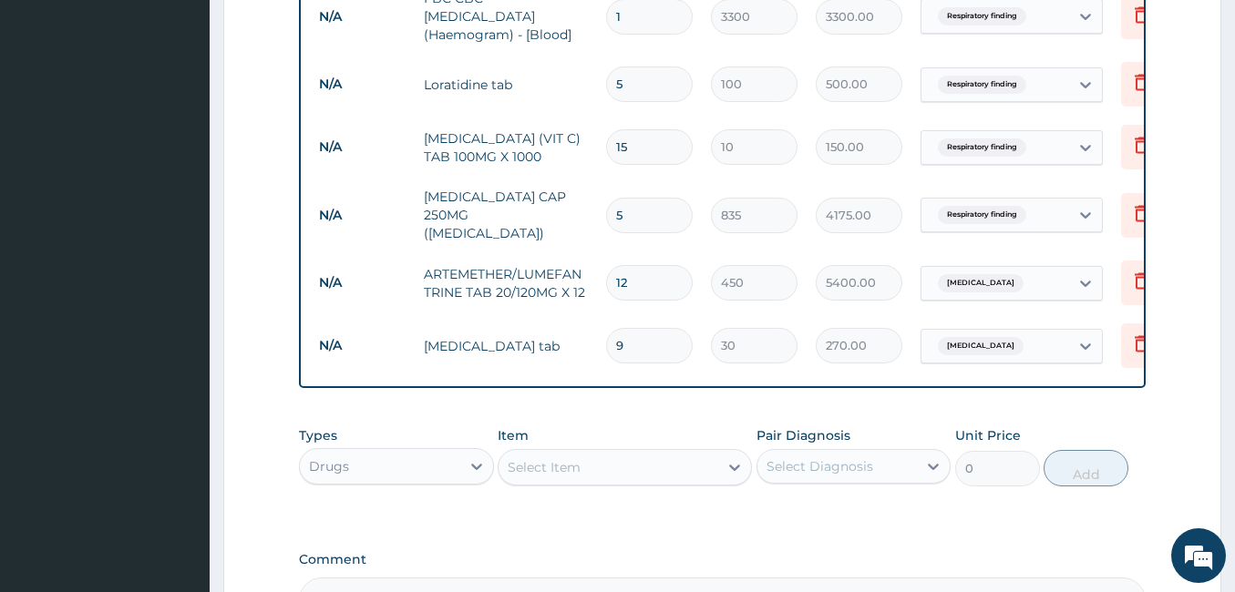
scroll to position [1099, 0]
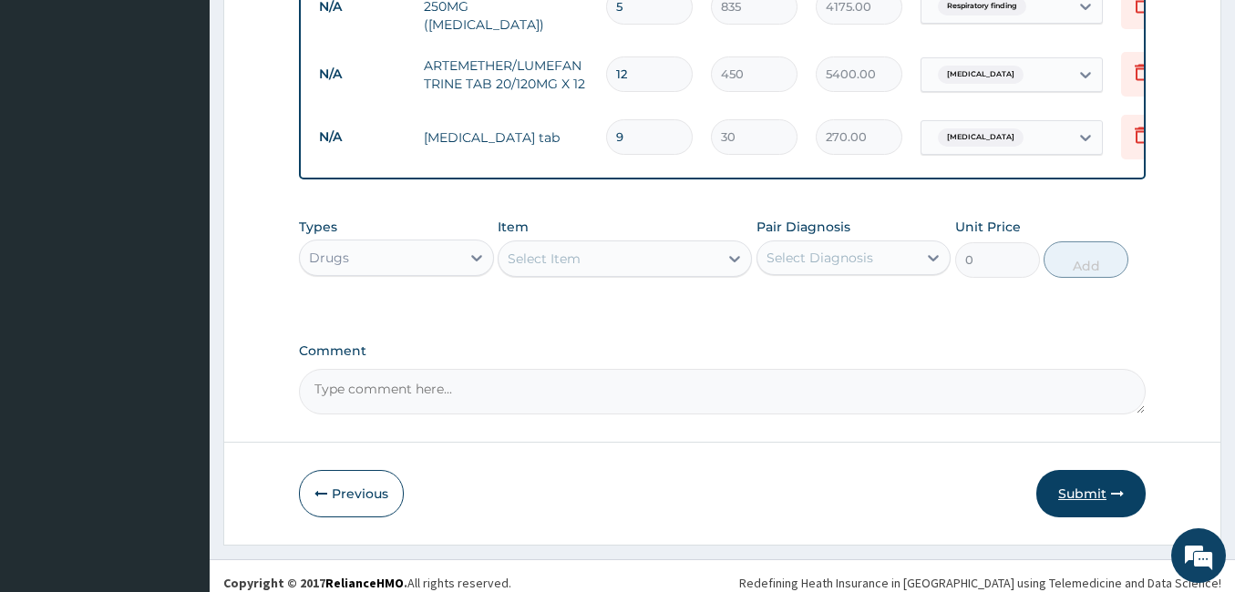
click at [1076, 471] on button "Submit" at bounding box center [1090, 493] width 109 height 47
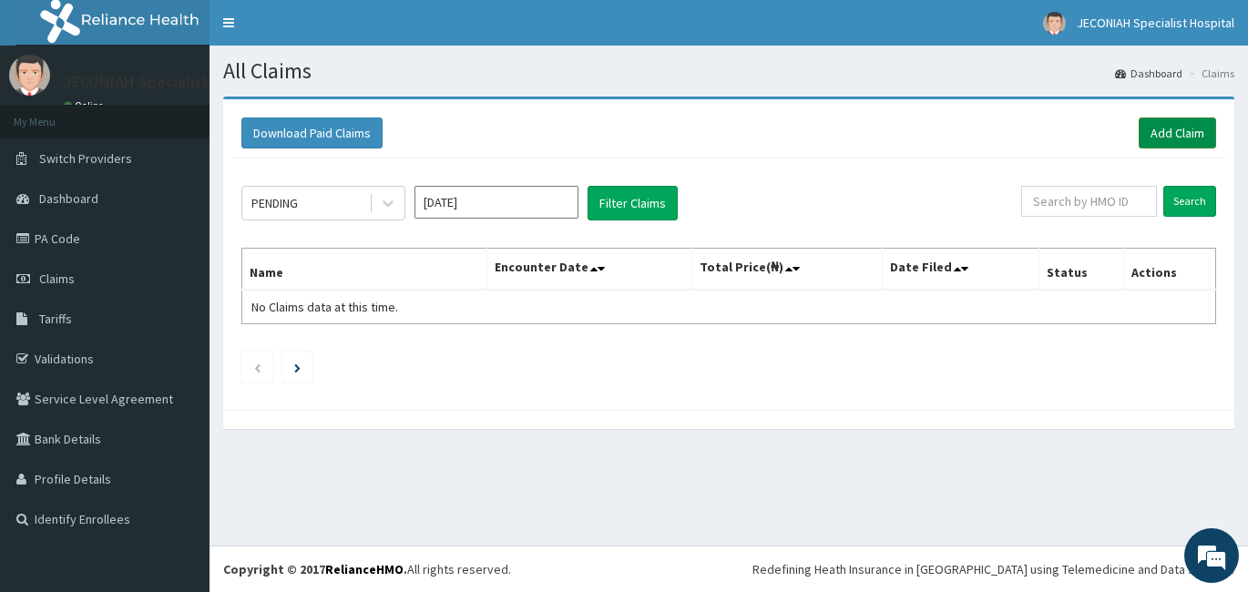
click at [1162, 128] on link "Add Claim" at bounding box center [1177, 133] width 77 height 31
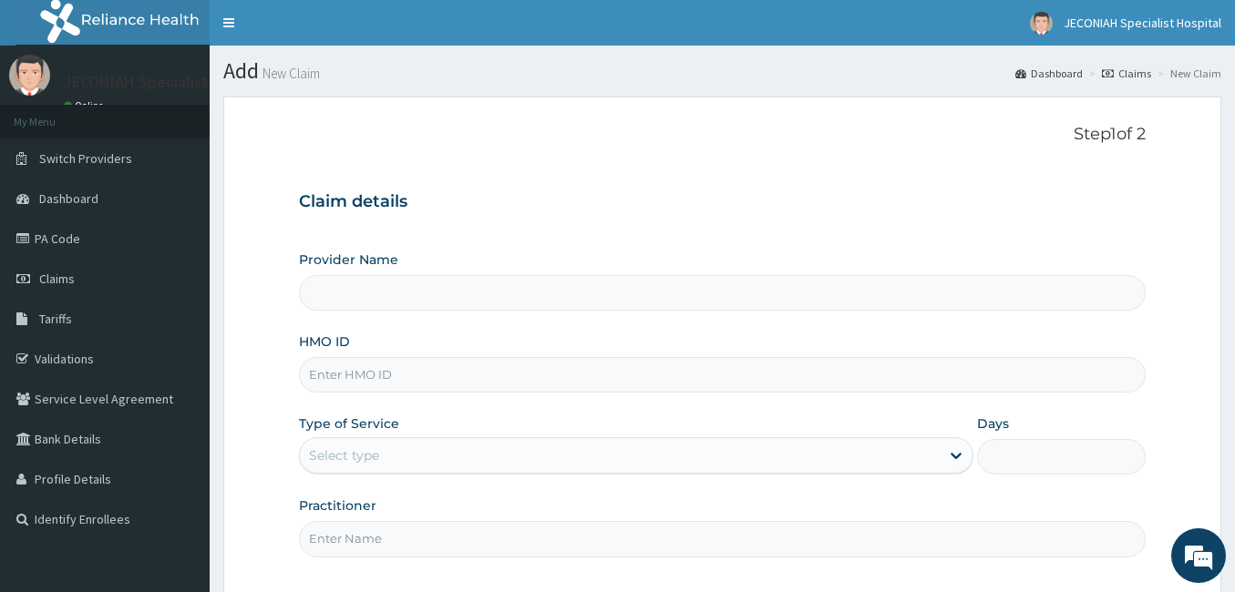
type input "Jeconiah Specialist Hospital"
click at [395, 346] on div "HMO ID" at bounding box center [722, 363] width 846 height 60
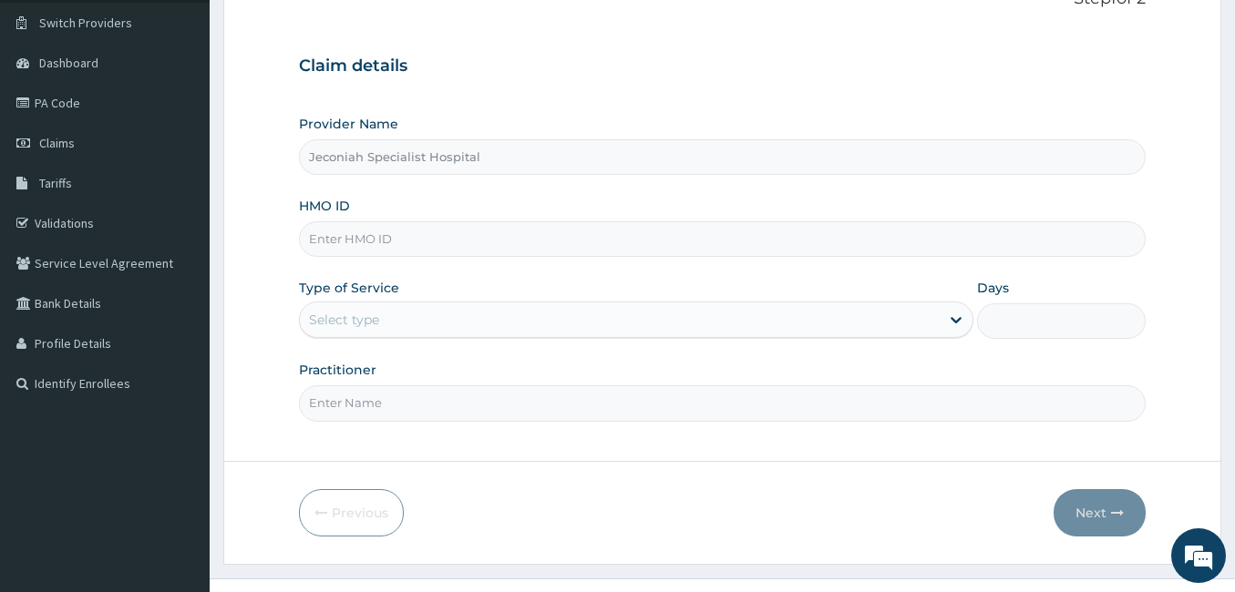
scroll to position [169, 0]
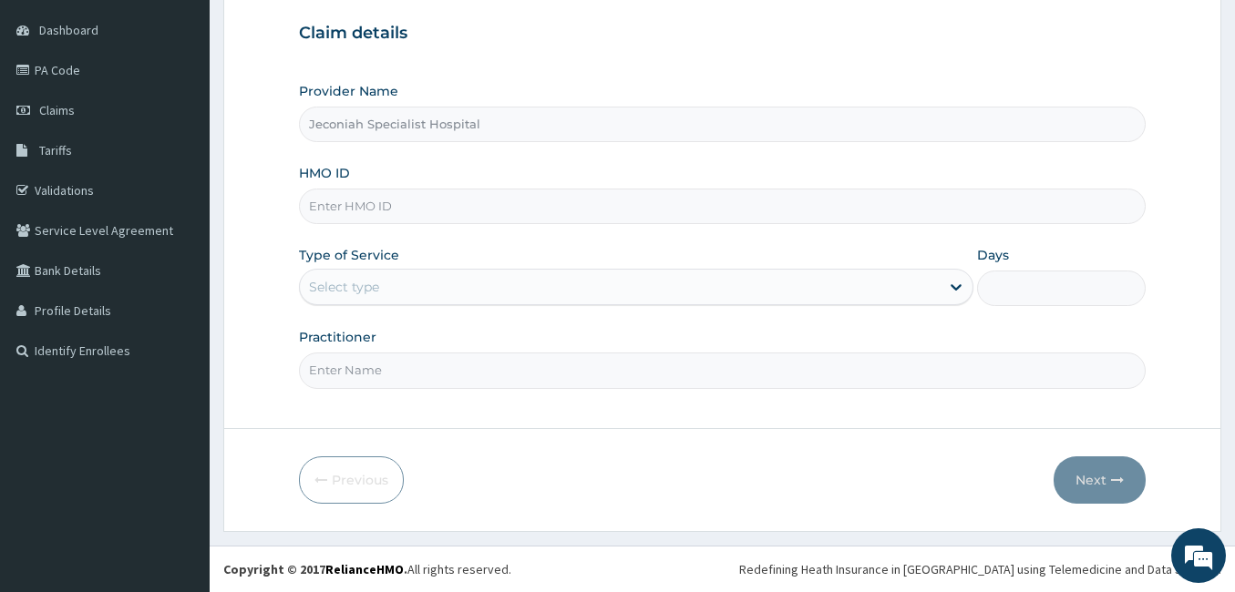
click at [373, 202] on input "HMO ID" at bounding box center [722, 207] width 846 height 36
type input "ENP/10787/C"
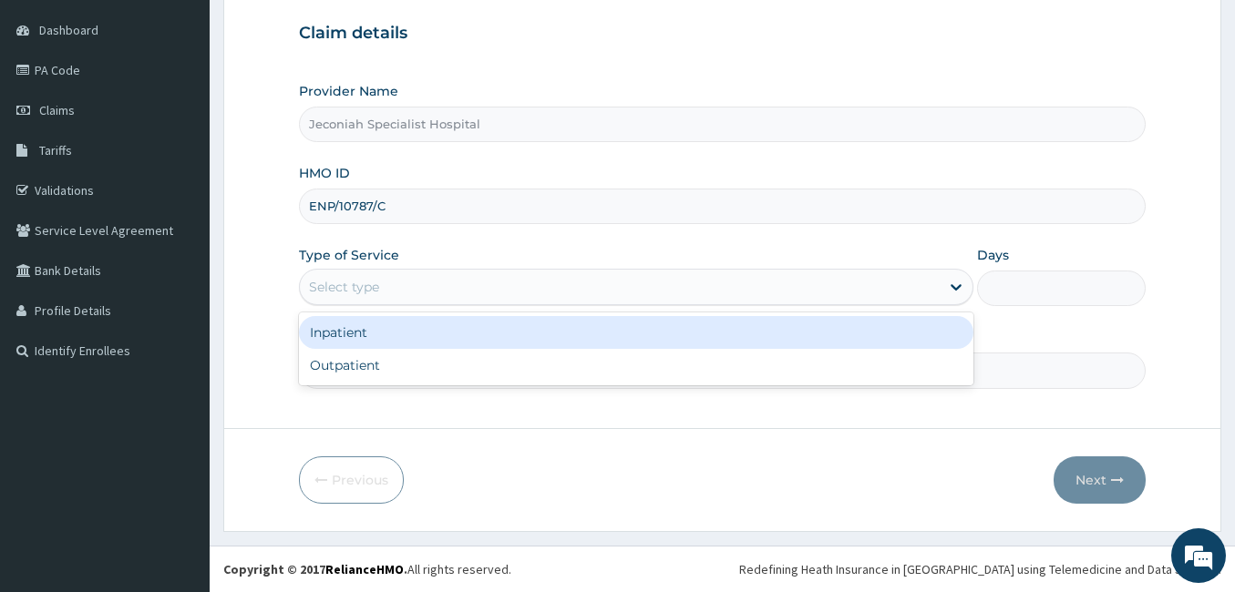
click at [519, 292] on div "Select type" at bounding box center [620, 286] width 640 height 29
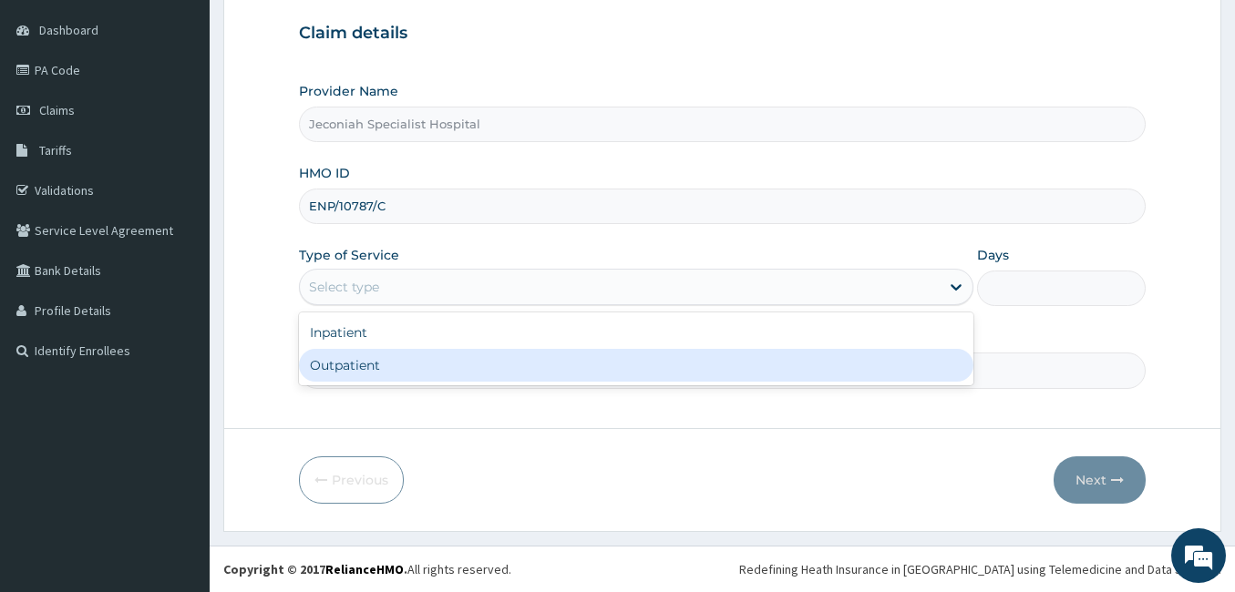
click at [468, 361] on div "Outpatient" at bounding box center [636, 365] width 674 height 33
type input "1"
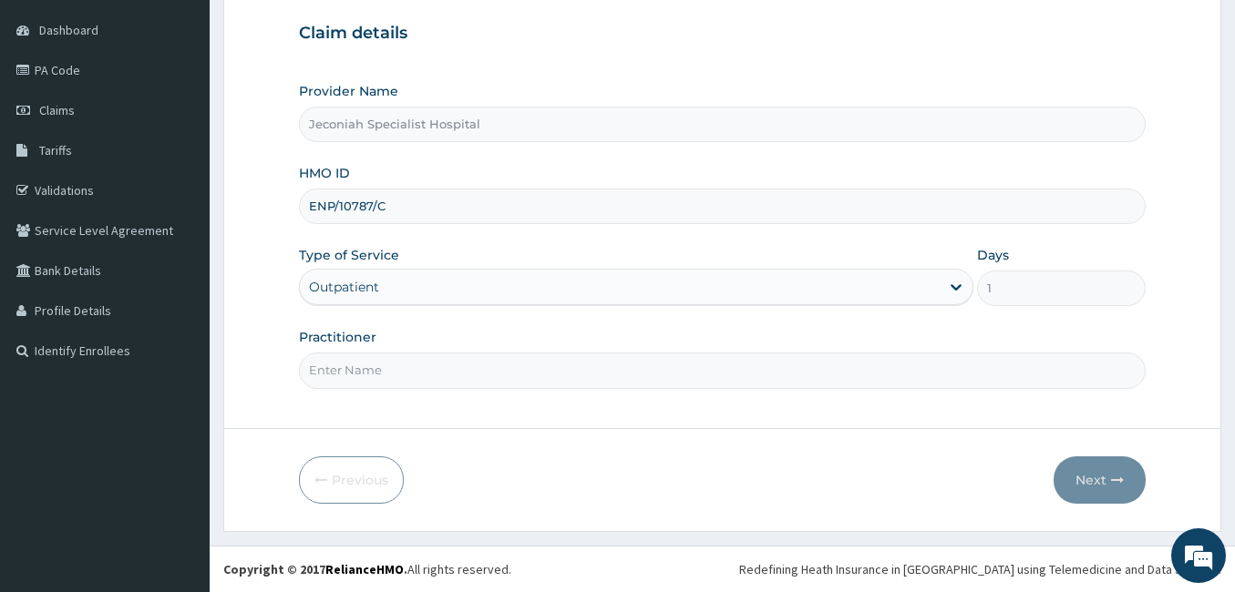
click at [484, 376] on input "Practitioner" at bounding box center [722, 371] width 846 height 36
type input "DR EKPO"
click at [1097, 478] on button "Next" at bounding box center [1099, 479] width 92 height 47
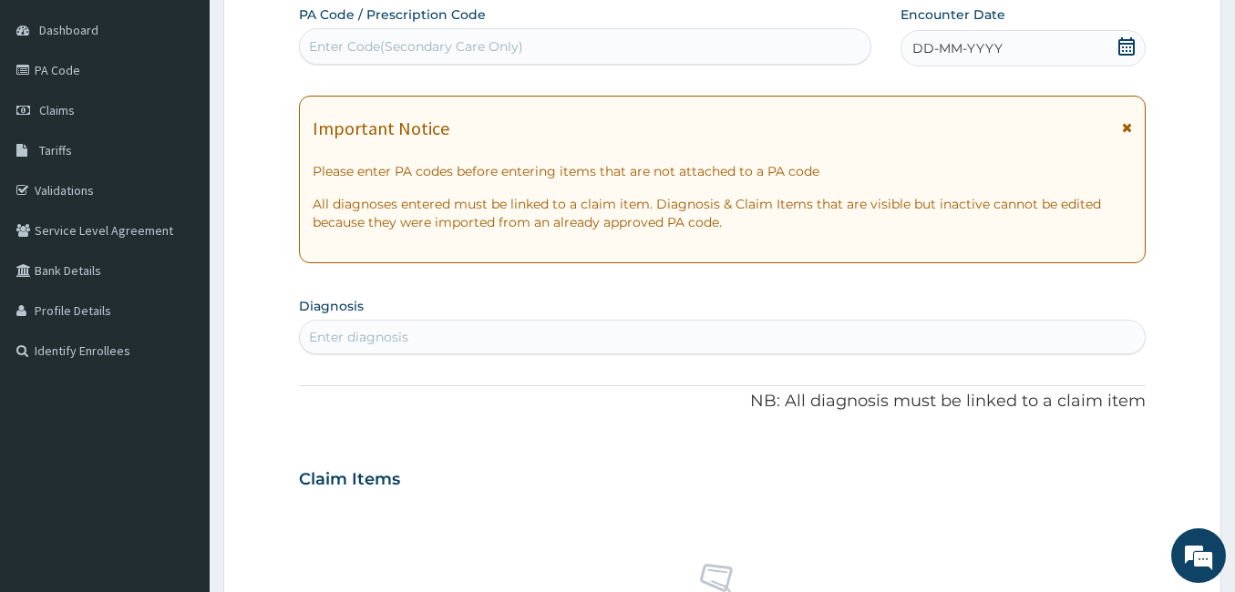
click at [1125, 50] on icon at bounding box center [1126, 46] width 16 height 18
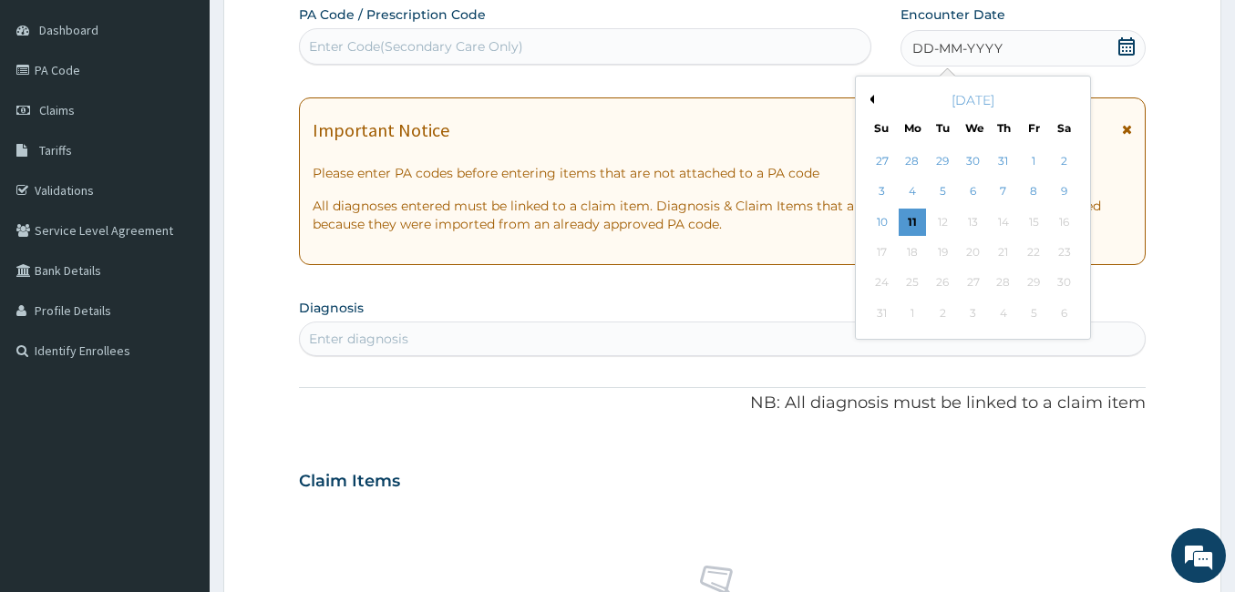
click at [874, 98] on div "August 2025" at bounding box center [973, 100] width 220 height 18
click at [868, 97] on button "Previous Month" at bounding box center [869, 99] width 9 height 9
click at [915, 222] on div "14" at bounding box center [911, 222] width 27 height 27
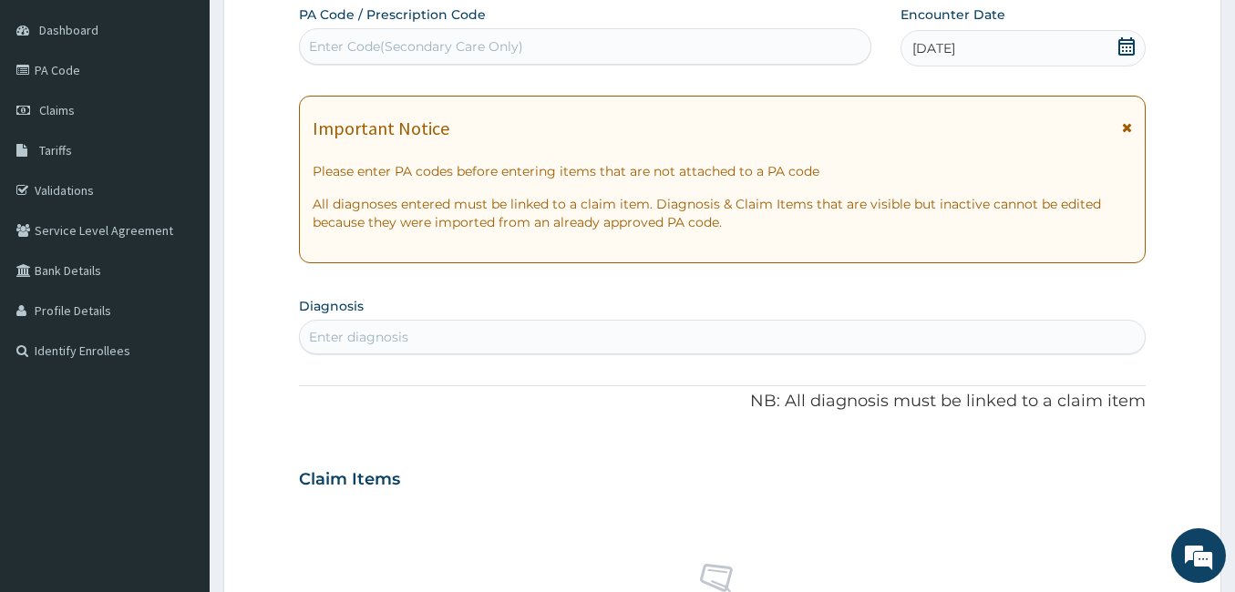
click at [435, 340] on div "Enter diagnosis" at bounding box center [722, 337] width 845 height 29
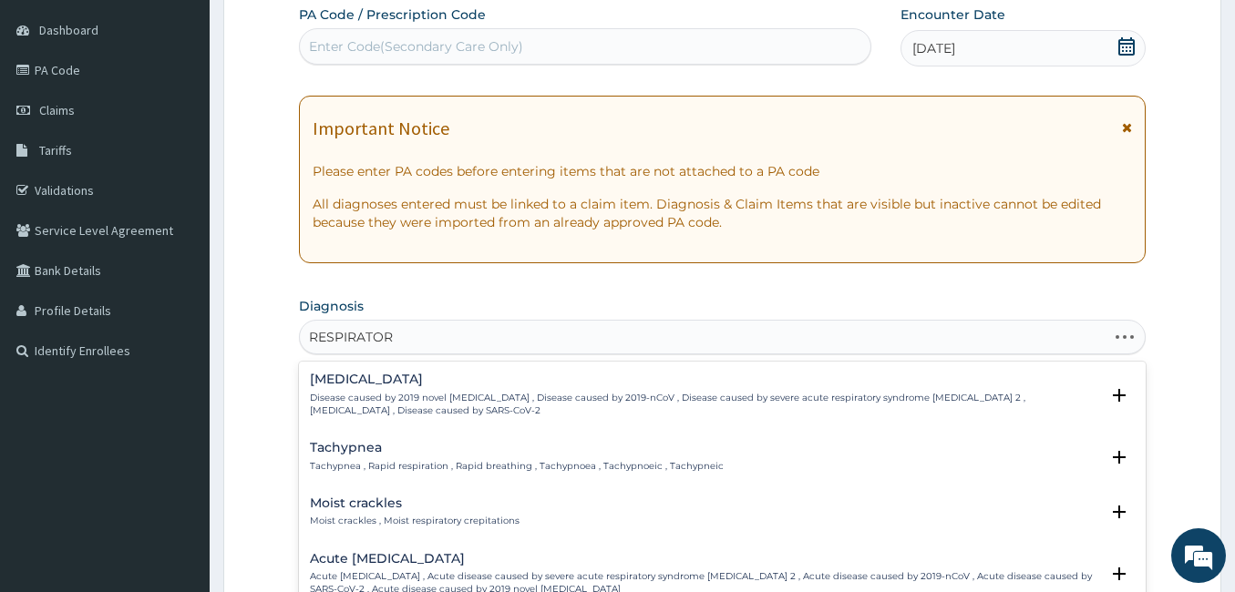
type input "RESPIRATORY"
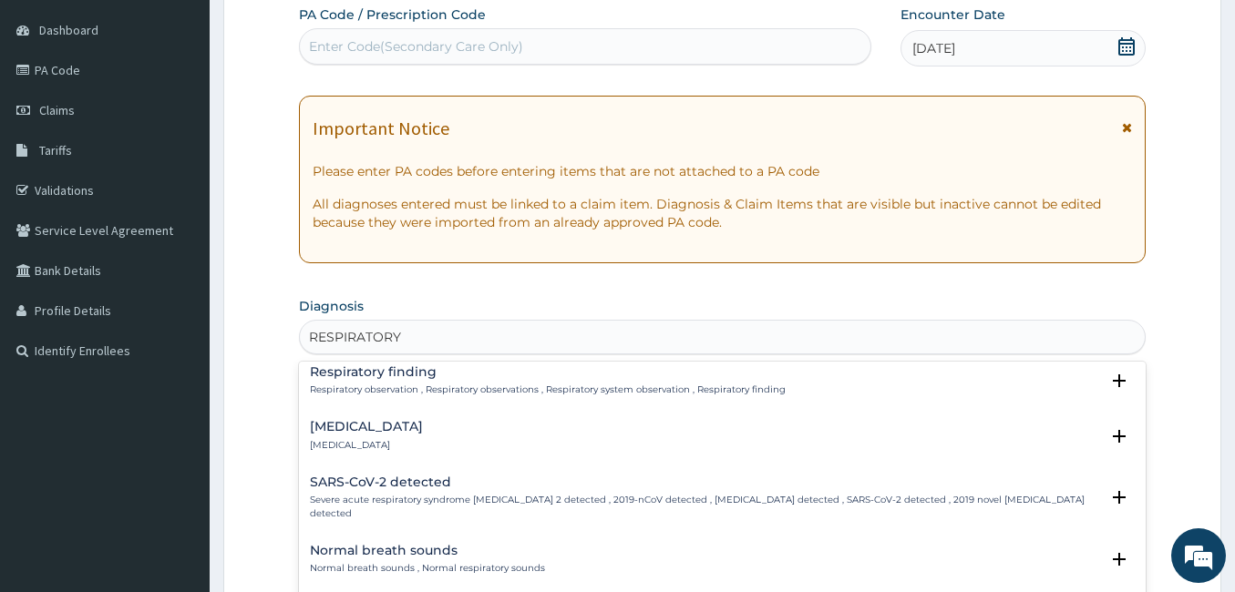
scroll to position [687, 0]
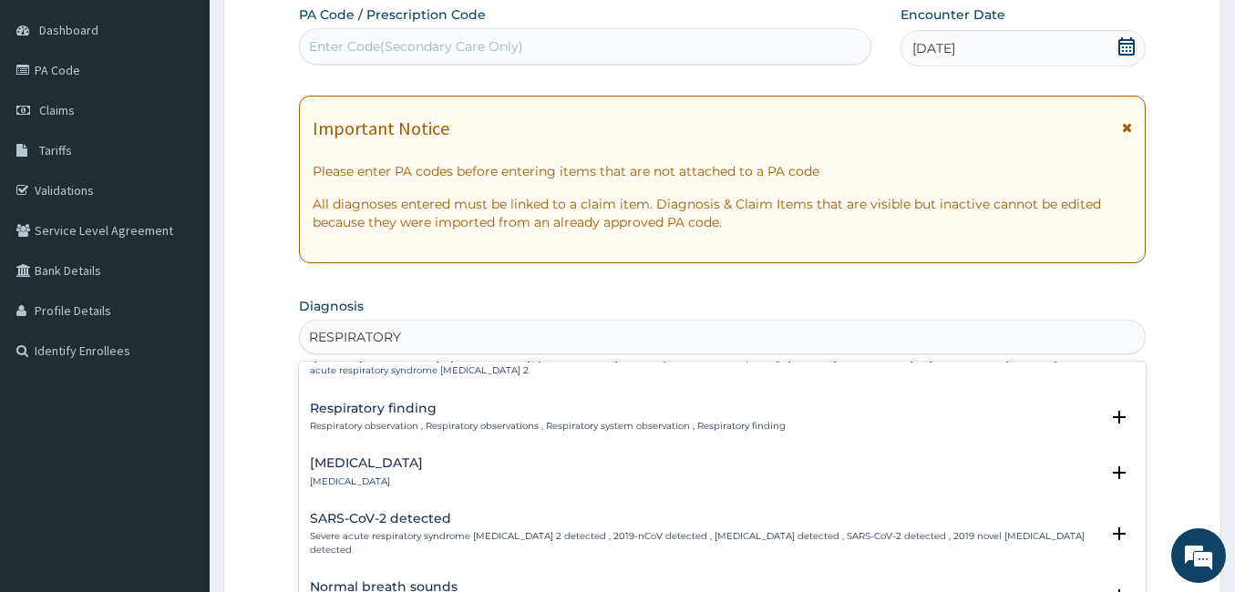
click at [490, 405] on div "Respiratory finding Respiratory observation , Respiratory observations , Respir…" at bounding box center [548, 418] width 476 height 32
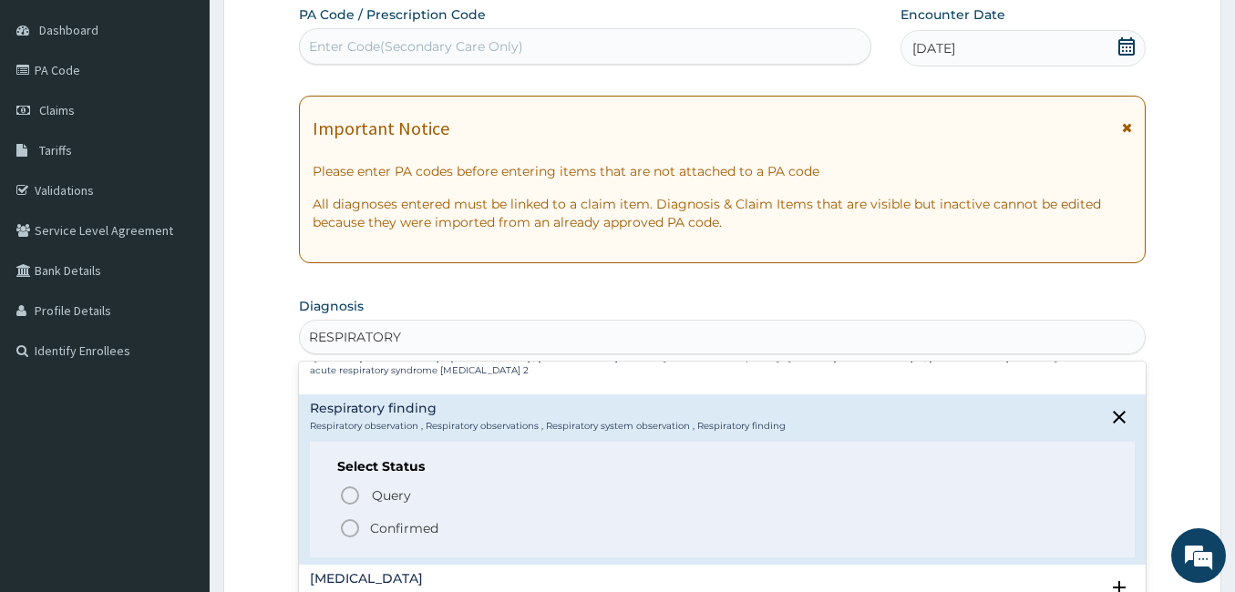
click at [350, 517] on icon "status option filled" at bounding box center [350, 528] width 22 height 22
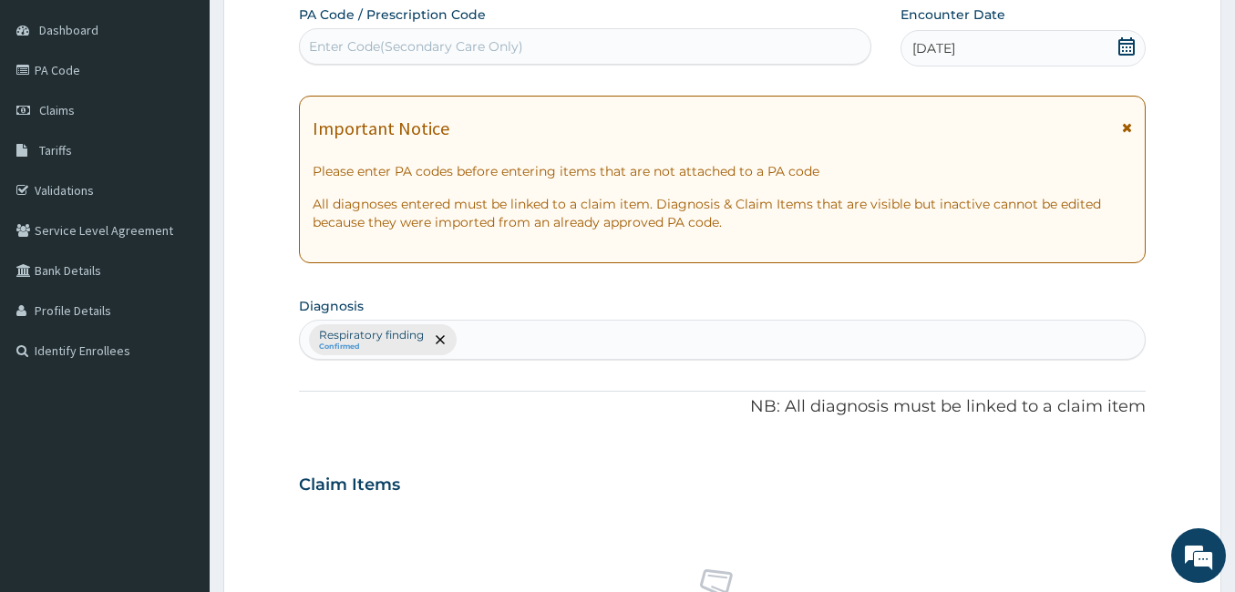
click at [473, 435] on div "PA Code / Prescription Code Enter Code(Secondary Care Only) Encounter Date 14-0…" at bounding box center [722, 479] width 846 height 948
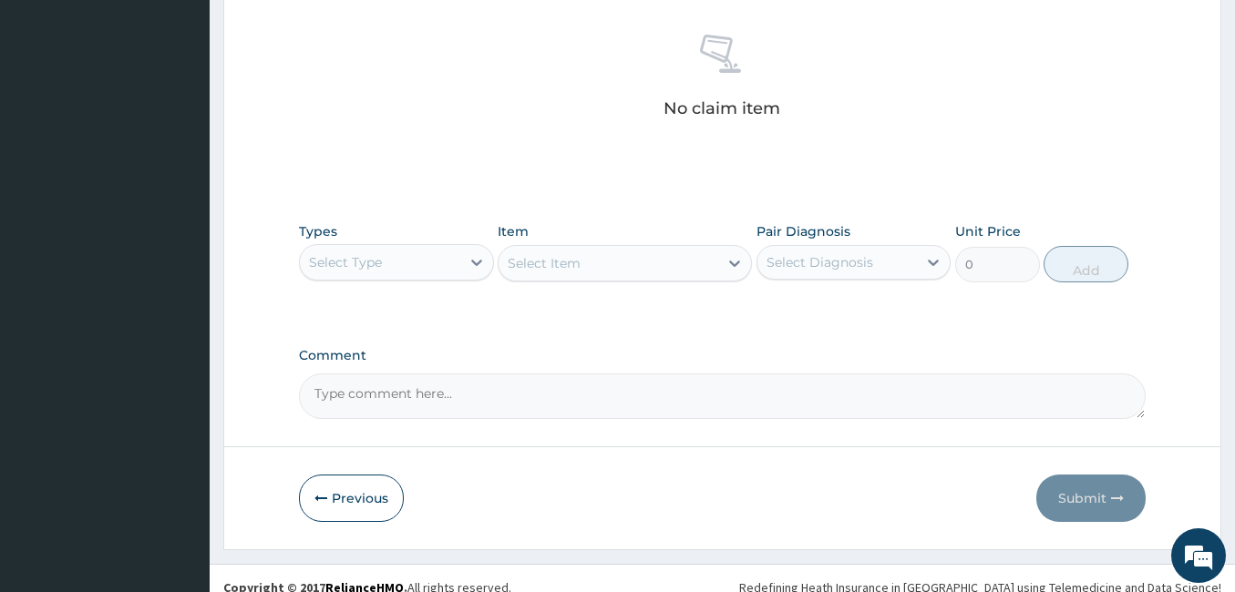
scroll to position [722, 0]
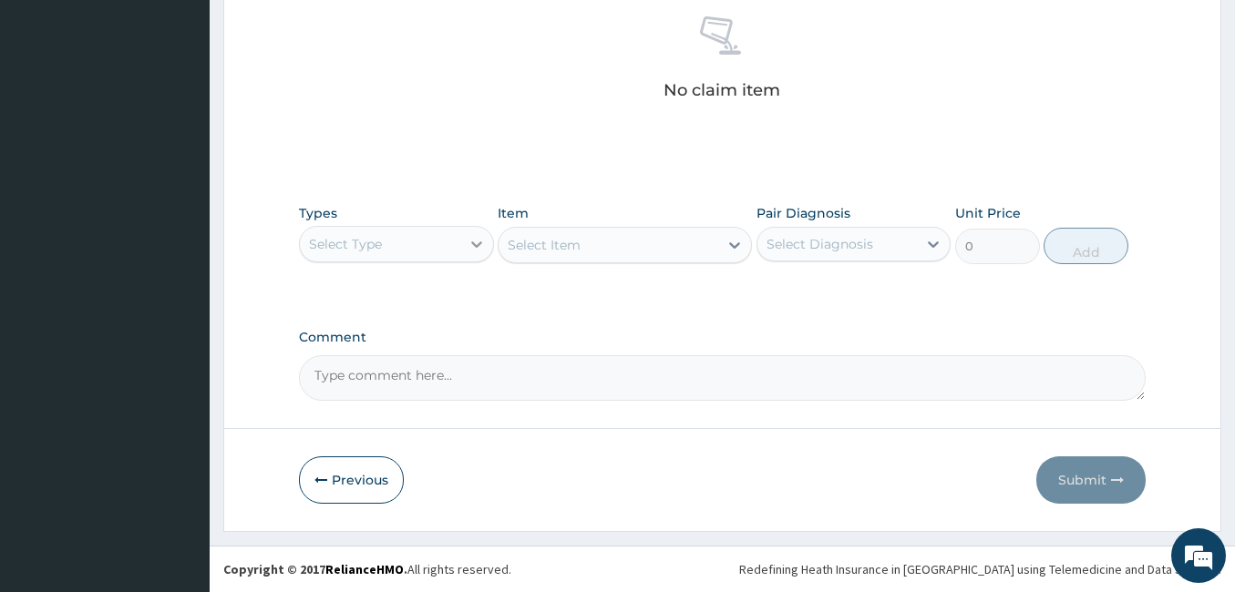
click at [471, 246] on icon at bounding box center [476, 244] width 18 height 18
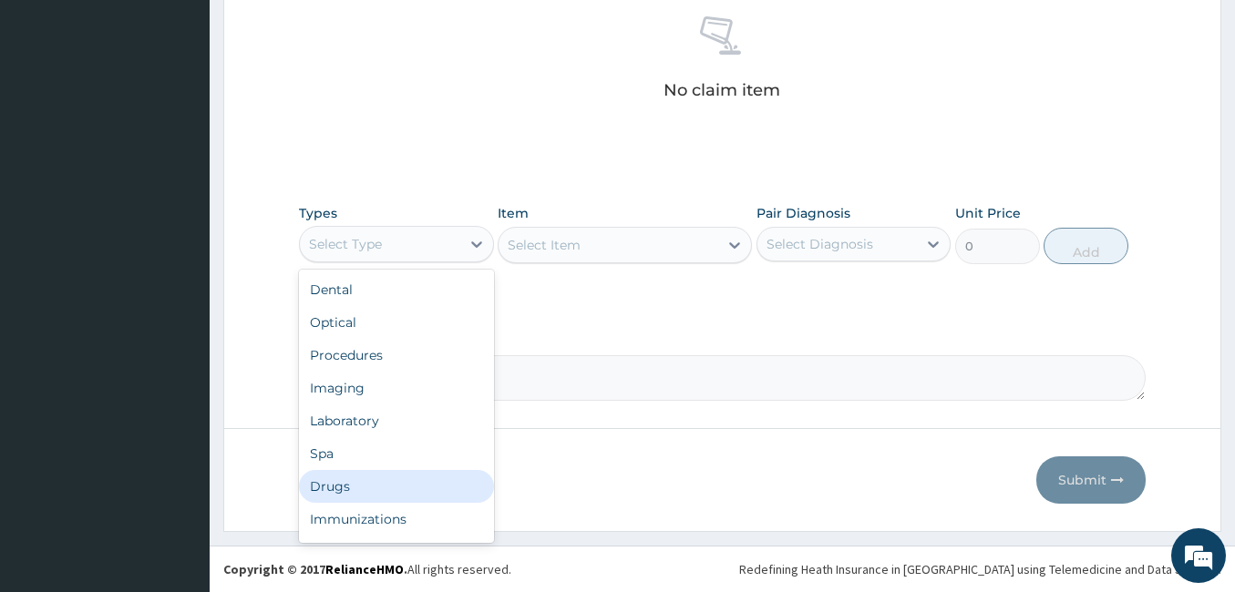
click at [364, 487] on div "Drugs" at bounding box center [396, 486] width 195 height 33
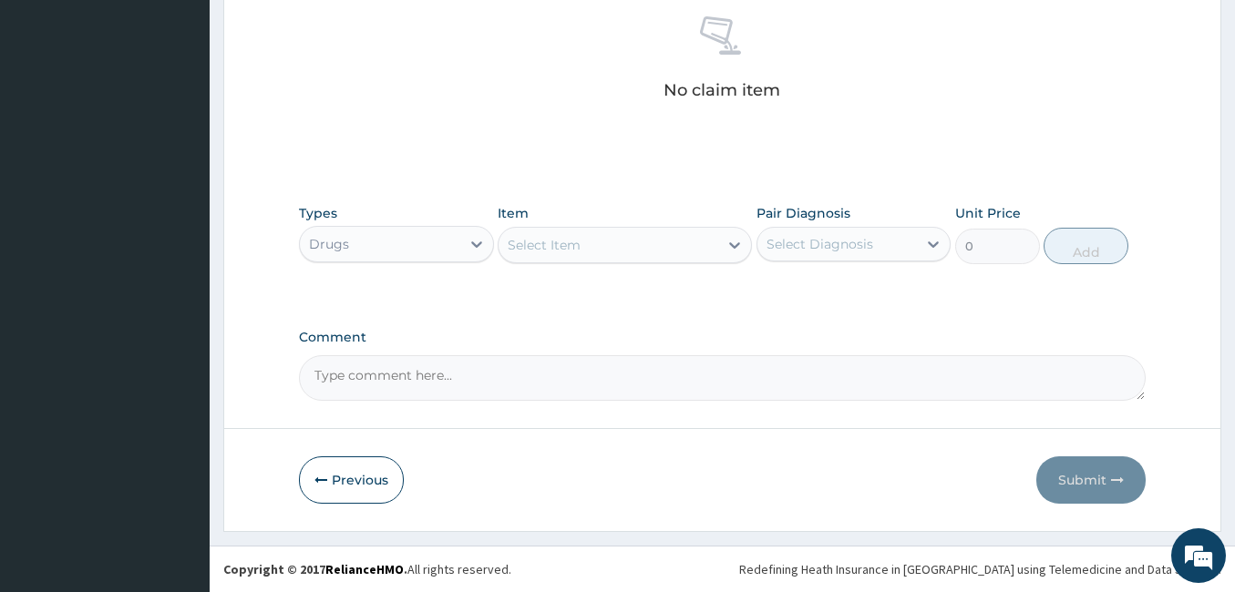
click at [666, 249] on div "Select Item" at bounding box center [608, 245] width 220 height 29
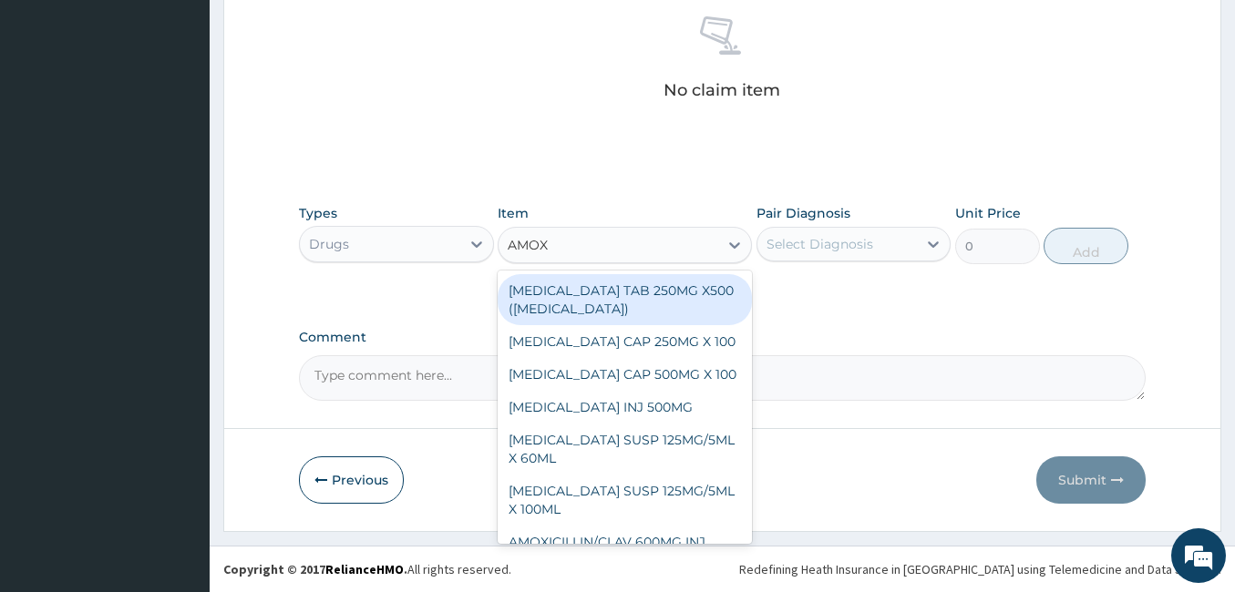
type input "AMOXI"
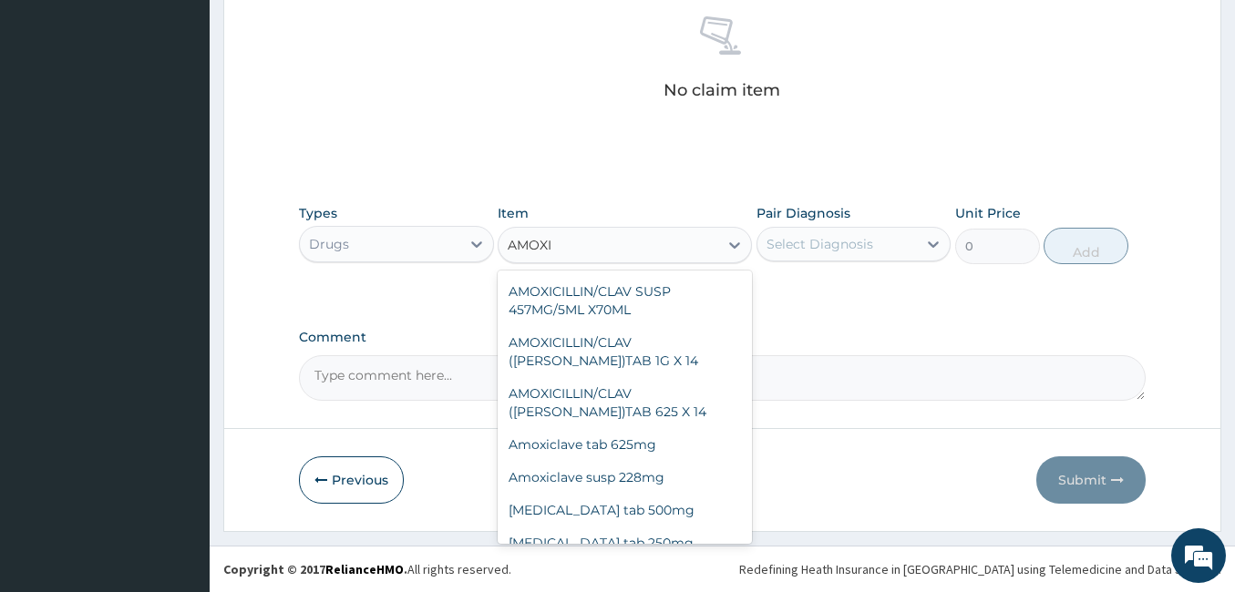
scroll to position [386, 0]
click at [609, 427] on div "Amoxiclave tab 625mg" at bounding box center [624, 443] width 254 height 33
type input "750"
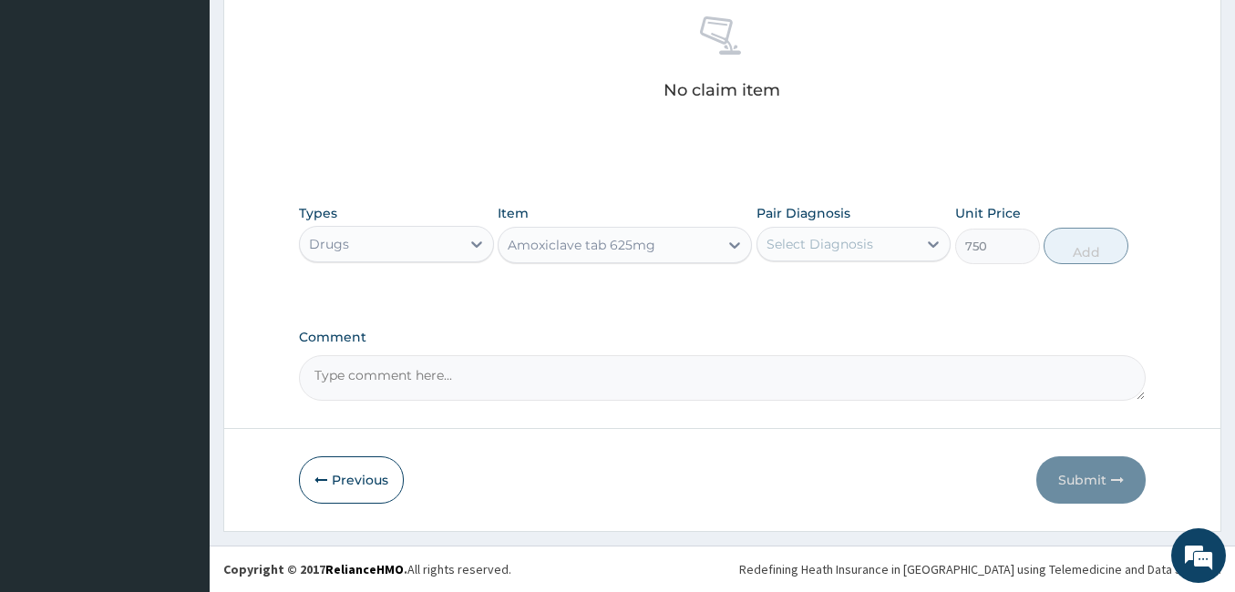
click at [832, 241] on div "Select Diagnosis" at bounding box center [819, 244] width 107 height 18
click at [801, 290] on label "Respiratory finding" at bounding box center [849, 289] width 127 height 18
checkbox input "true"
click at [1093, 241] on button "Add" at bounding box center [1085, 246] width 85 height 36
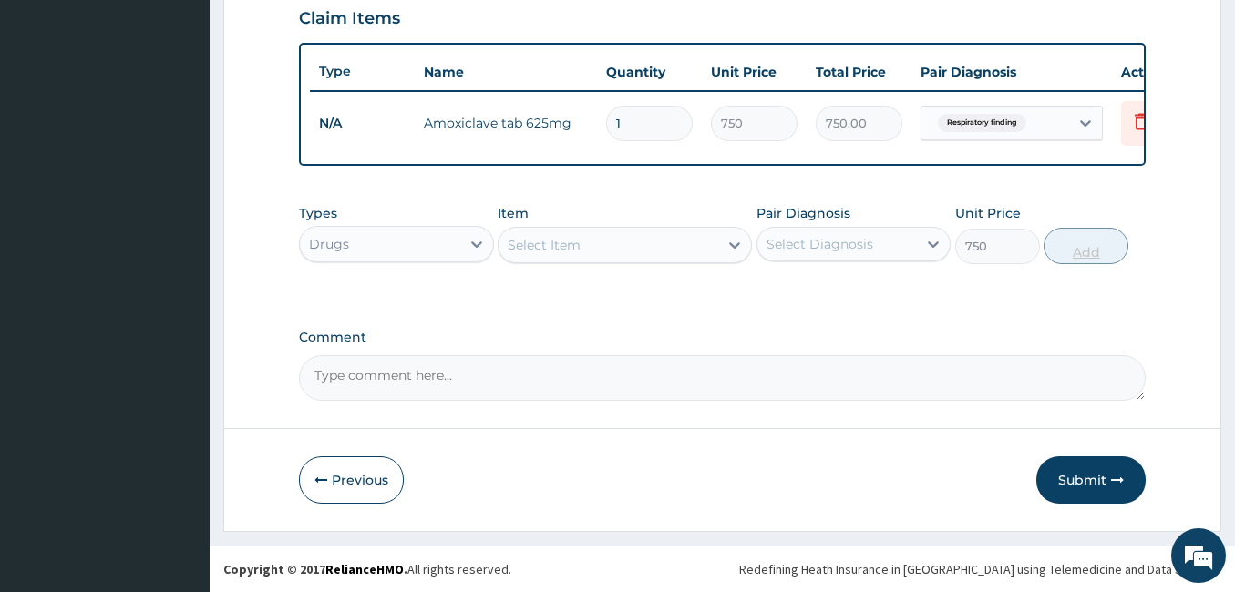
type input "0"
type input "0.00"
type input "9"
type input "6750.00"
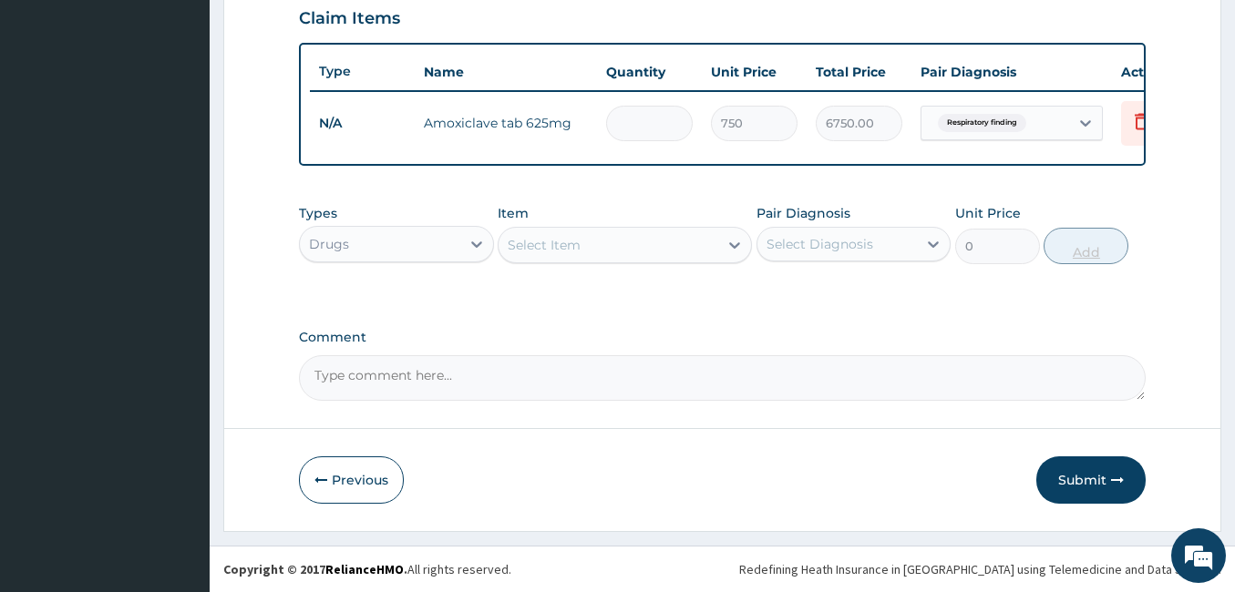
type input "0.00"
type input "8"
type input "6000.00"
type input "0.00"
type input "1"
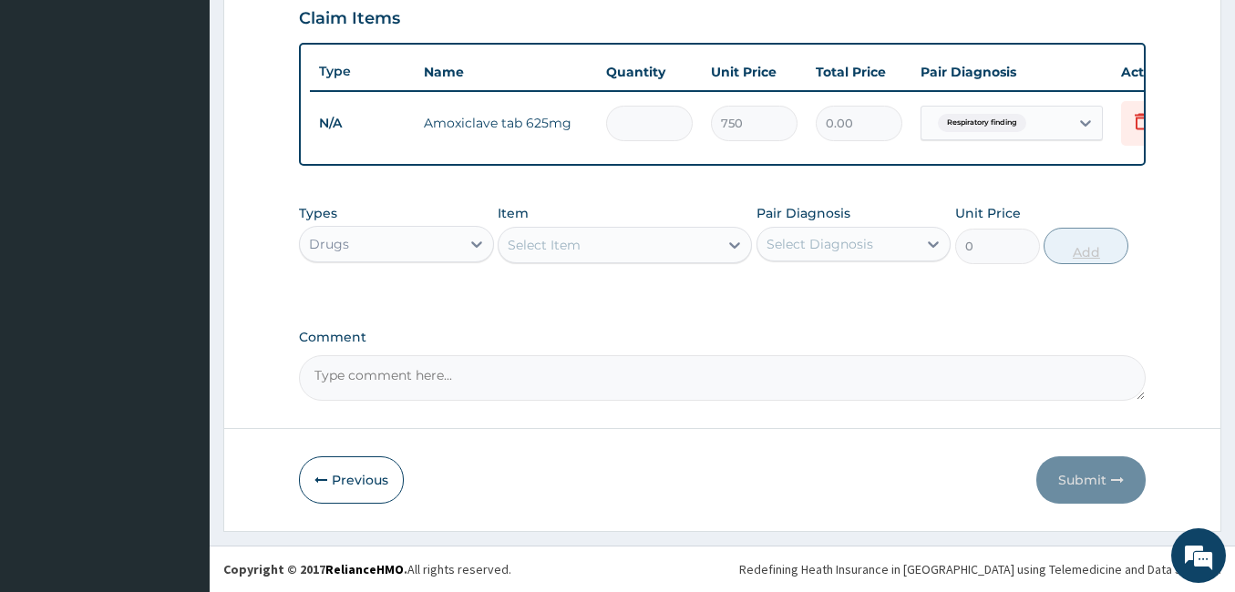
type input "750.00"
type input "10"
type input "7500.00"
type input "10"
click at [651, 247] on div "Select Item" at bounding box center [608, 245] width 220 height 29
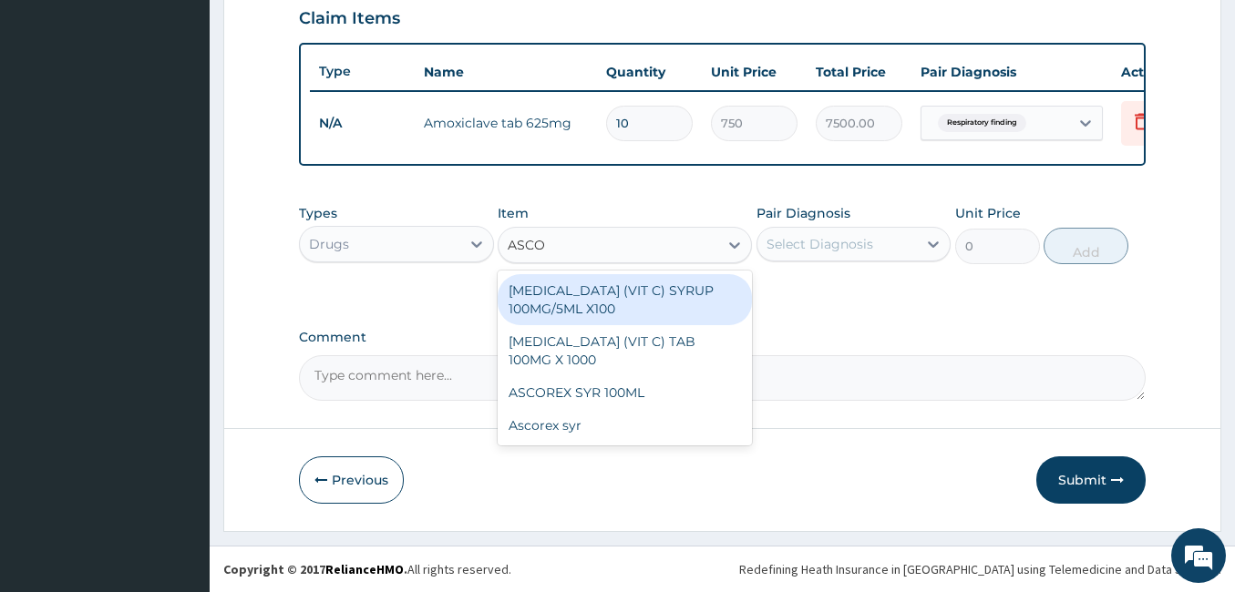
type input "ASCOR"
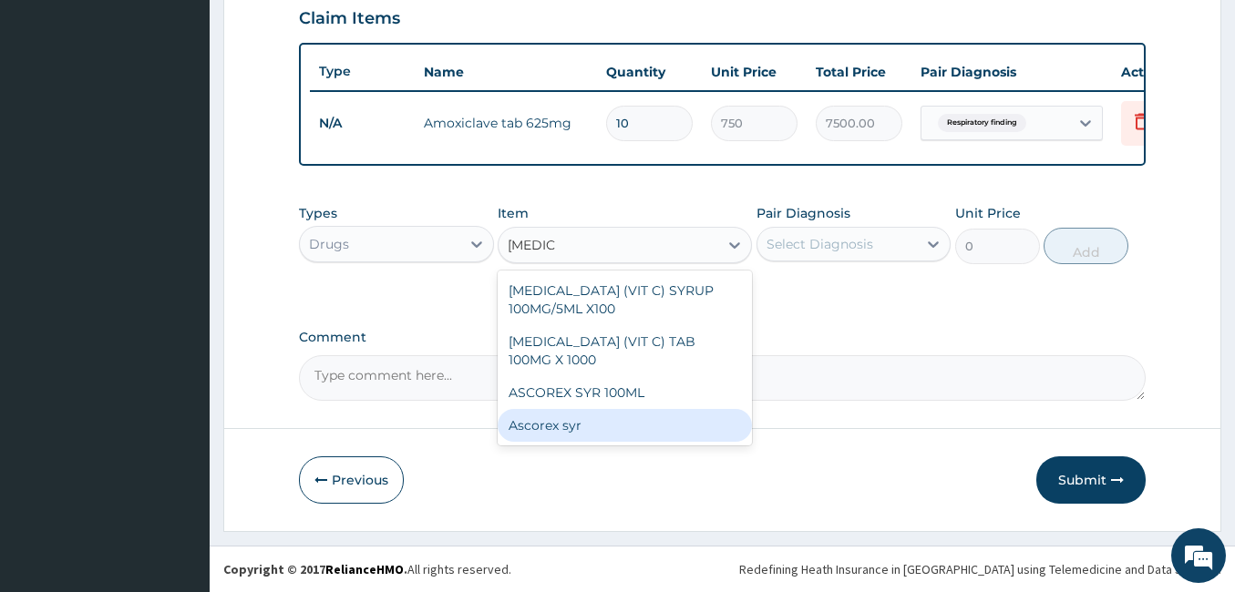
click at [603, 427] on div "Ascorex syr" at bounding box center [624, 425] width 254 height 33
type input "2500"
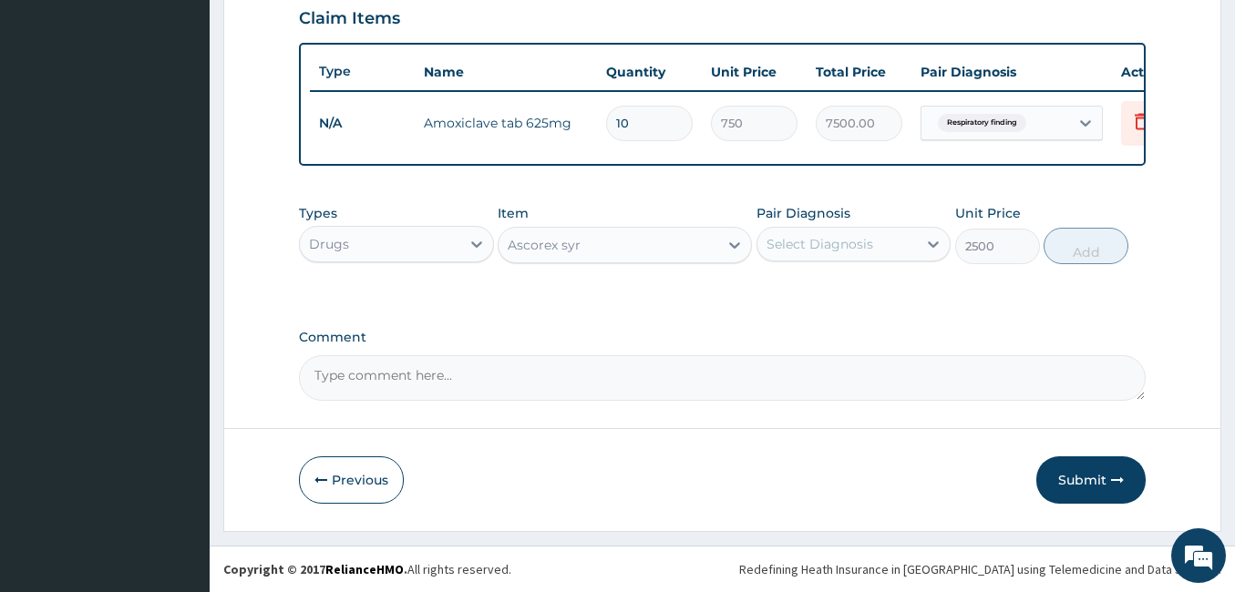
click at [867, 240] on div "Select Diagnosis" at bounding box center [819, 244] width 107 height 18
click at [804, 298] on div "Respiratory finding" at bounding box center [853, 290] width 195 height 37
checkbox input "true"
click at [1071, 253] on button "Add" at bounding box center [1085, 246] width 85 height 36
type input "0"
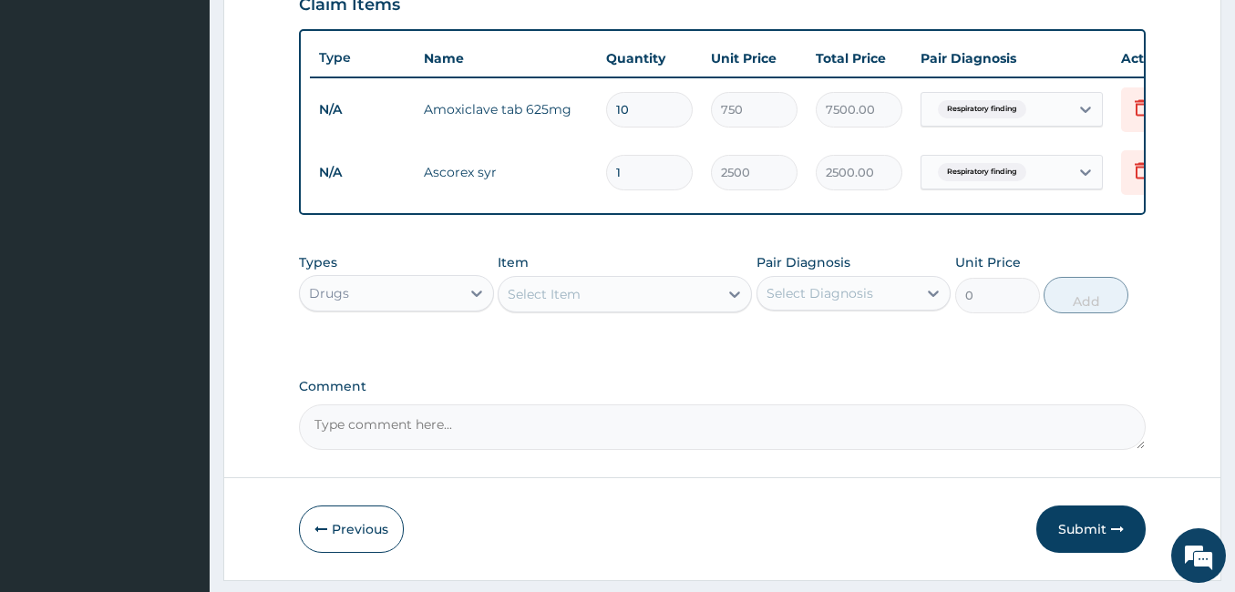
click at [620, 309] on div "Select Item" at bounding box center [608, 294] width 220 height 29
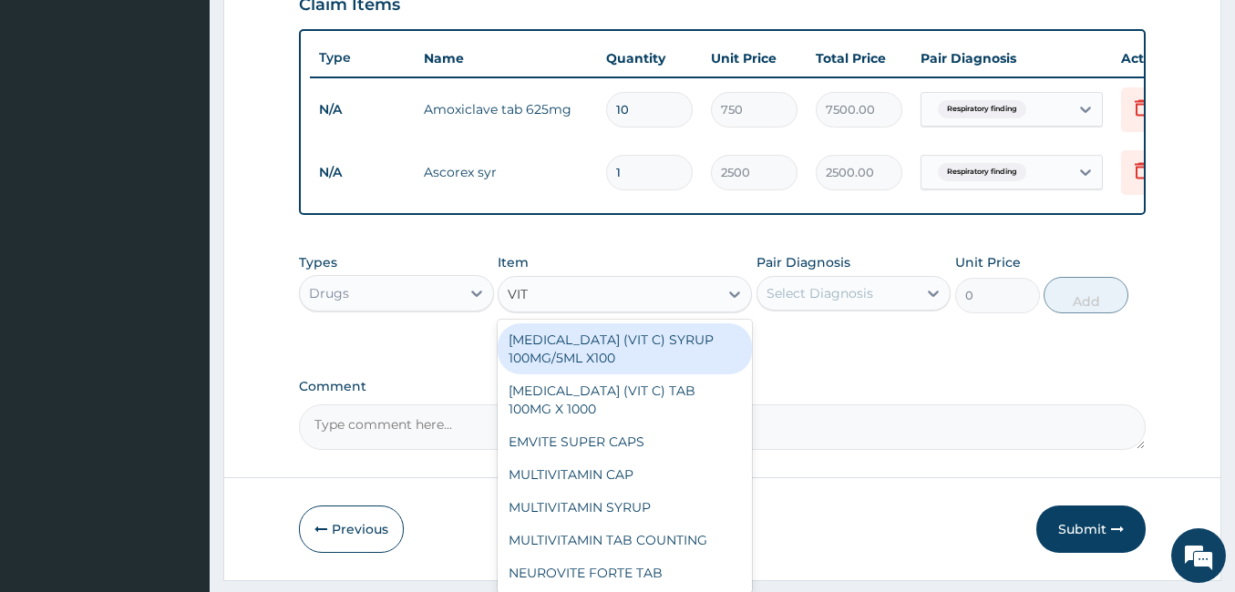
type input "VIT C"
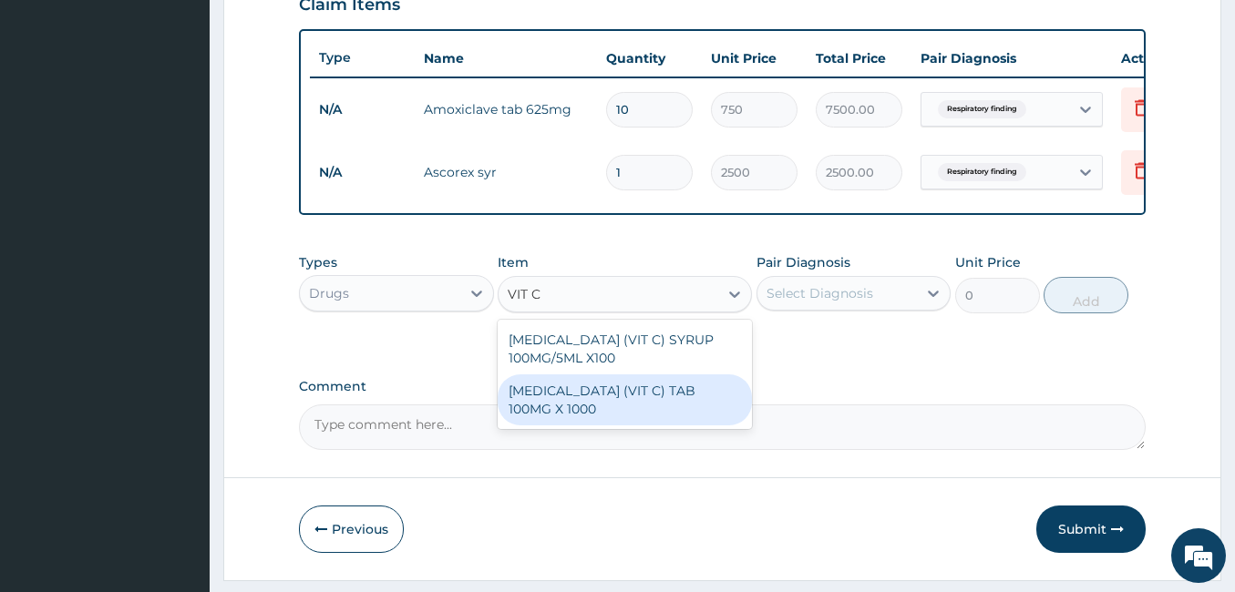
click at [597, 422] on div "ASCORBIC ACID (VIT C) TAB 100MG X 1000" at bounding box center [624, 399] width 254 height 51
type input "10"
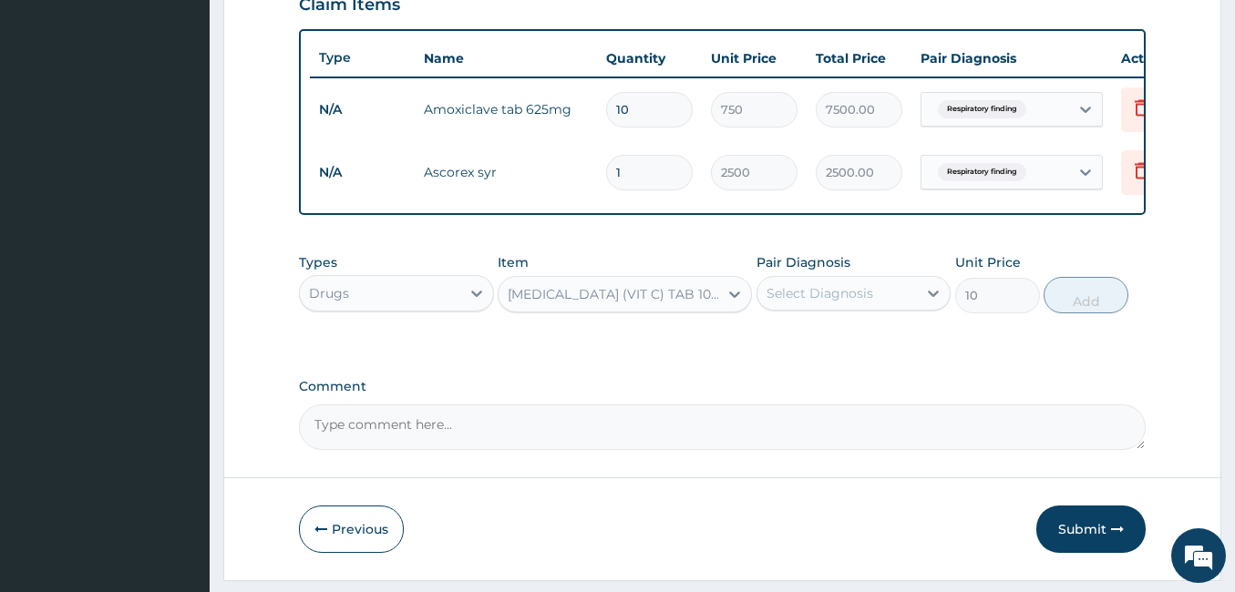
click at [883, 308] on div "Select Diagnosis" at bounding box center [837, 293] width 160 height 29
click at [838, 347] on label "Respiratory finding" at bounding box center [849, 338] width 127 height 18
checkbox input "true"
click at [1081, 303] on button "Add" at bounding box center [1085, 295] width 85 height 36
type input "0"
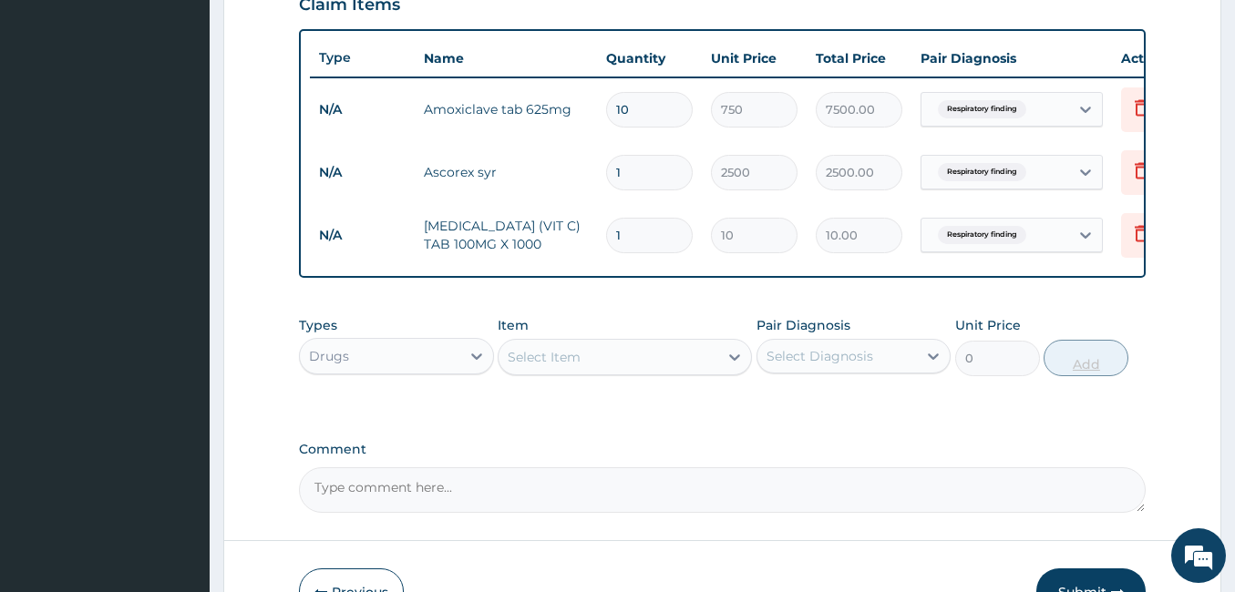
type input "15"
type input "150.00"
type input "15"
click at [802, 443] on div "PA Code / Prescription Code Enter Code(Secondary Care Only) Encounter Date 14-0…" at bounding box center [722, 19] width 846 height 988
click at [911, 432] on div "PA Code / Prescription Code Enter Code(Secondary Care Only) Encounter Date 14-0…" at bounding box center [722, 19] width 846 height 988
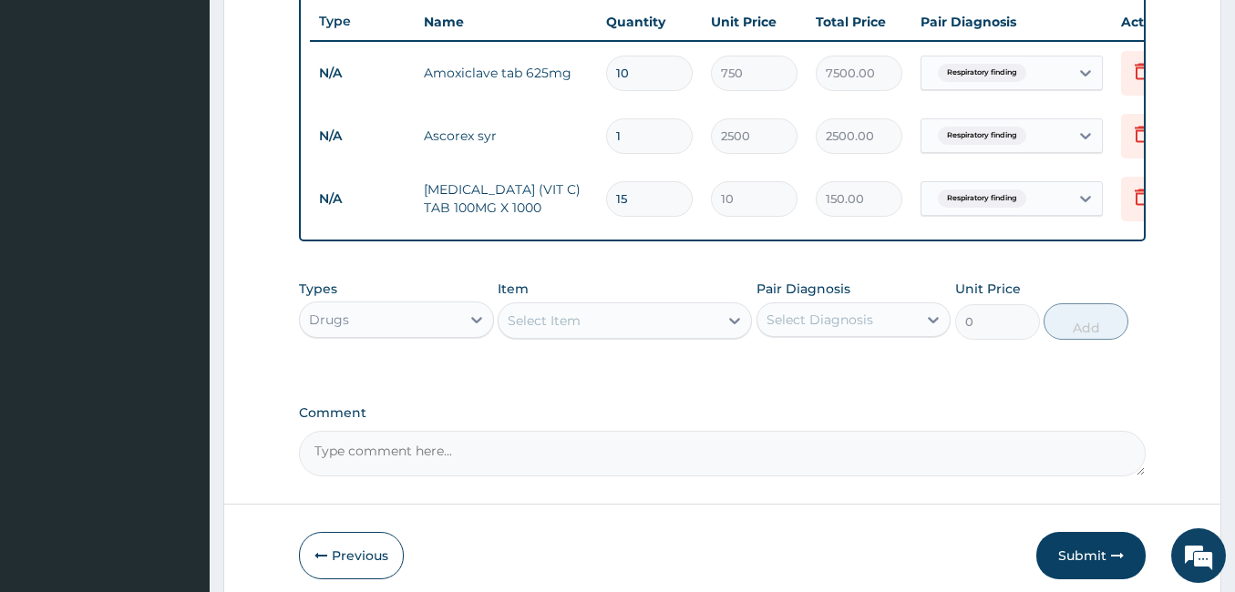
scroll to position [774, 0]
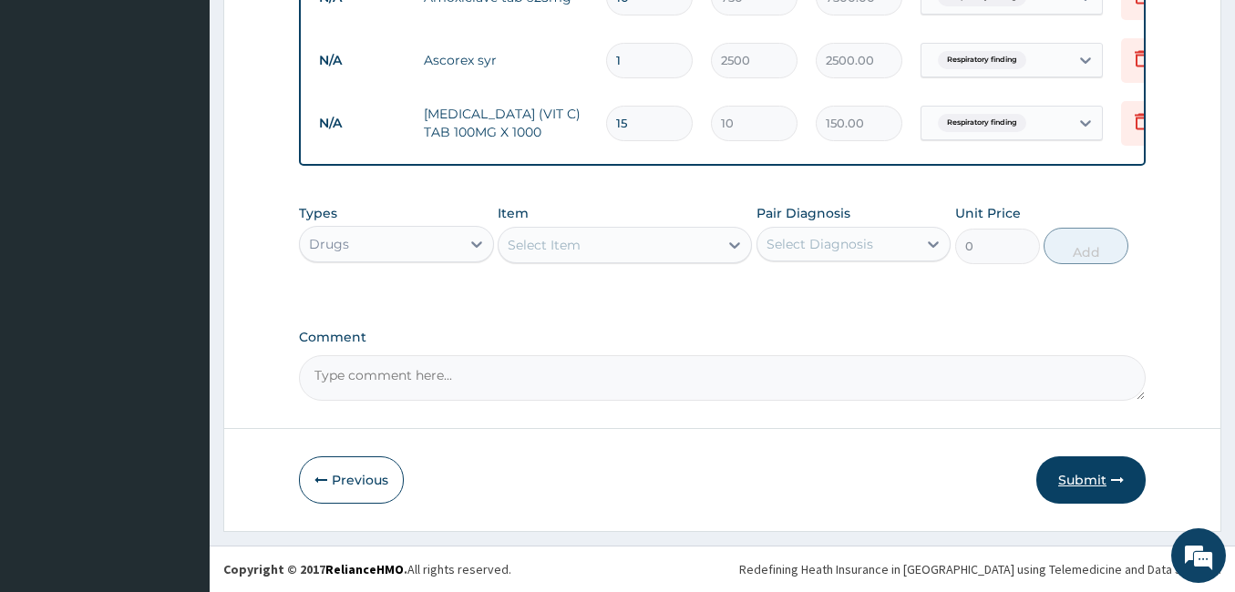
click at [1072, 475] on button "Submit" at bounding box center [1090, 479] width 109 height 47
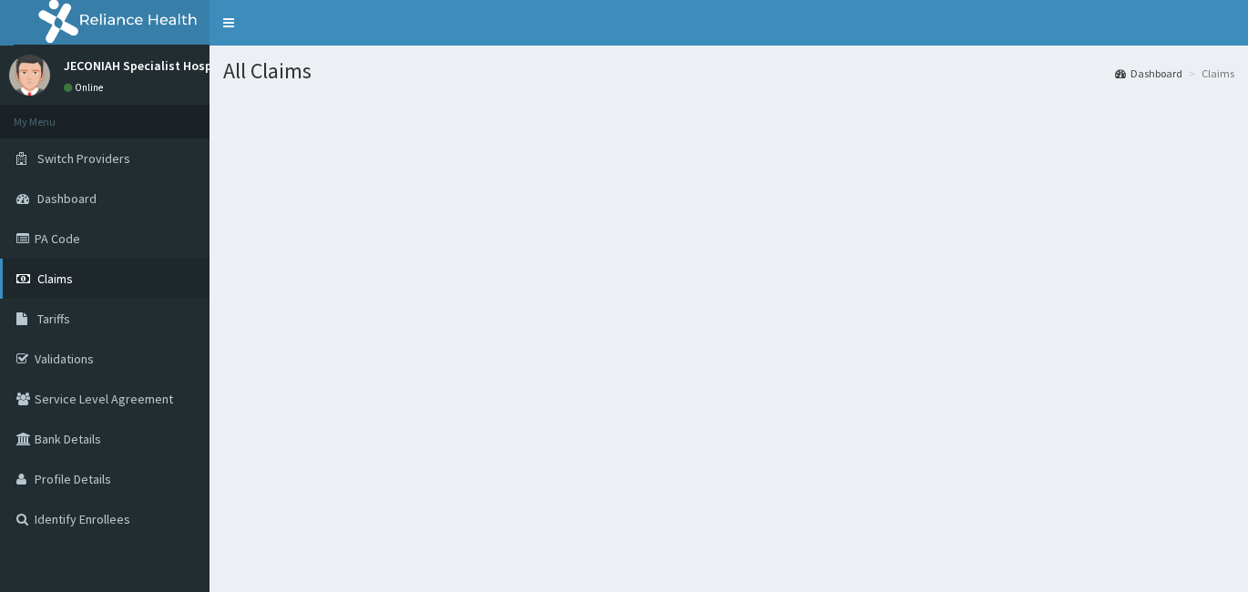
click at [67, 274] on span "Claims" at bounding box center [55, 279] width 36 height 16
click at [60, 282] on span "Claims" at bounding box center [55, 279] width 36 height 16
click at [77, 272] on link "Claims" at bounding box center [105, 279] width 210 height 40
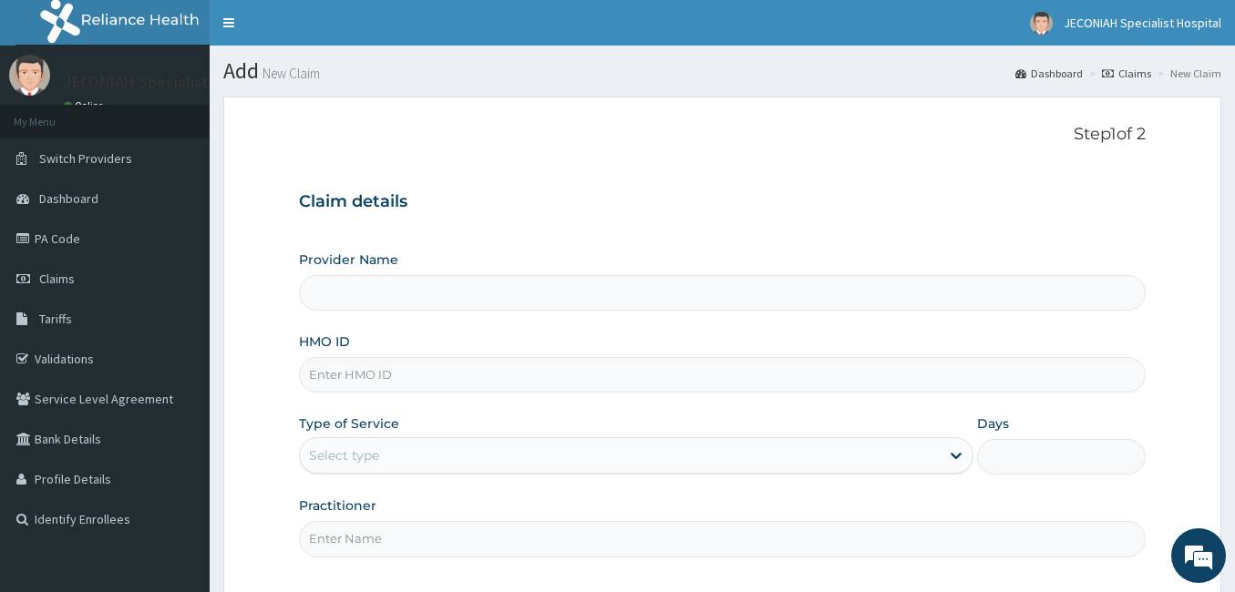
type input "Jeconiah Specialist Hospital"
click at [1135, 68] on link "Claims" at bounding box center [1125, 73] width 49 height 15
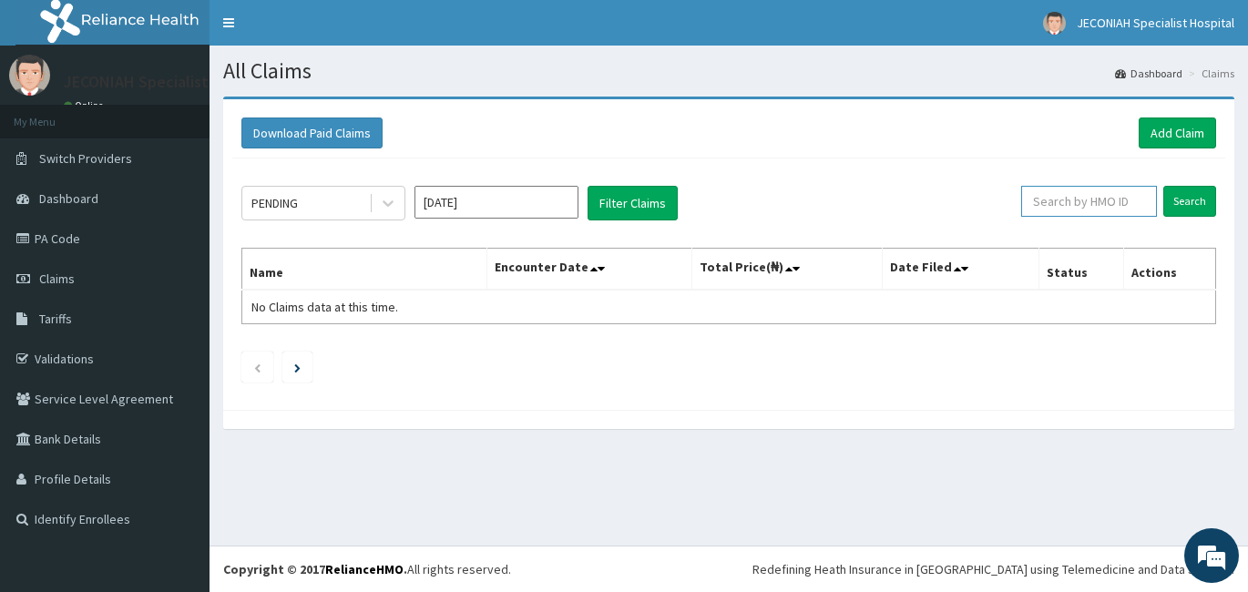
click at [1075, 210] on input "text" at bounding box center [1089, 201] width 136 height 31
type input "ENP/10787/C"
click at [1194, 196] on input "Search" at bounding box center [1189, 201] width 53 height 31
